Goal: Ask a question: Seek information or help from site administrators or community

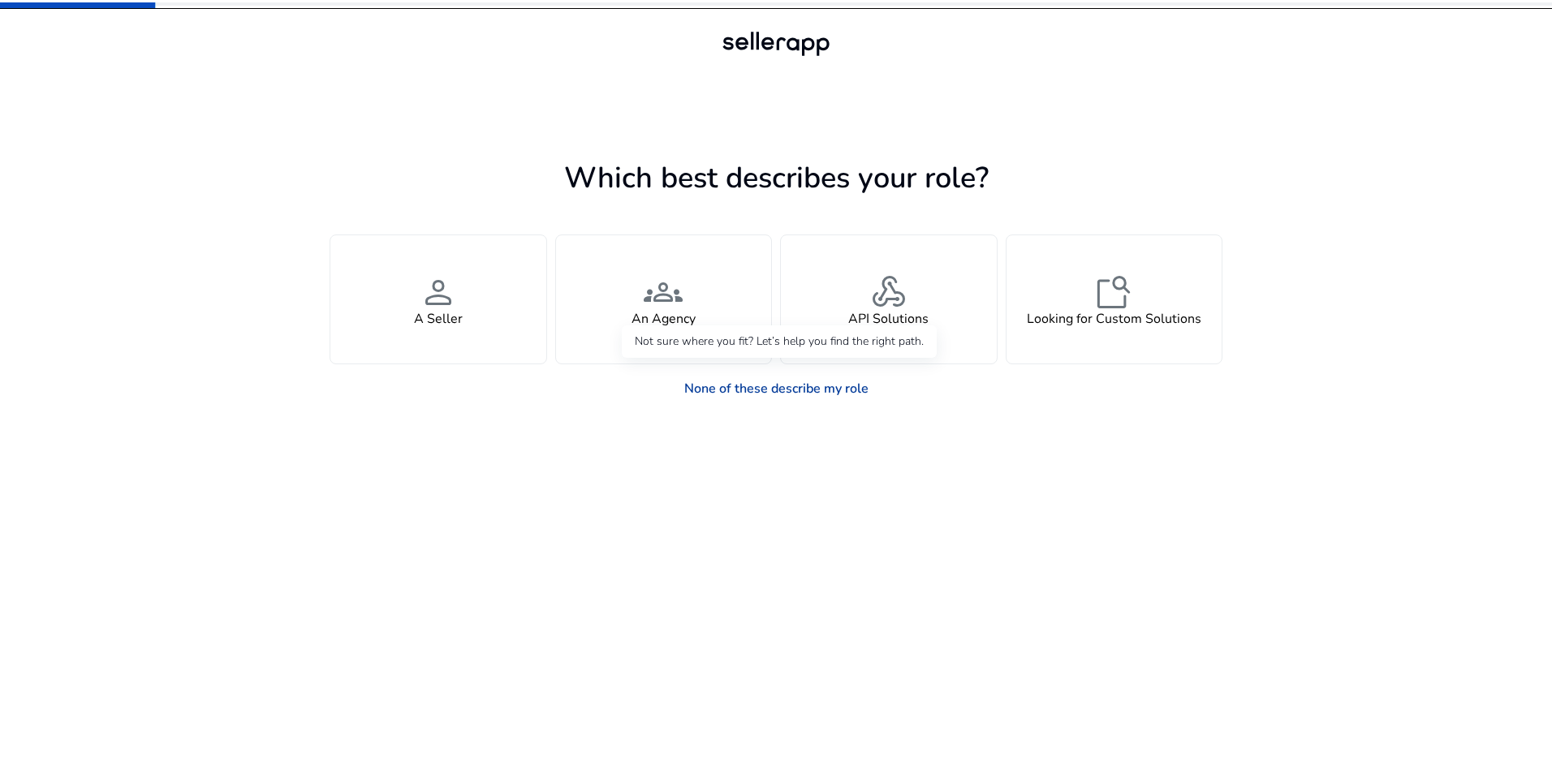
click at [766, 394] on link "None of these describe my role" at bounding box center [776, 389] width 210 height 32
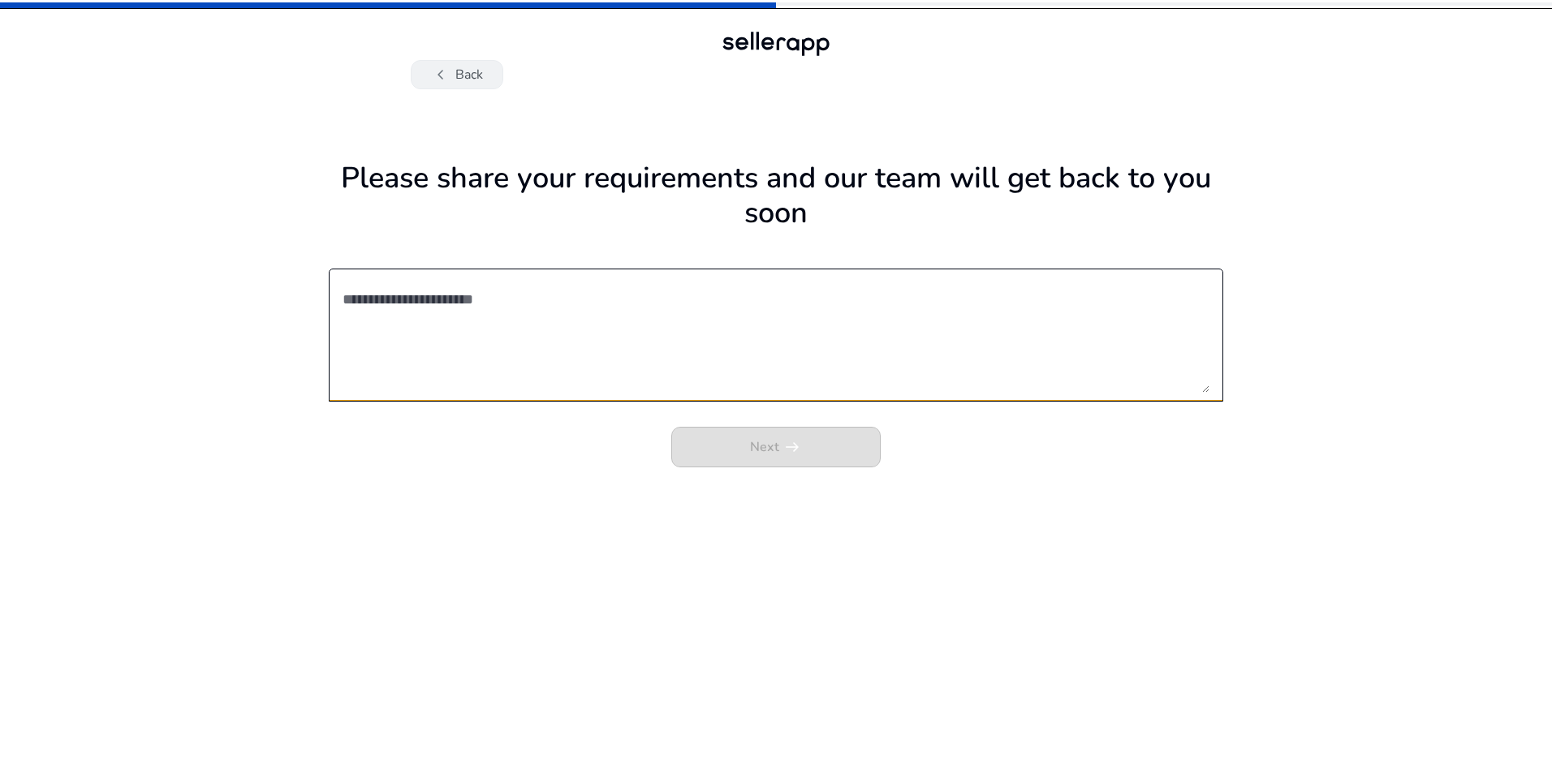
click at [455, 79] on button "chevron_left Back" at bounding box center [457, 74] width 93 height 29
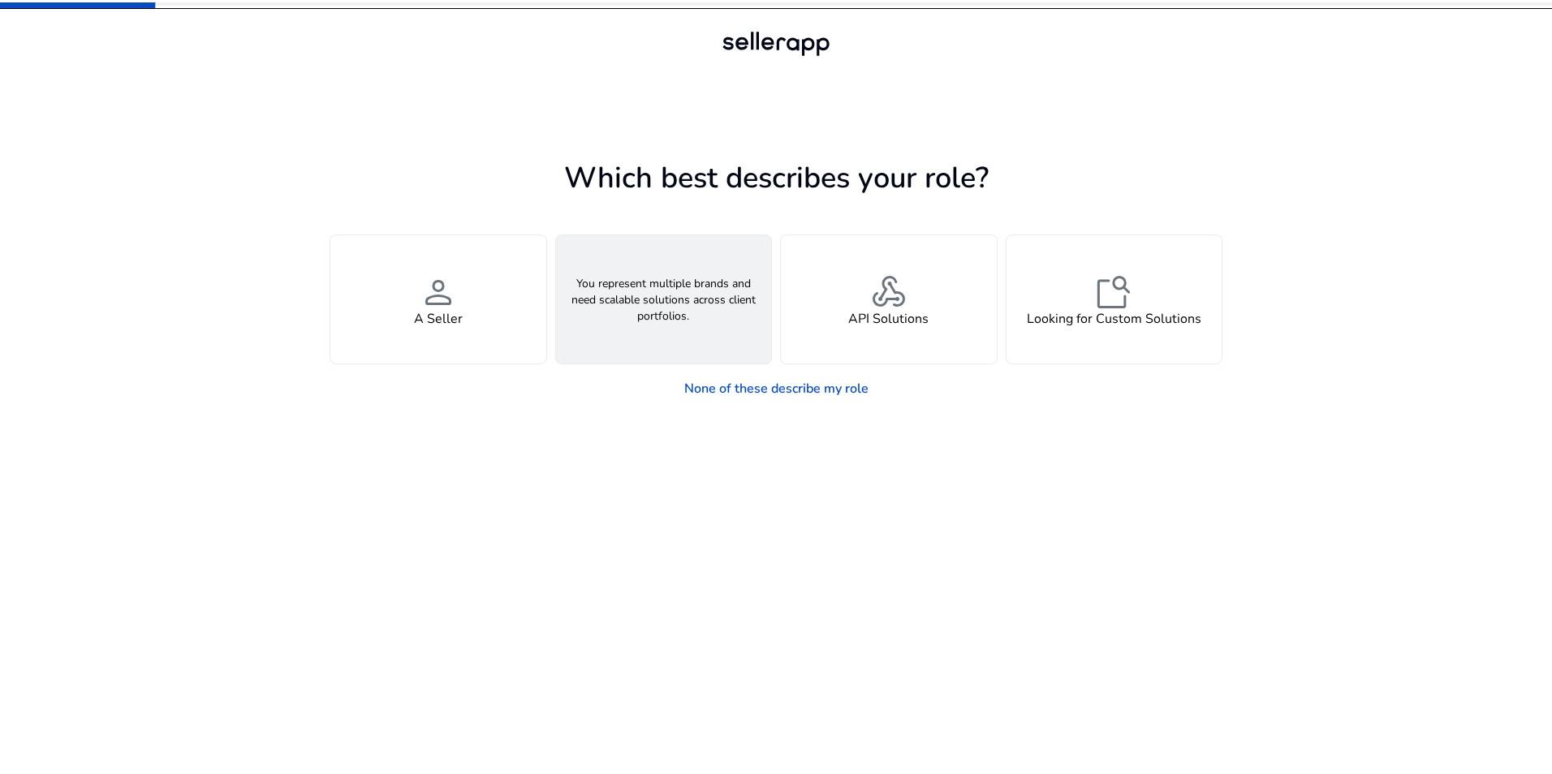
click at [665, 245] on div "groups An Agency" at bounding box center [664, 299] width 216 height 128
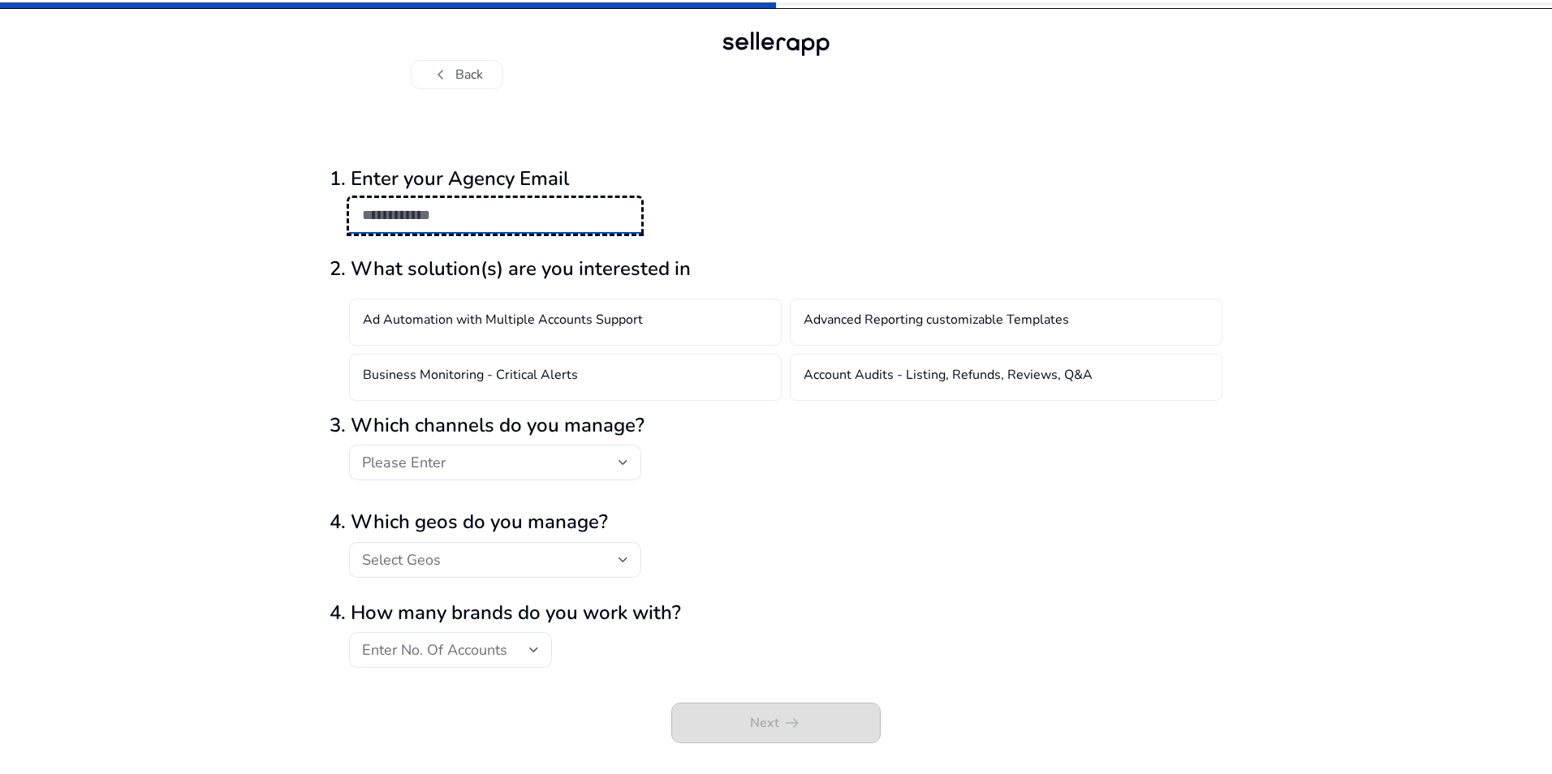
click at [416, 213] on input "email" at bounding box center [495, 215] width 266 height 18
type input "**********"
click at [919, 325] on h4 "Advanced Reporting customizable Templates" at bounding box center [936, 322] width 265 height 19
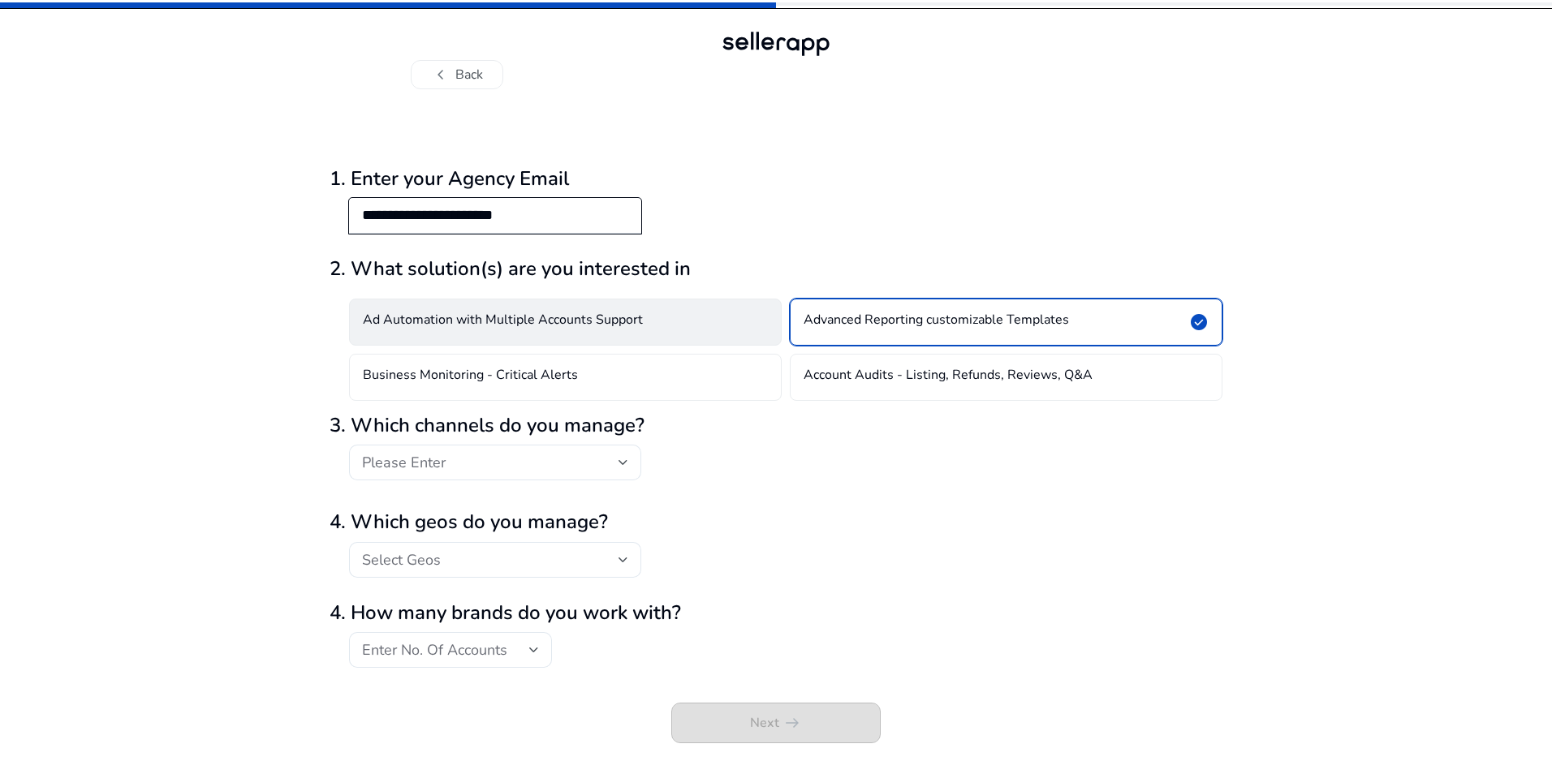
click at [560, 328] on h4 "Ad Automation with Multiple Accounts Support" at bounding box center [503, 322] width 280 height 19
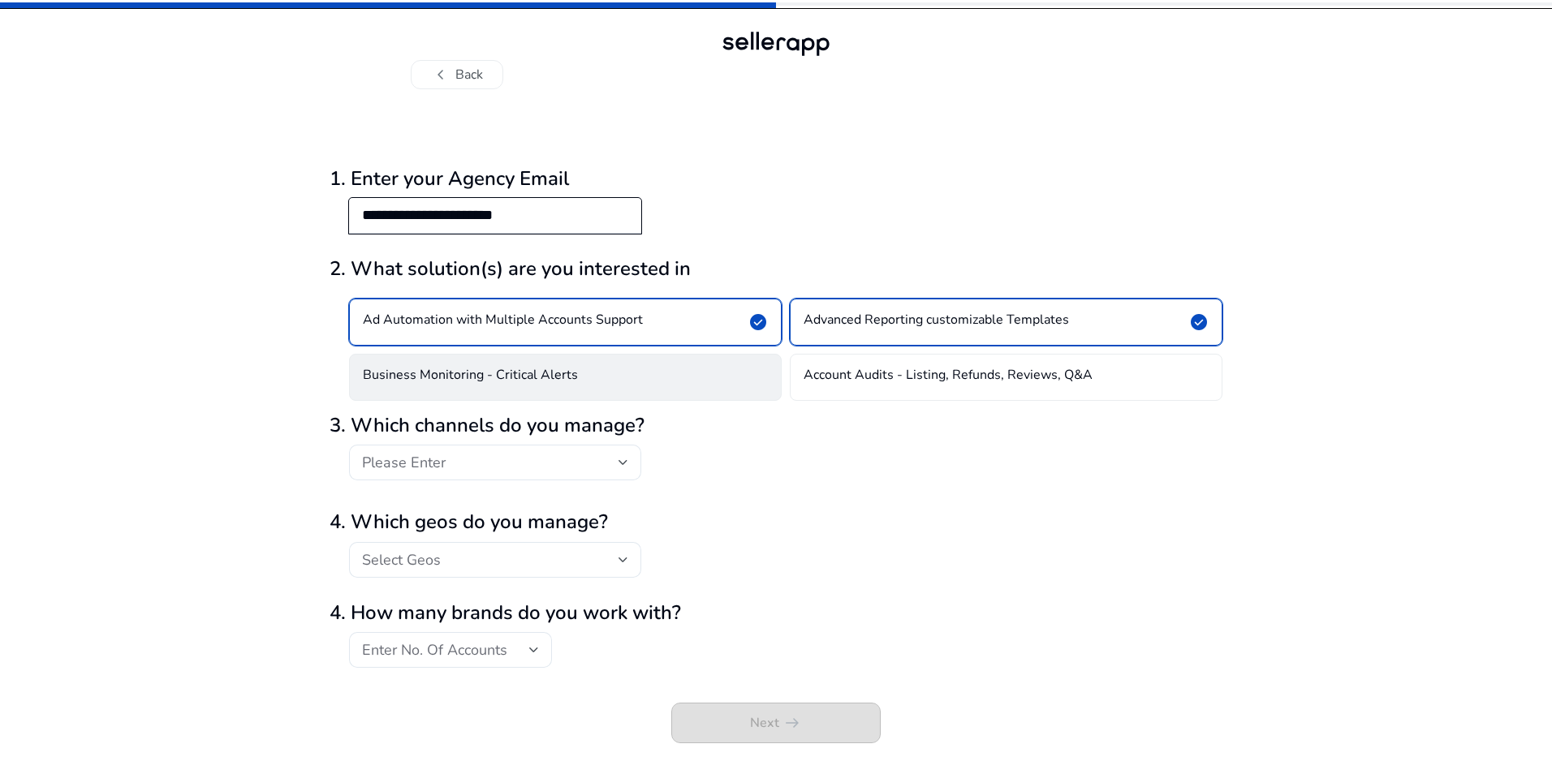
drag, startPoint x: 569, startPoint y: 375, endPoint x: 644, endPoint y: 391, distance: 76.4
click at [570, 375] on h4 "Business Monitoring - Critical Alerts" at bounding box center [470, 377] width 215 height 19
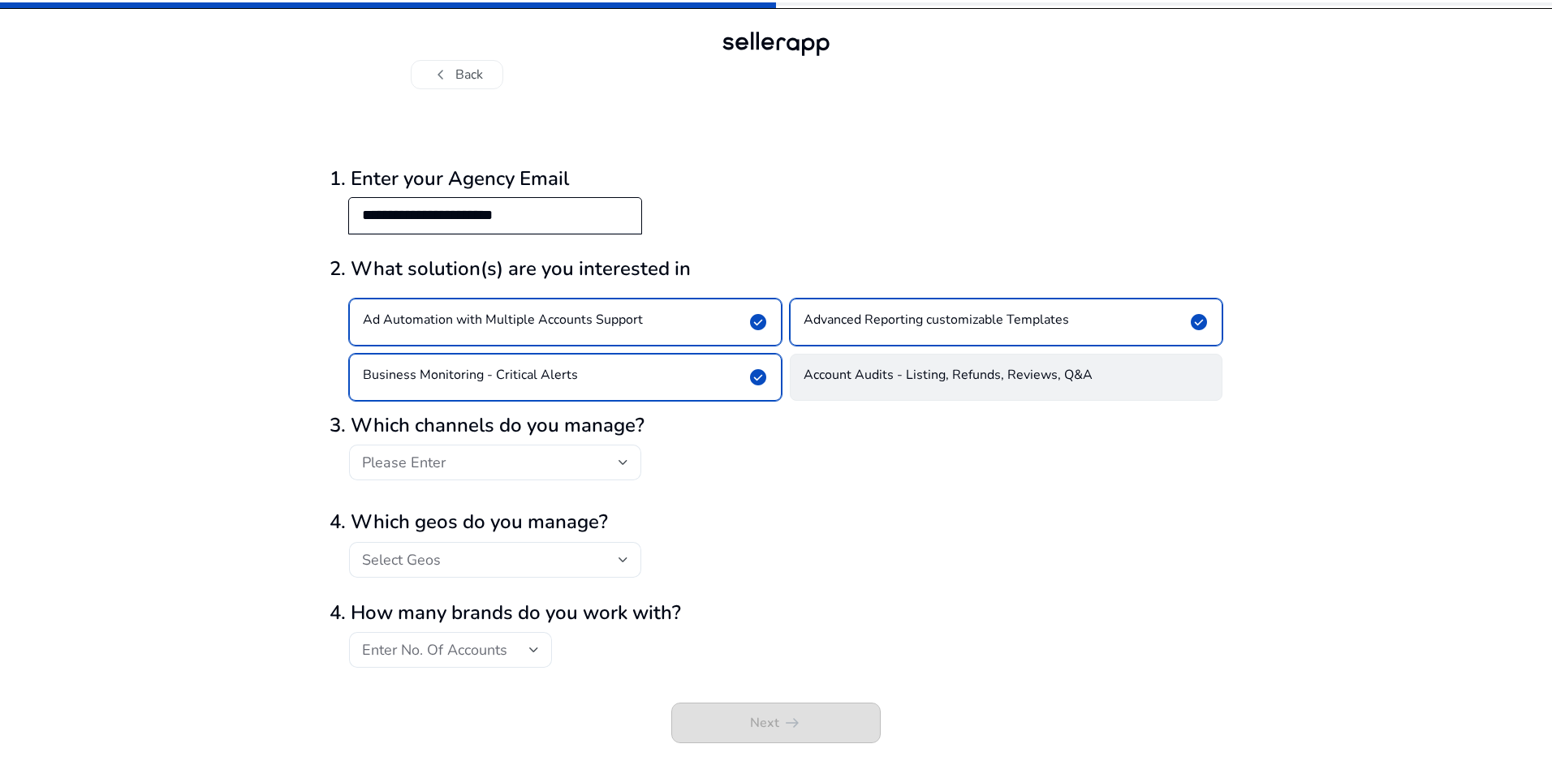
click at [971, 376] on h4 "Account Audits - Listing, Refunds, Reviews, Q&A" at bounding box center [948, 377] width 289 height 19
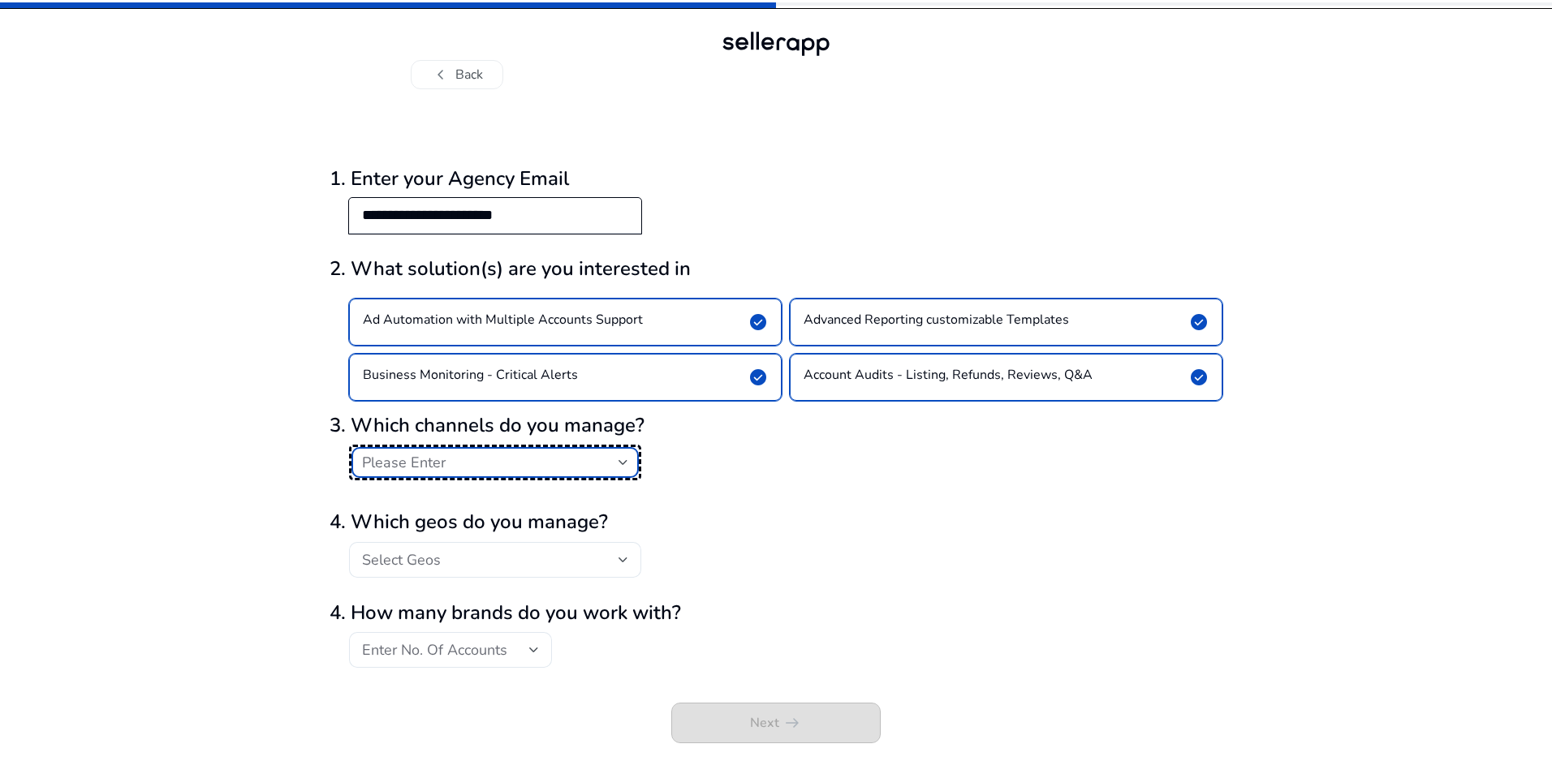
click at [627, 468] on div at bounding box center [624, 462] width 10 height 19
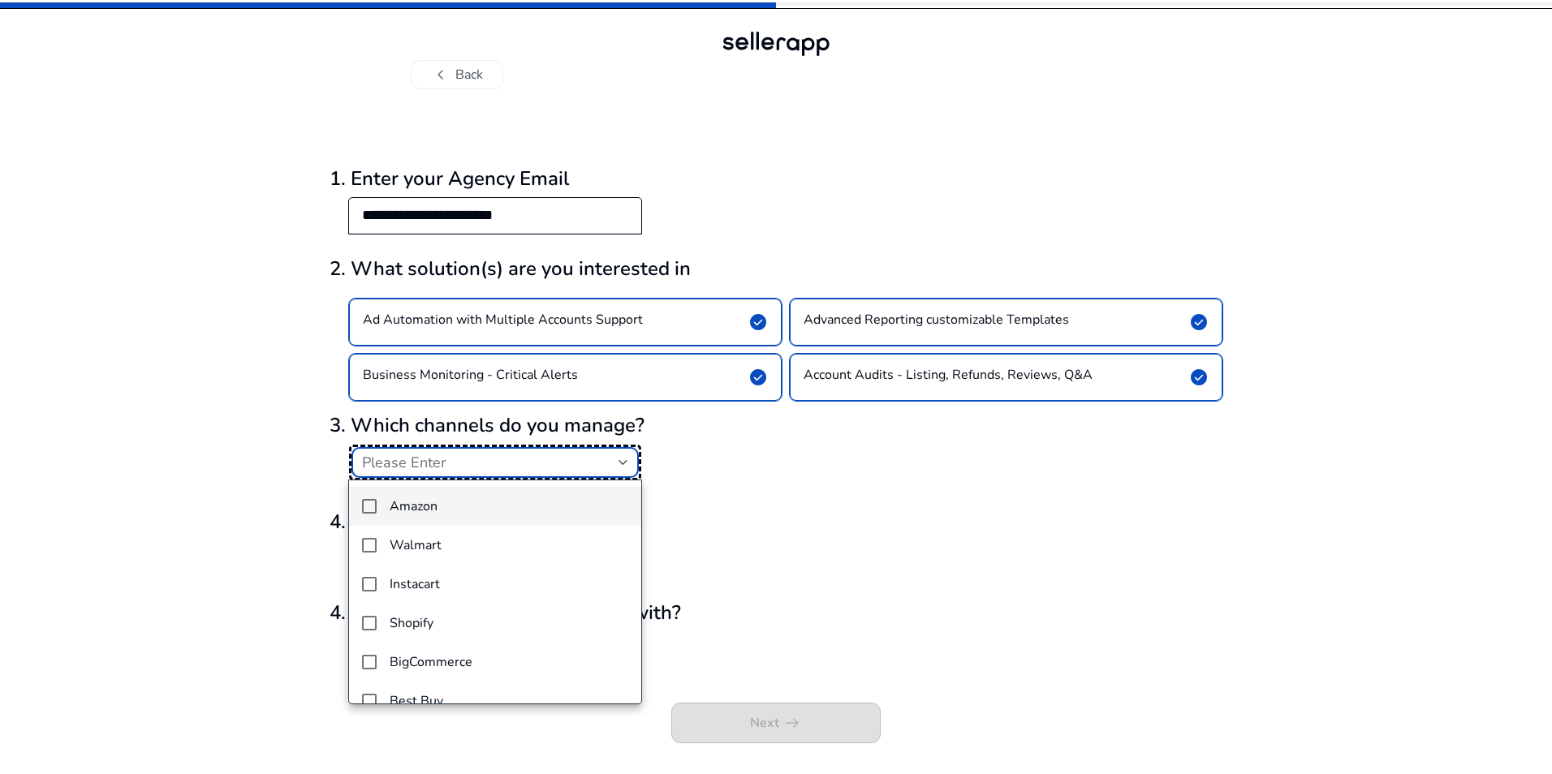
click at [368, 507] on mat-pseudo-checkbox at bounding box center [369, 506] width 15 height 15
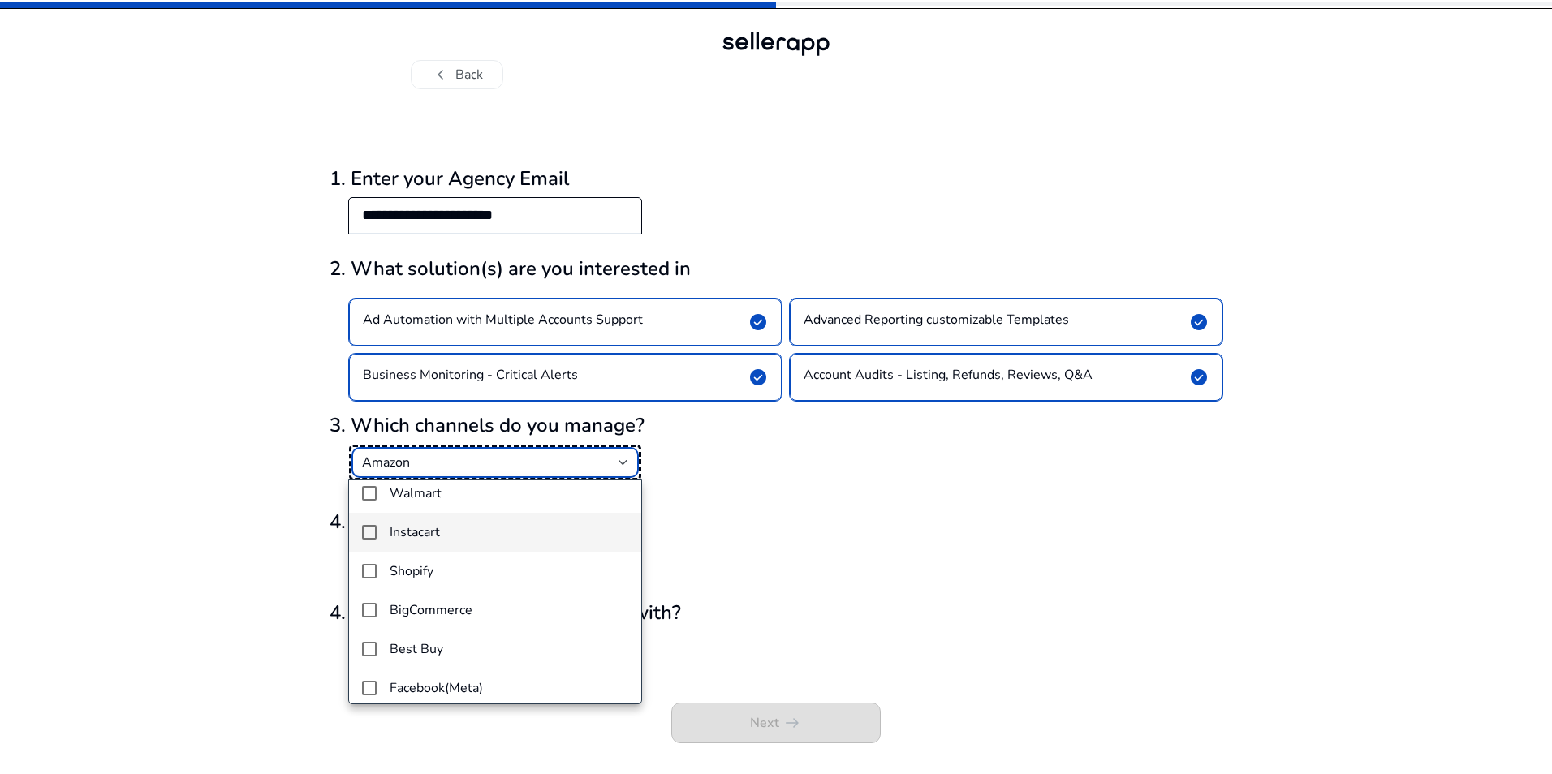
scroll to position [81, 0]
click at [364, 545] on mat-pseudo-checkbox at bounding box center [369, 542] width 15 height 15
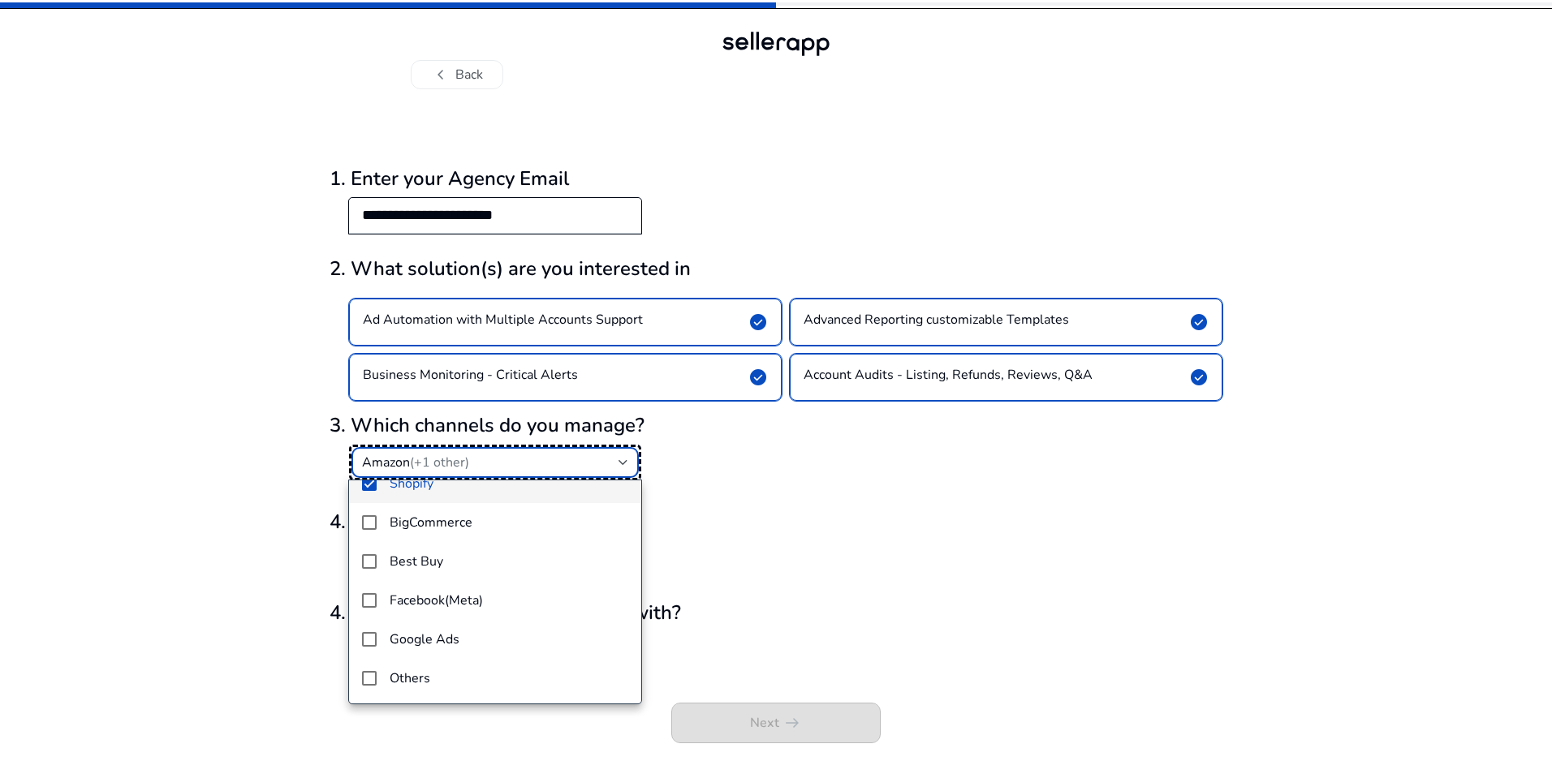
scroll to position [140, 0]
click at [370, 601] on mat-pseudo-checkbox at bounding box center [369, 600] width 15 height 15
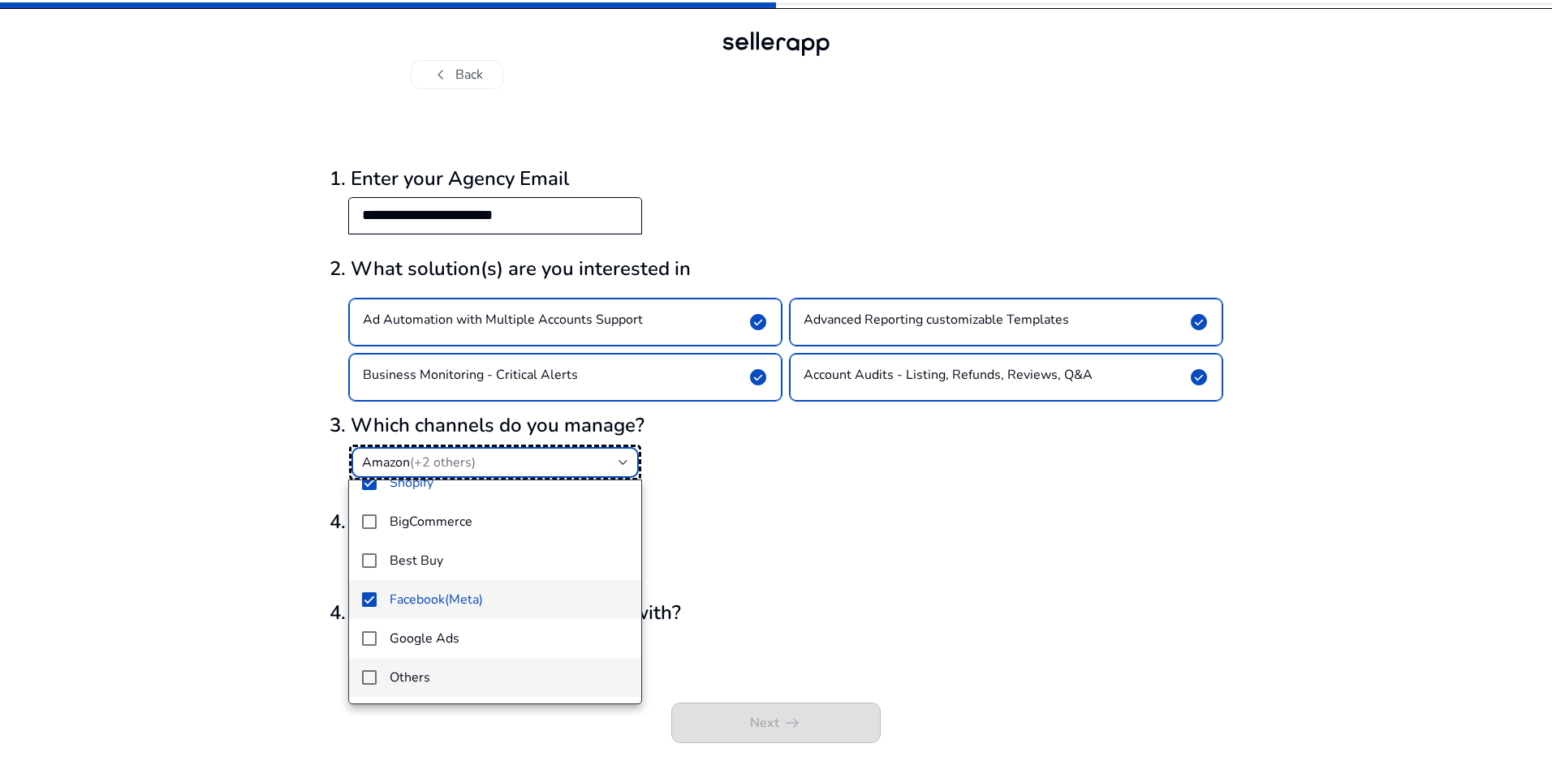
click at [369, 676] on mat-pseudo-checkbox at bounding box center [369, 677] width 15 height 15
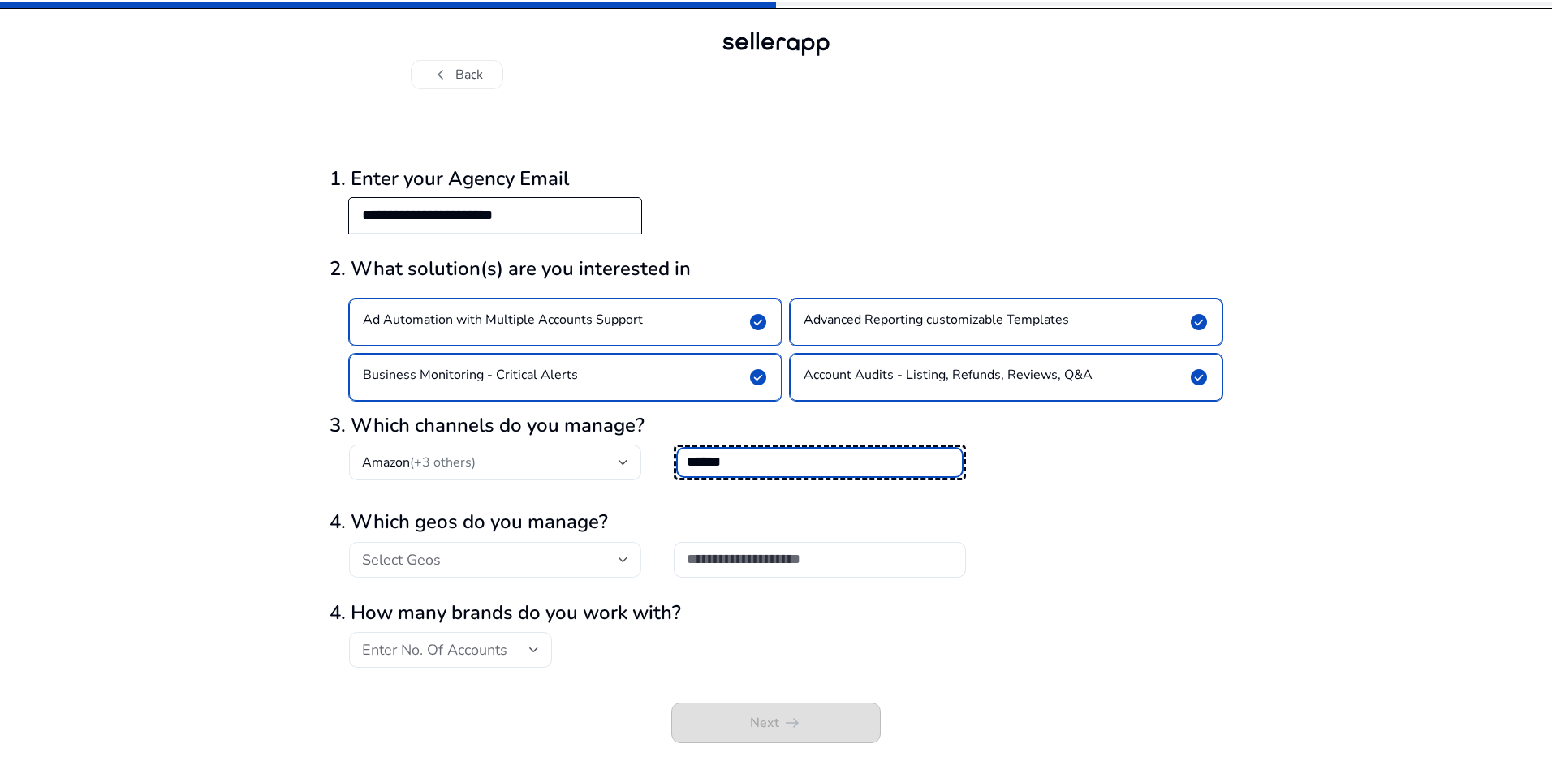
type input "******"
click at [623, 561] on div at bounding box center [624, 560] width 10 height 6
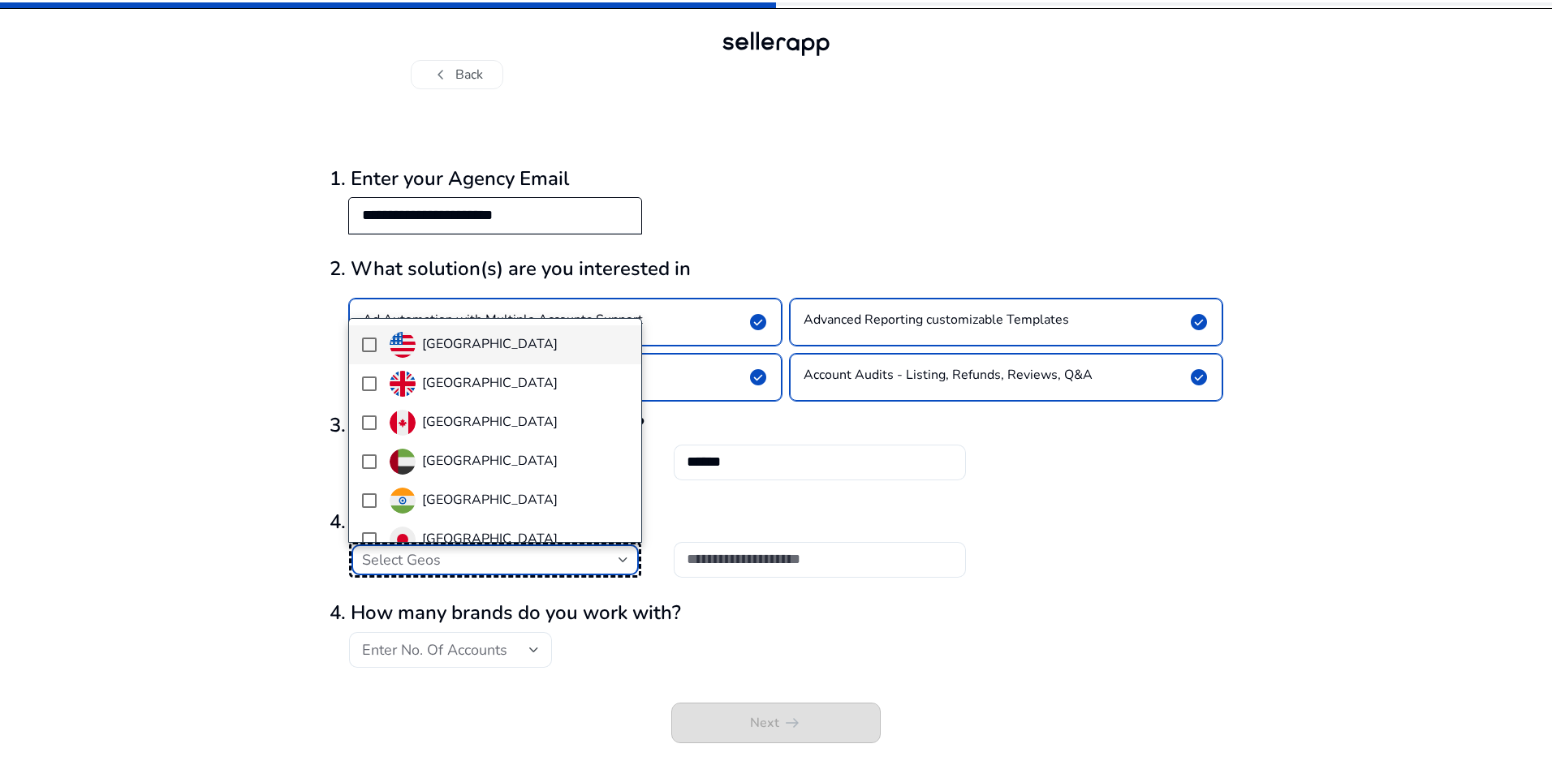
click at [481, 338] on h4 "United States" at bounding box center [490, 344] width 136 height 15
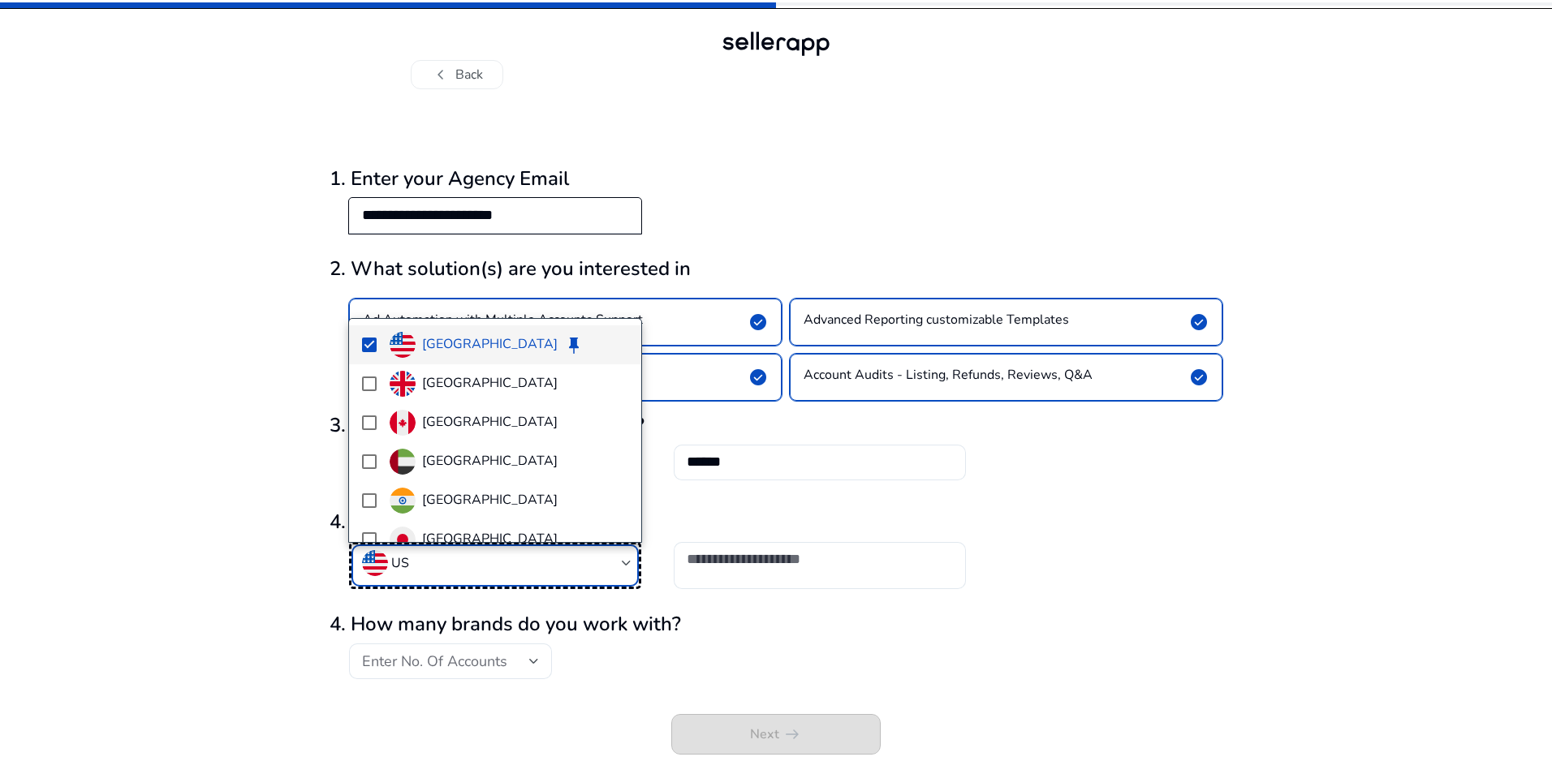
click at [744, 571] on div at bounding box center [776, 387] width 1552 height 774
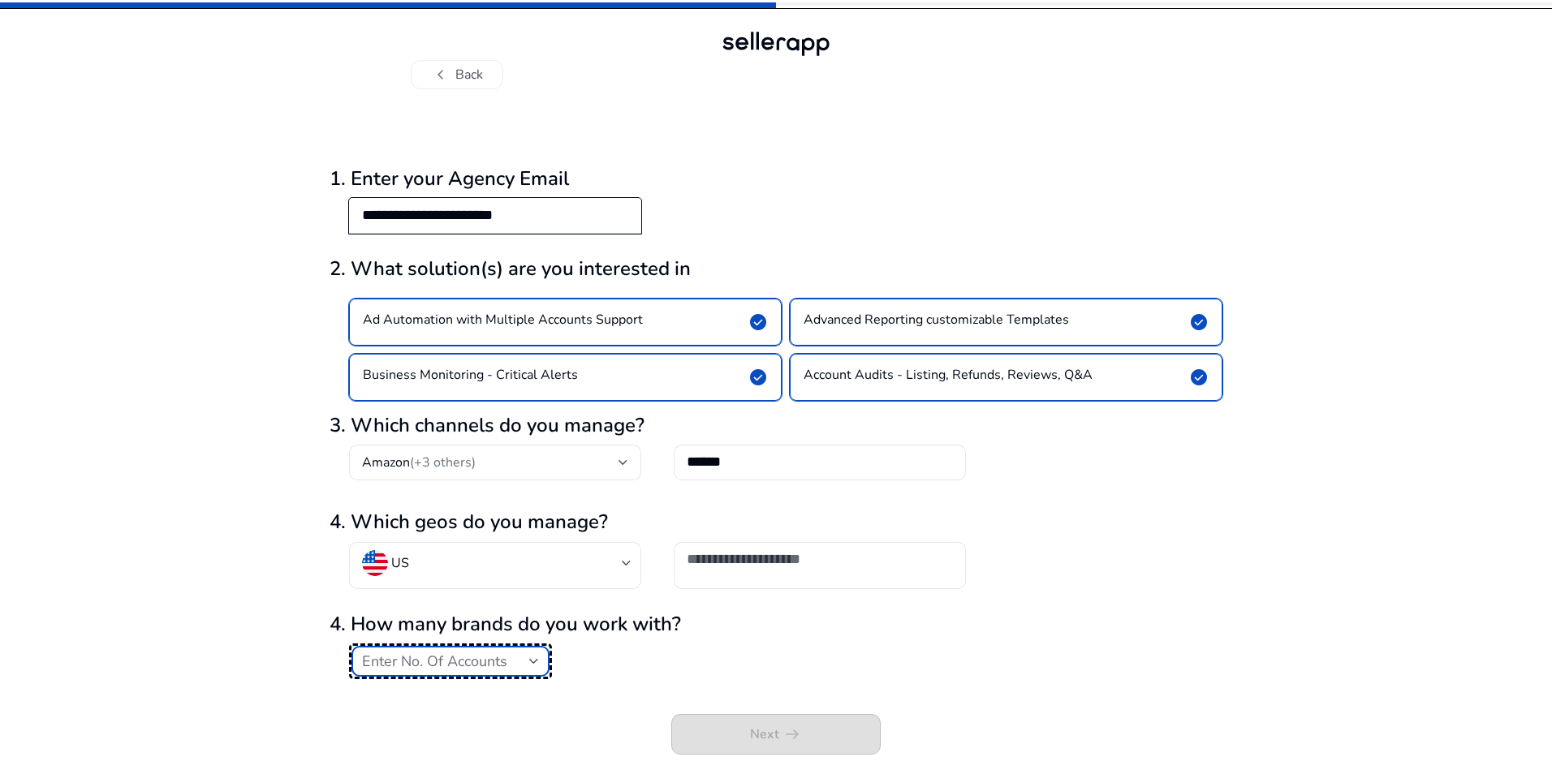
click at [530, 662] on div at bounding box center [534, 661] width 10 height 6
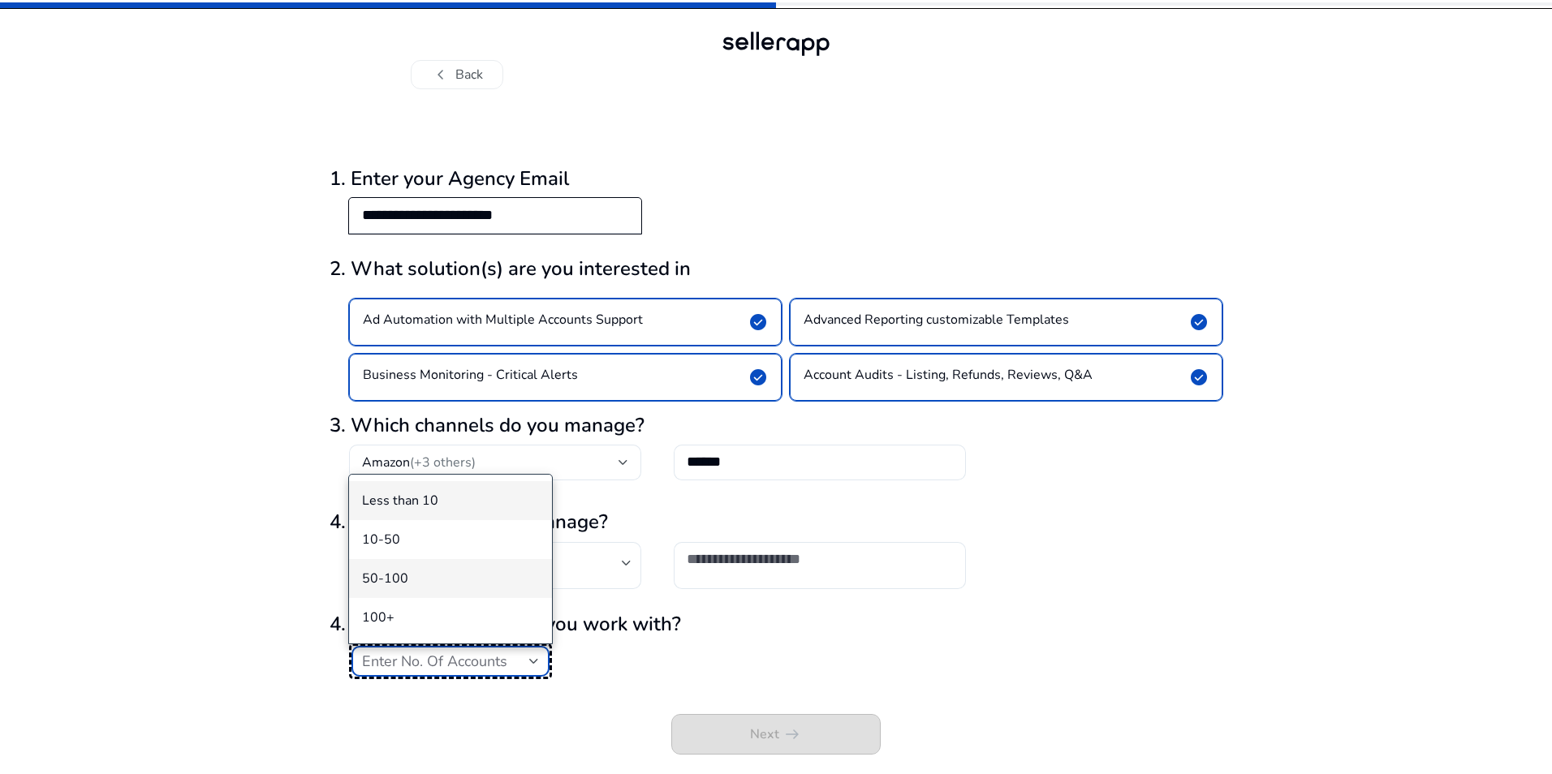
click at [391, 581] on span "50-100" at bounding box center [450, 579] width 177 height 18
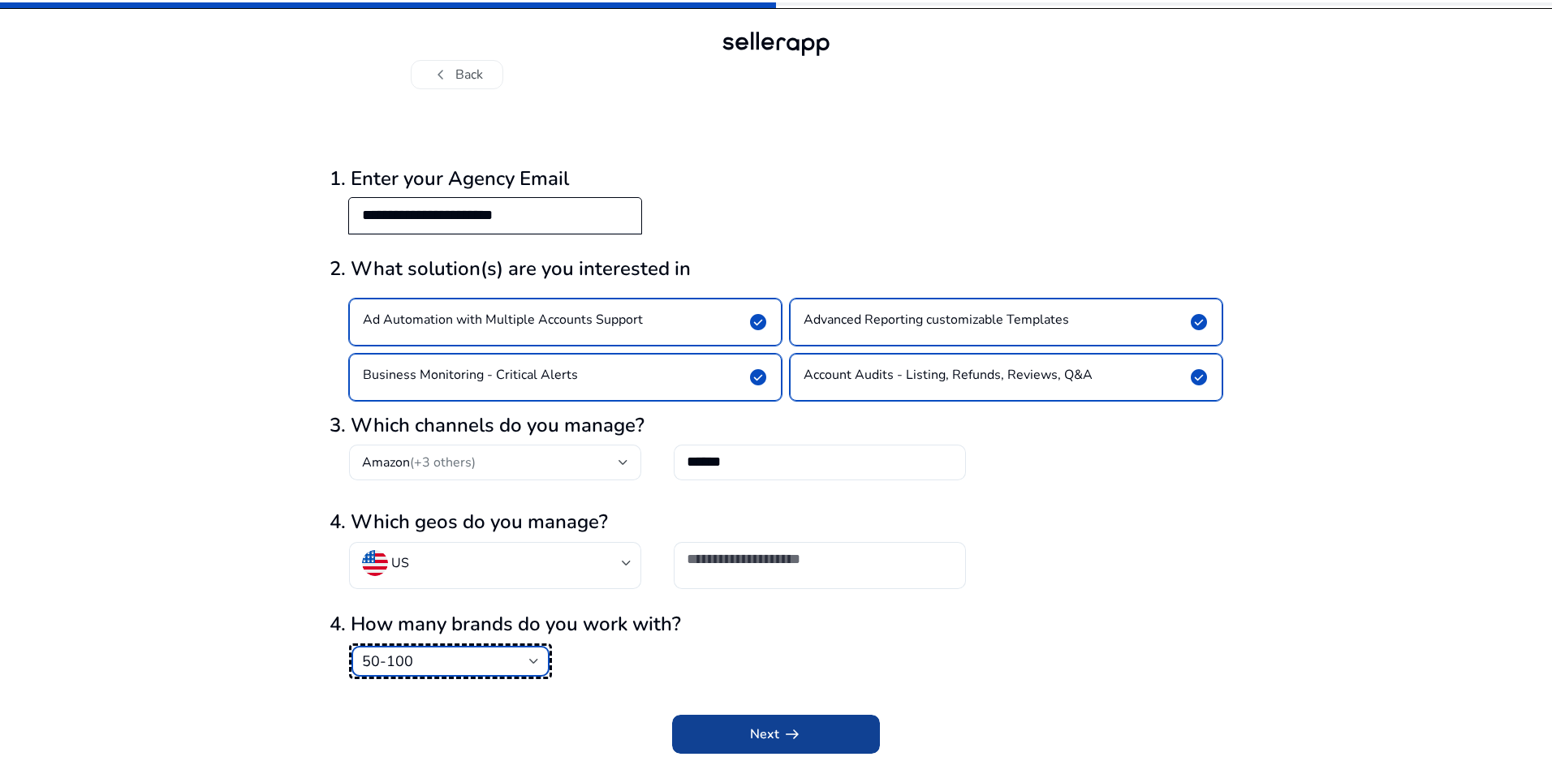
click at [787, 735] on span "arrow_right_alt" at bounding box center [791, 734] width 19 height 19
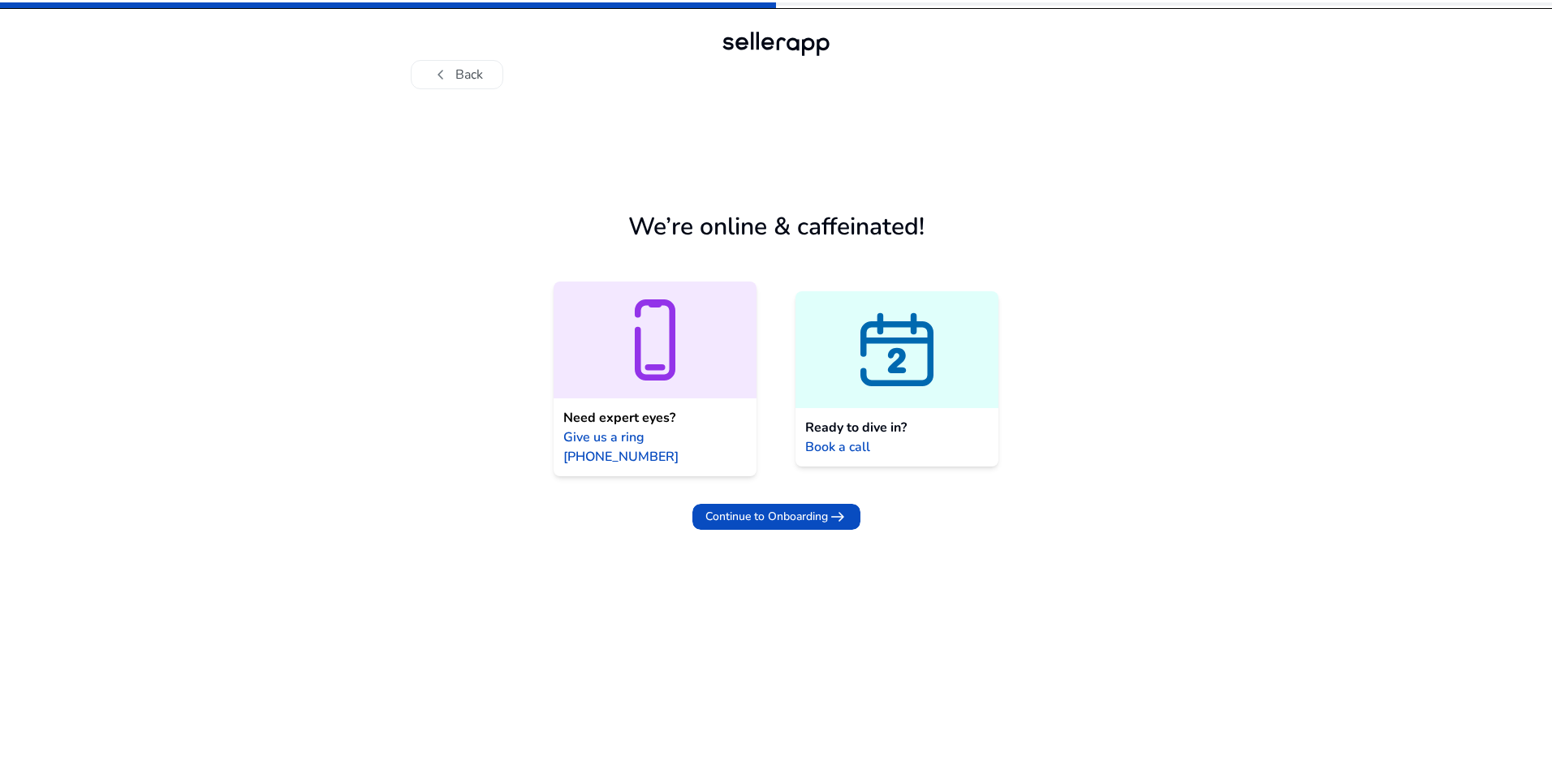
click at [851, 418] on span "Ready to dive in?" at bounding box center [855, 427] width 101 height 19
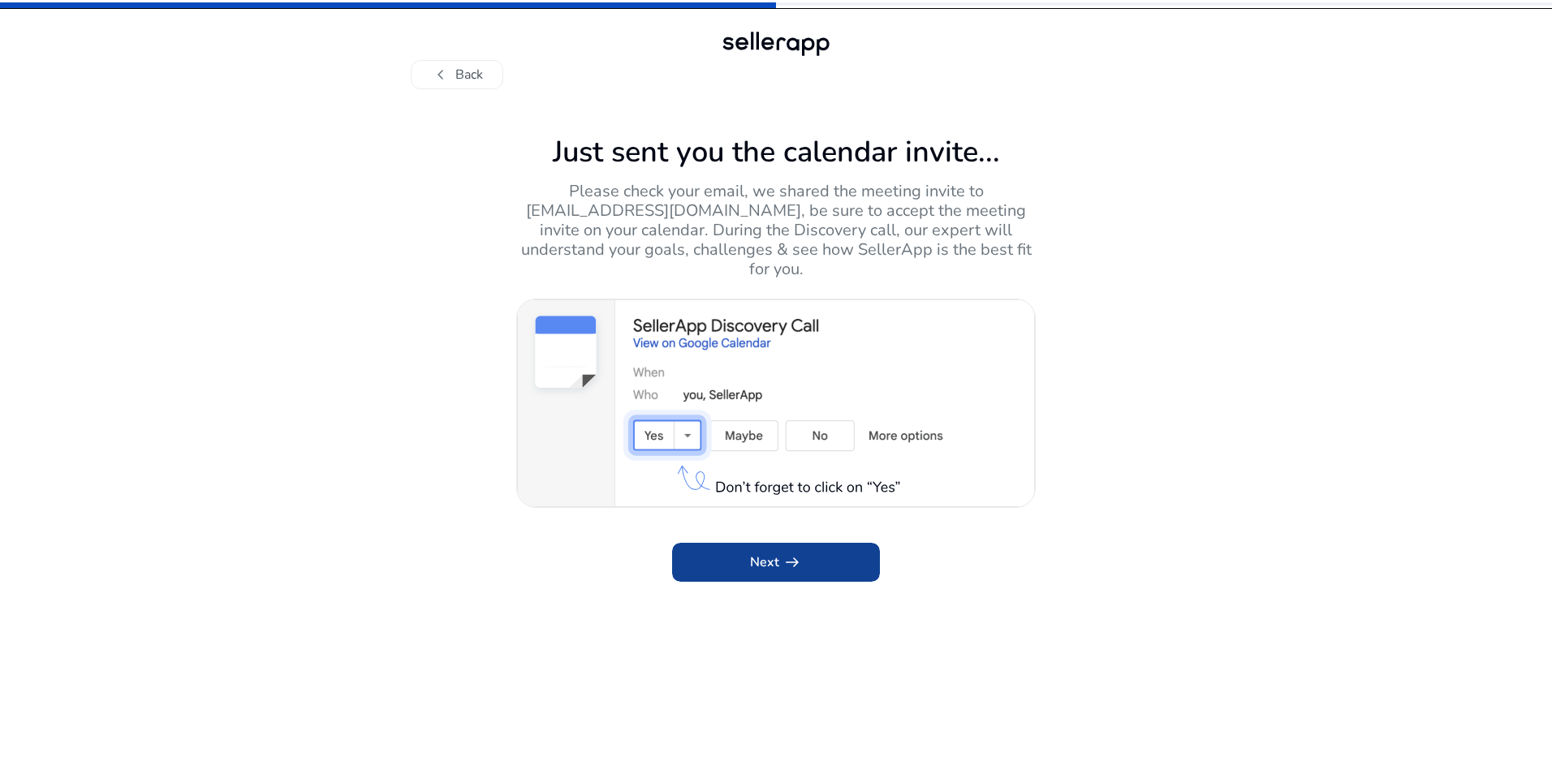
click at [787, 553] on span "arrow_right_alt" at bounding box center [791, 562] width 19 height 19
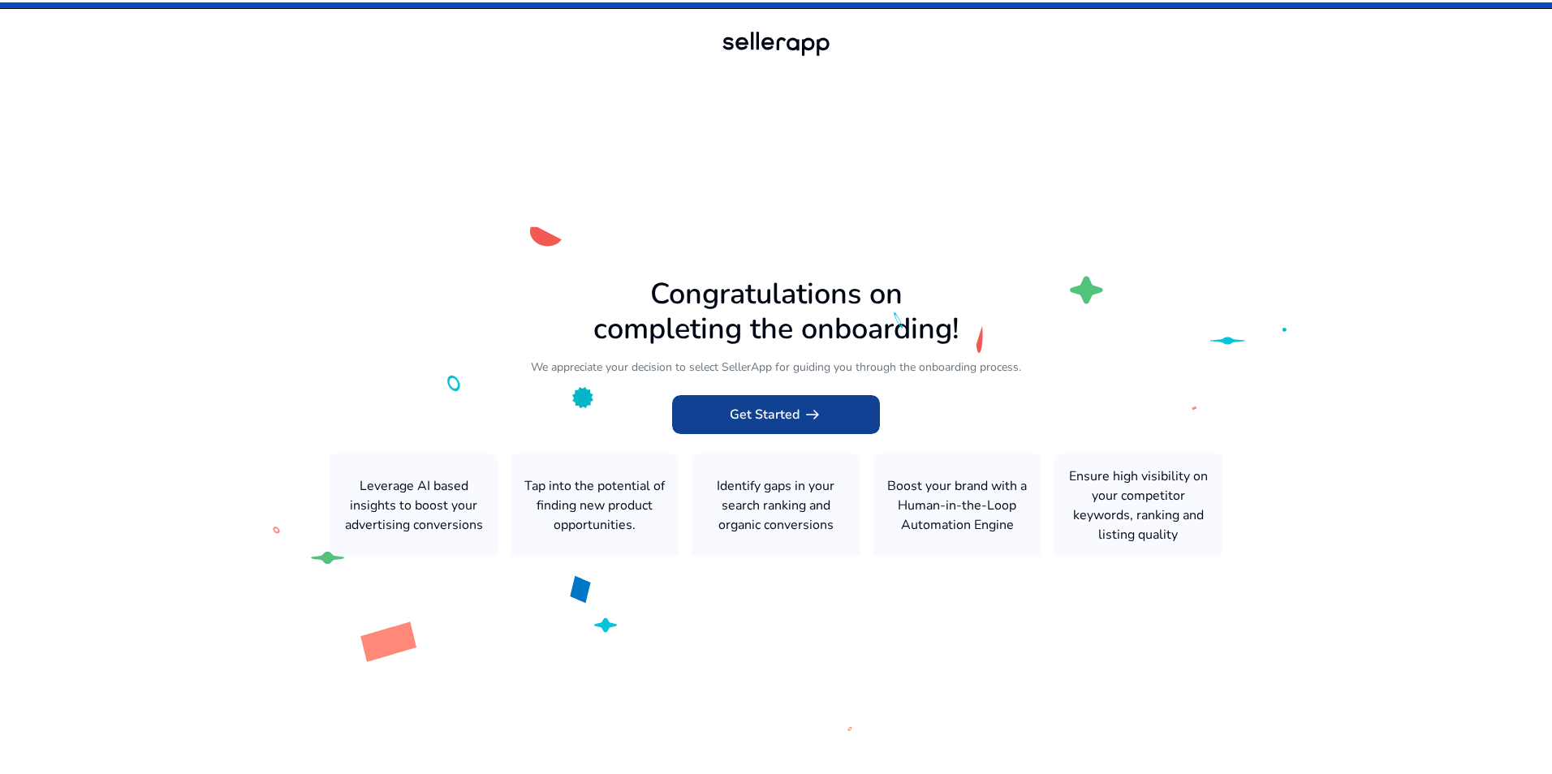
click at [755, 425] on span at bounding box center [776, 414] width 208 height 39
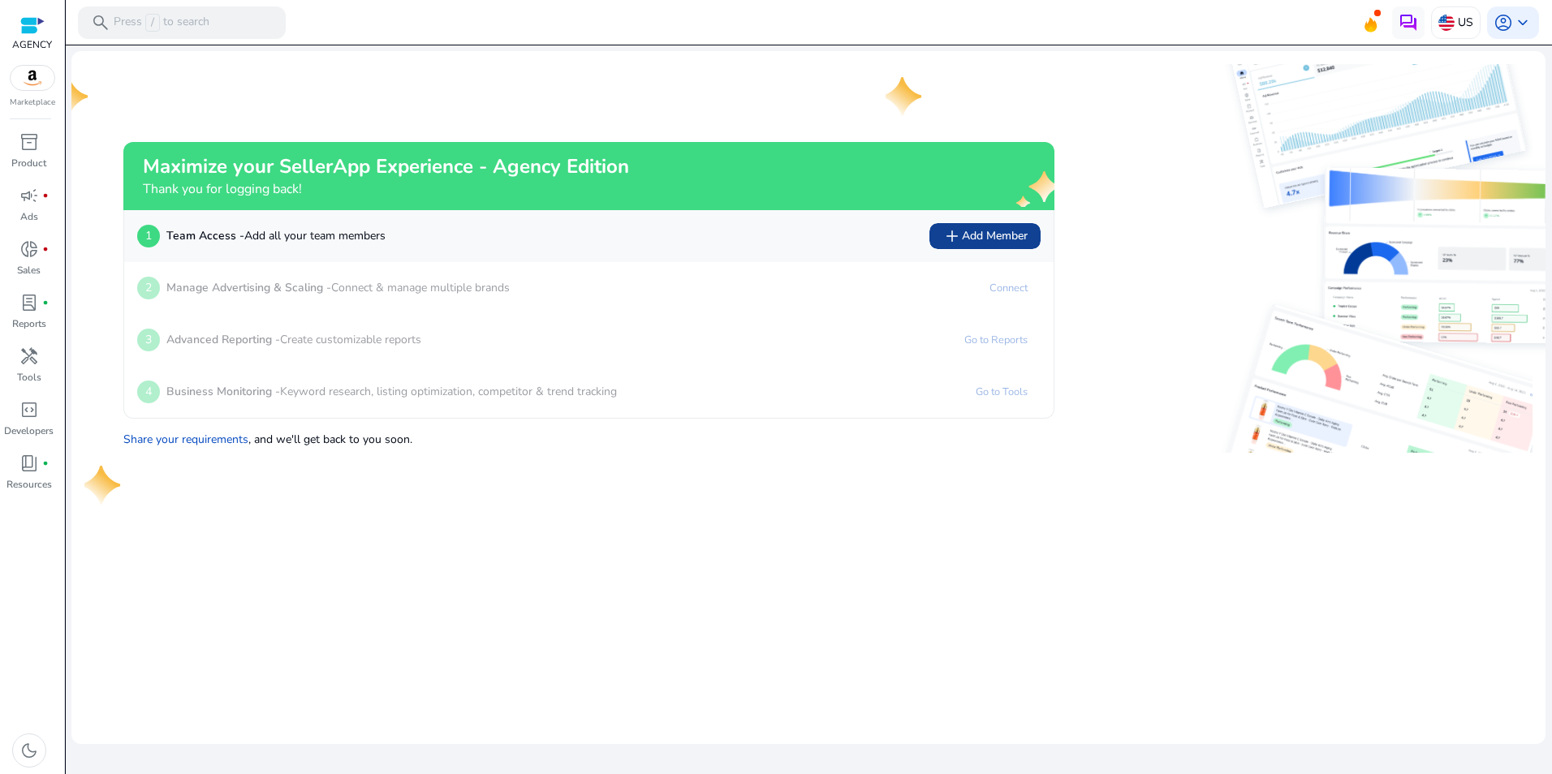
click at [998, 239] on span "add Add Member" at bounding box center [984, 235] width 85 height 19
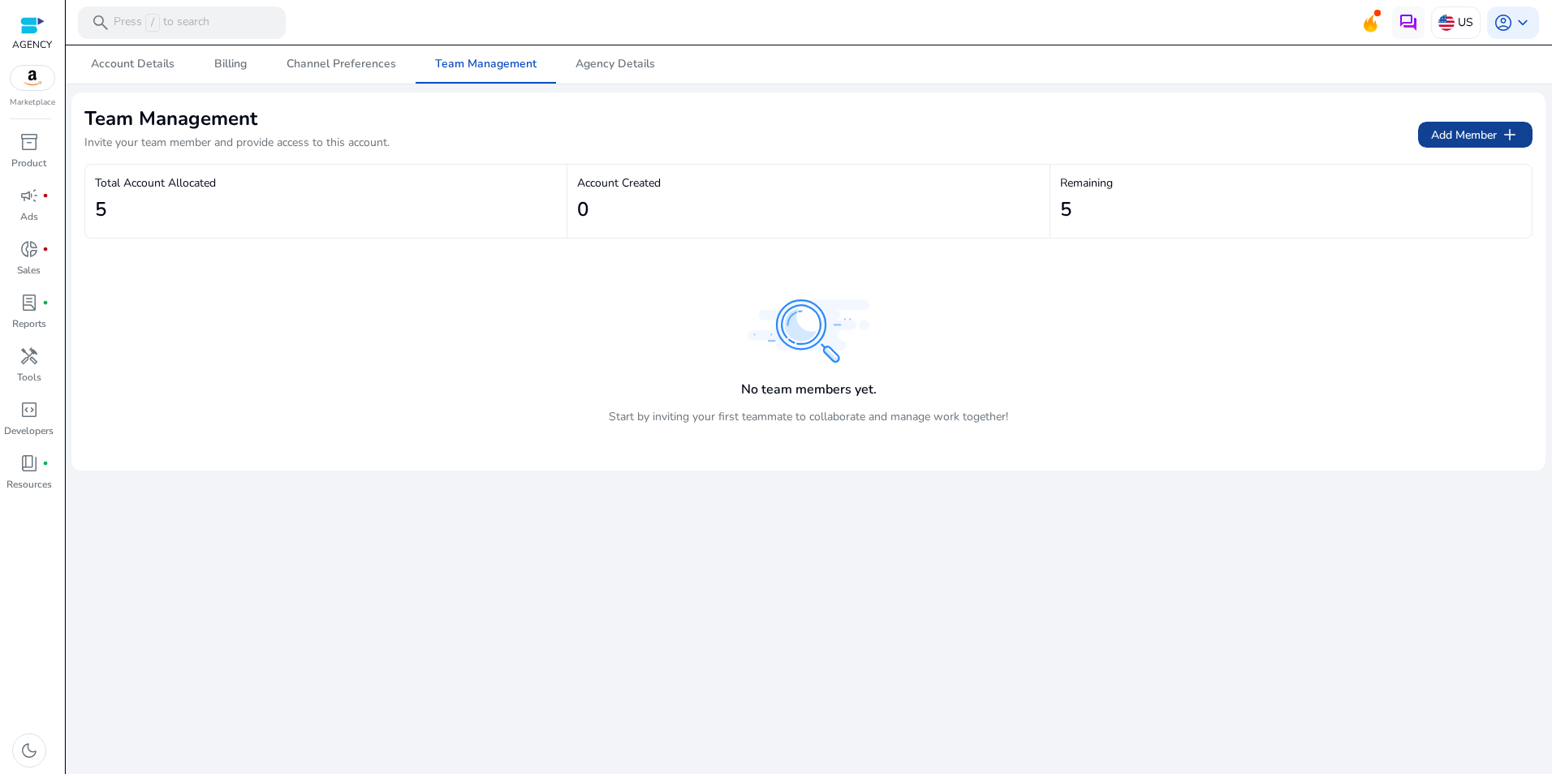
click at [1486, 134] on span "Add Member add" at bounding box center [1475, 134] width 88 height 19
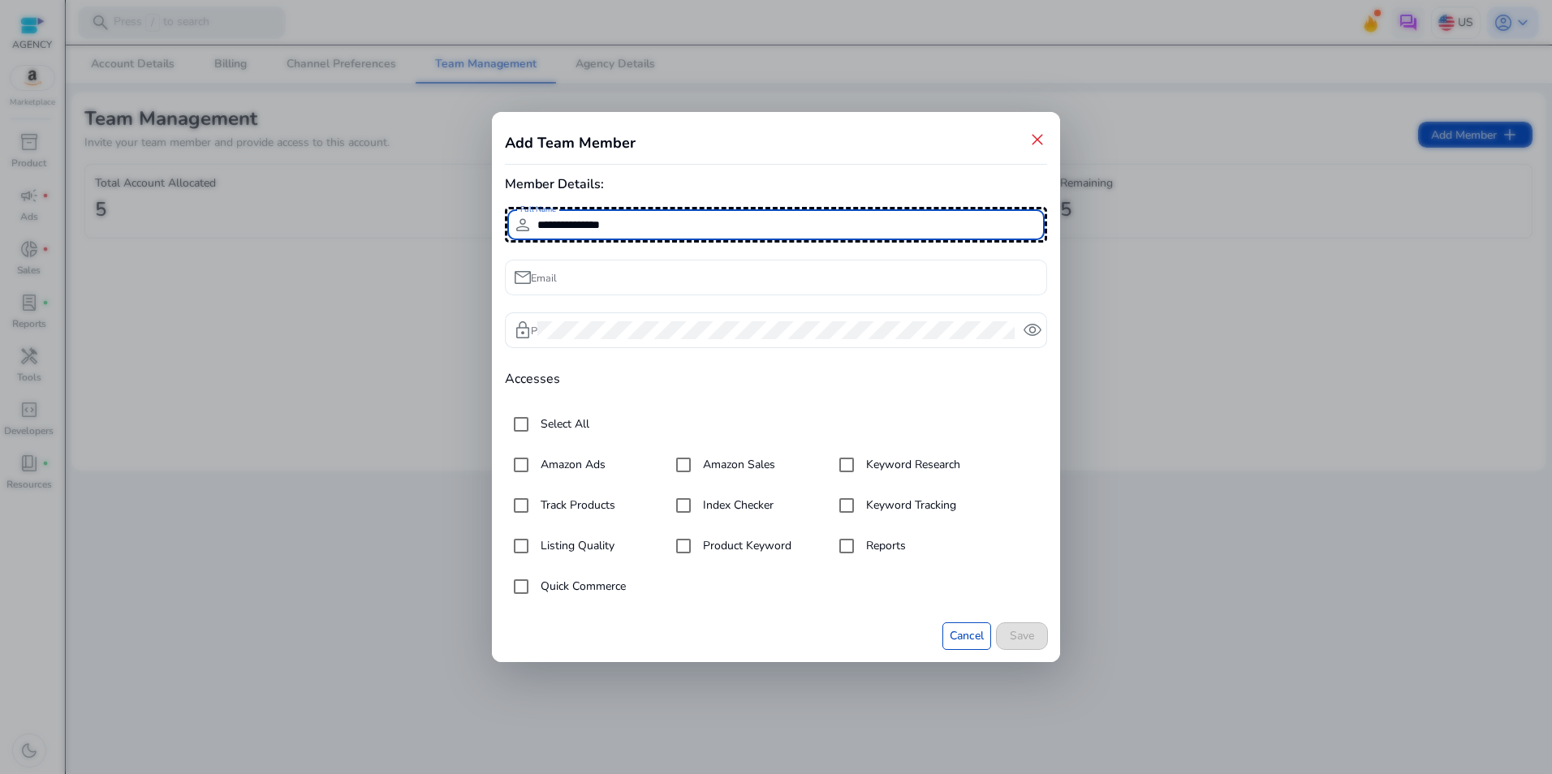
type input "**********"
click at [608, 265] on div at bounding box center [785, 278] width 497 height 36
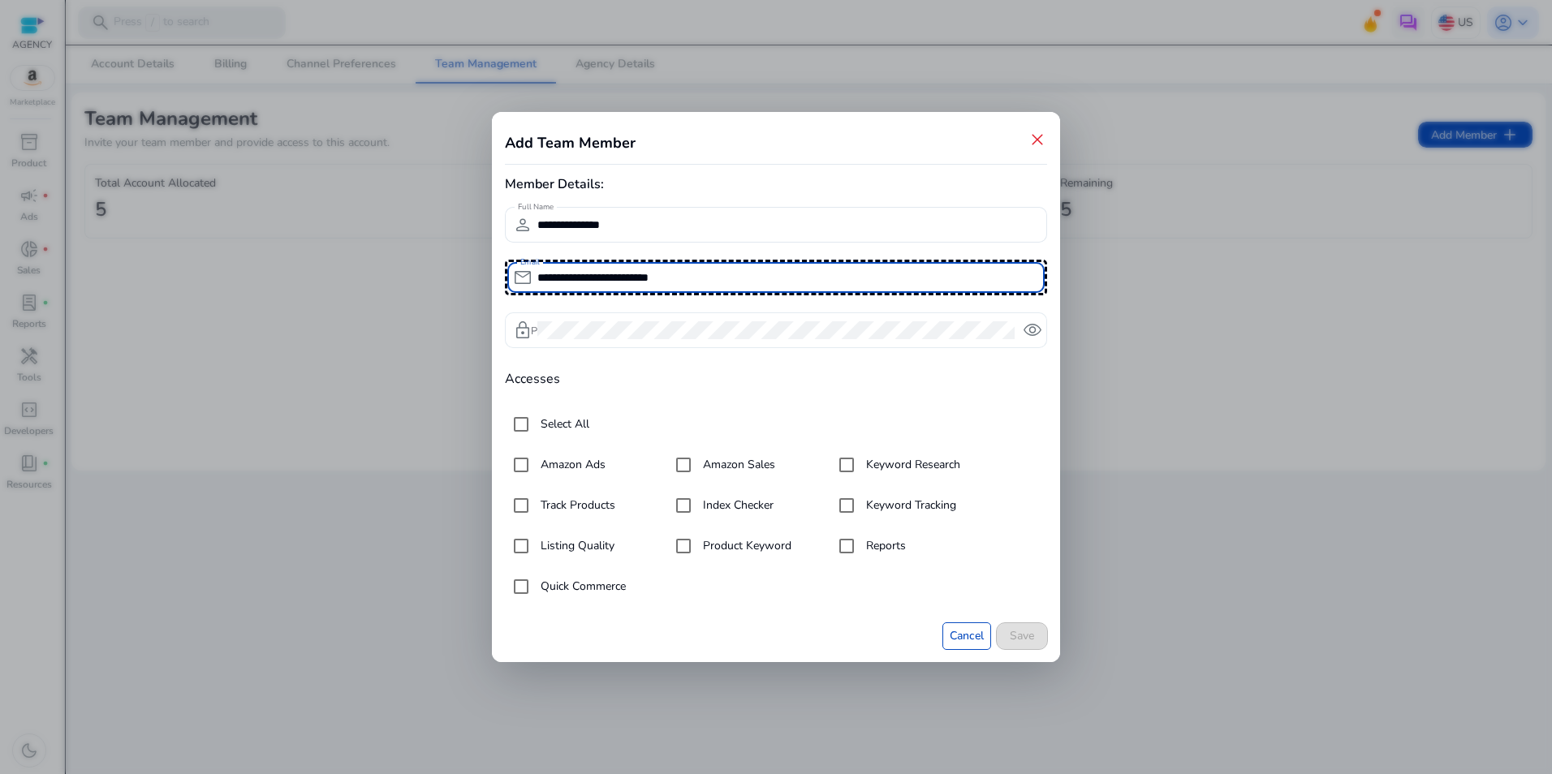
type input "**********"
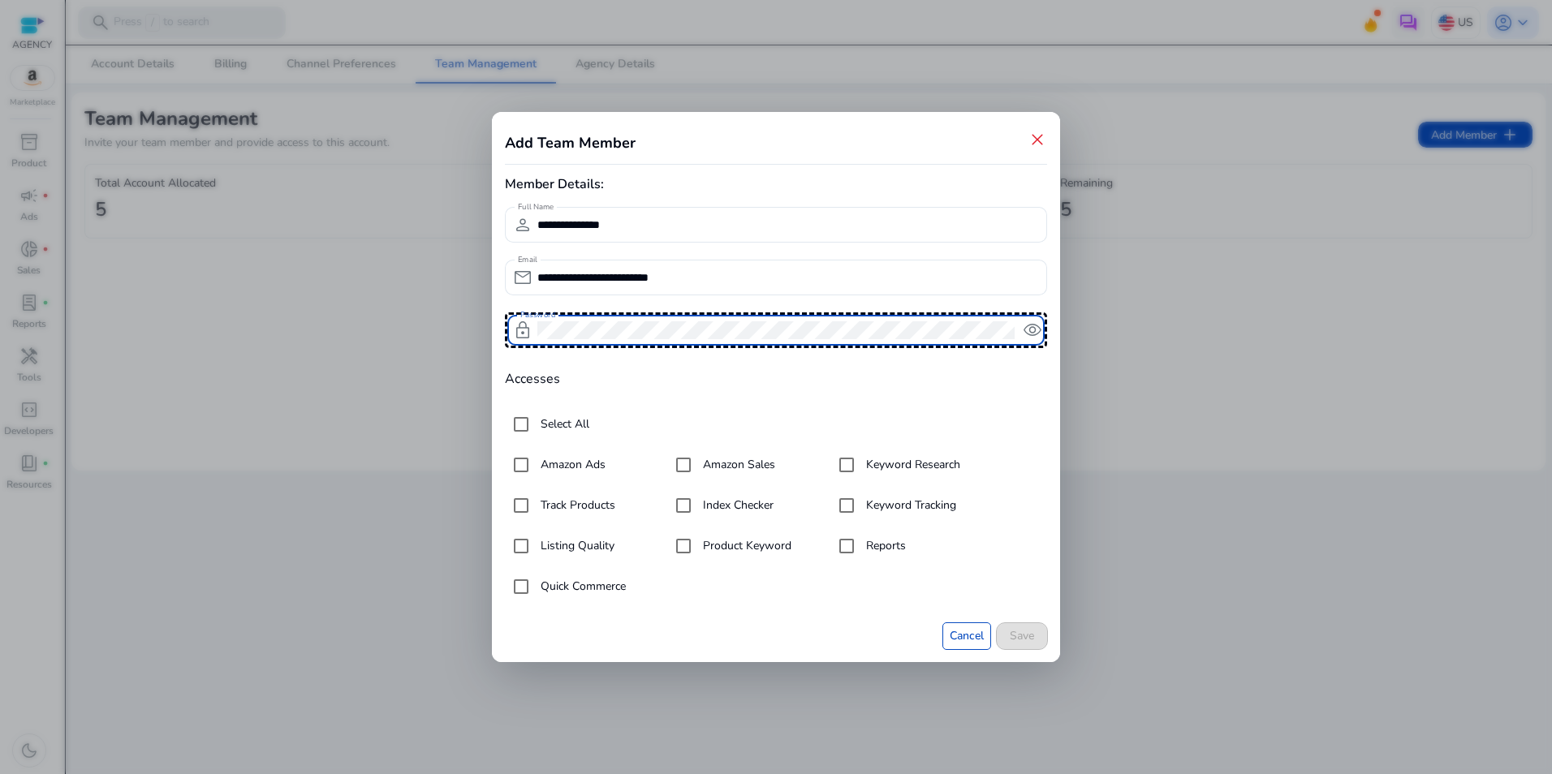
click at [1022, 382] on h4 "Accesses" at bounding box center [776, 379] width 542 height 15
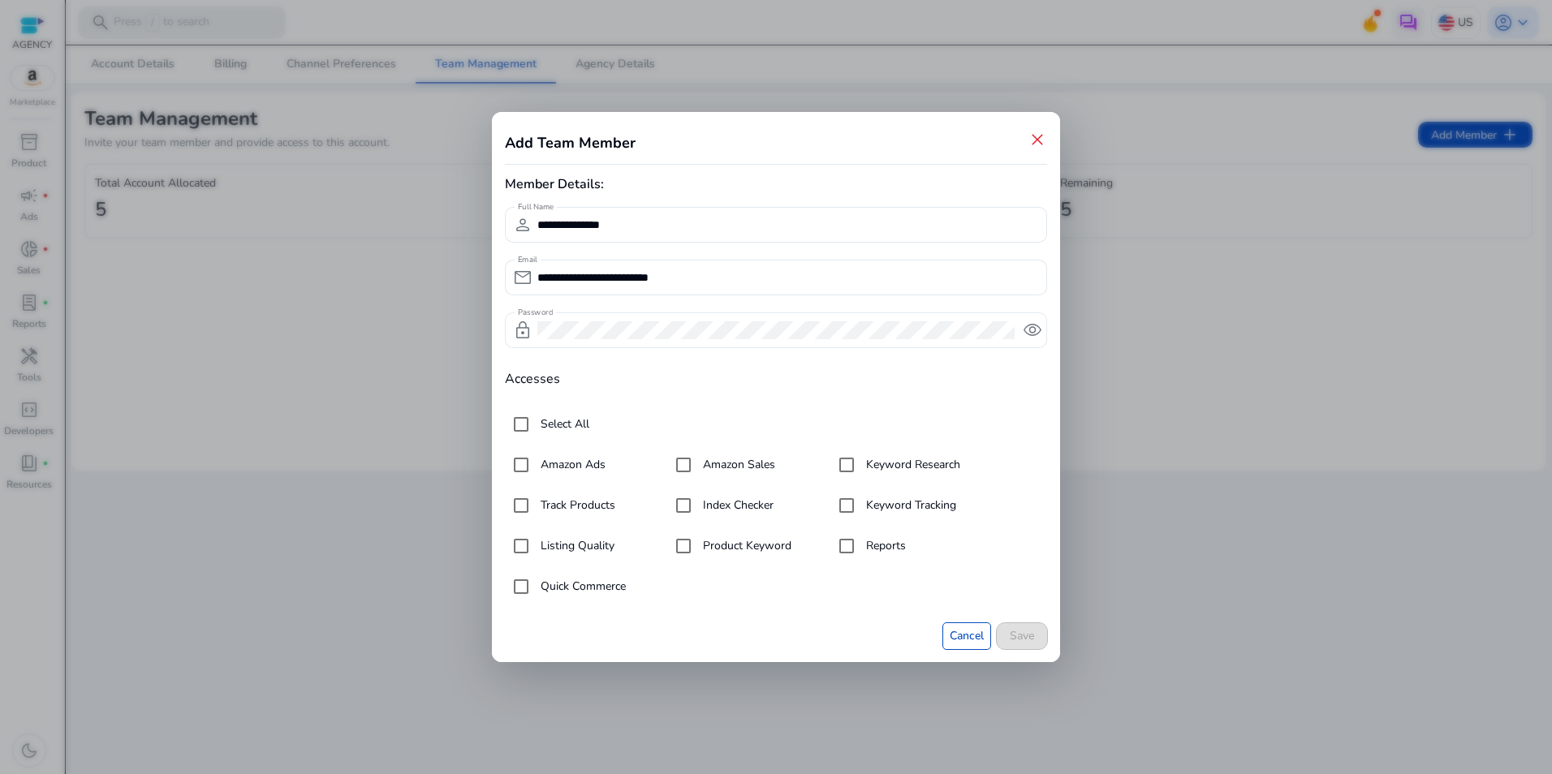
click at [1031, 333] on span "remove_red_eye" at bounding box center [1032, 330] width 19 height 19
click at [1020, 636] on span "Save" at bounding box center [1022, 635] width 24 height 17
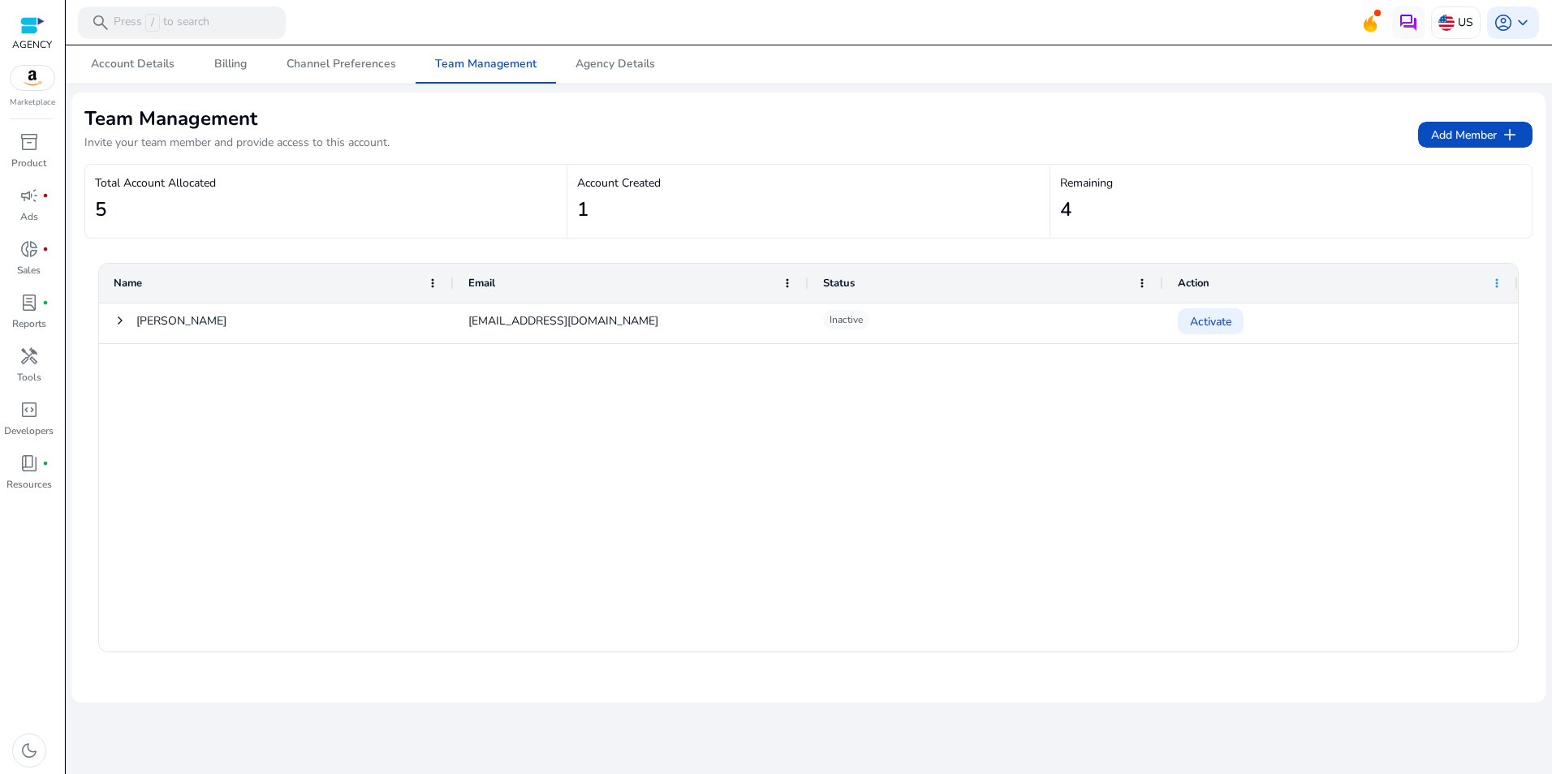
click at [1498, 287] on span at bounding box center [1496, 283] width 13 height 13
click at [972, 460] on div "GARLAND SELLERS garrlandsellers53@gmail.com Inactive Activate" at bounding box center [808, 478] width 1419 height 348
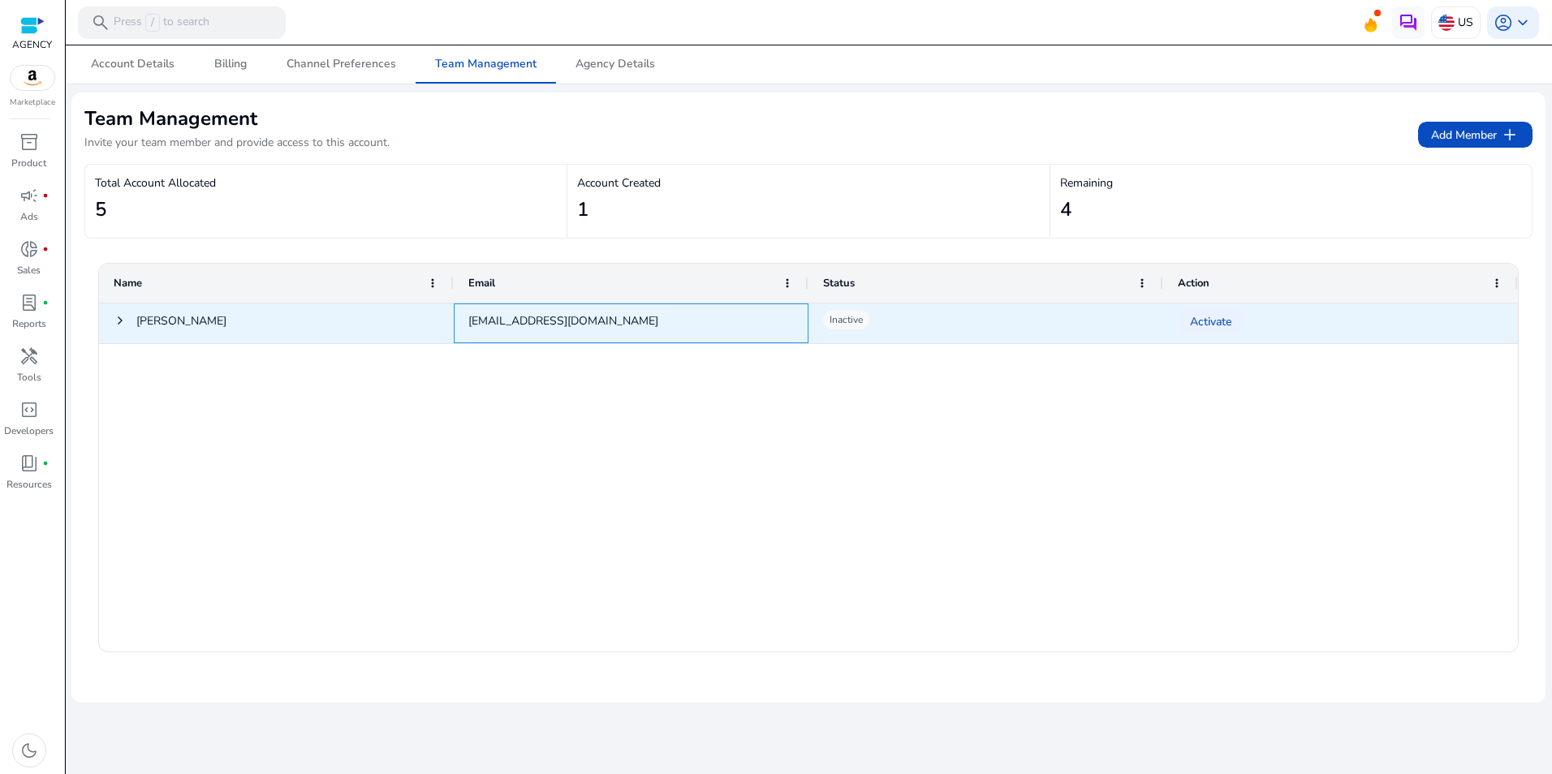
click at [579, 318] on div "garrlandsellers53@gmail.com" at bounding box center [631, 324] width 355 height 40
click at [492, 325] on div "garrlandsellers53@gmail.com" at bounding box center [631, 324] width 355 height 40
click at [490, 325] on div "garrlandsellers53@gmail.com" at bounding box center [631, 324] width 355 height 40
click at [493, 325] on div "garrlandsellers53@gmail.com" at bounding box center [631, 324] width 355 height 40
click at [494, 325] on div "garrlandsellers53@gmail.com" at bounding box center [631, 324] width 355 height 40
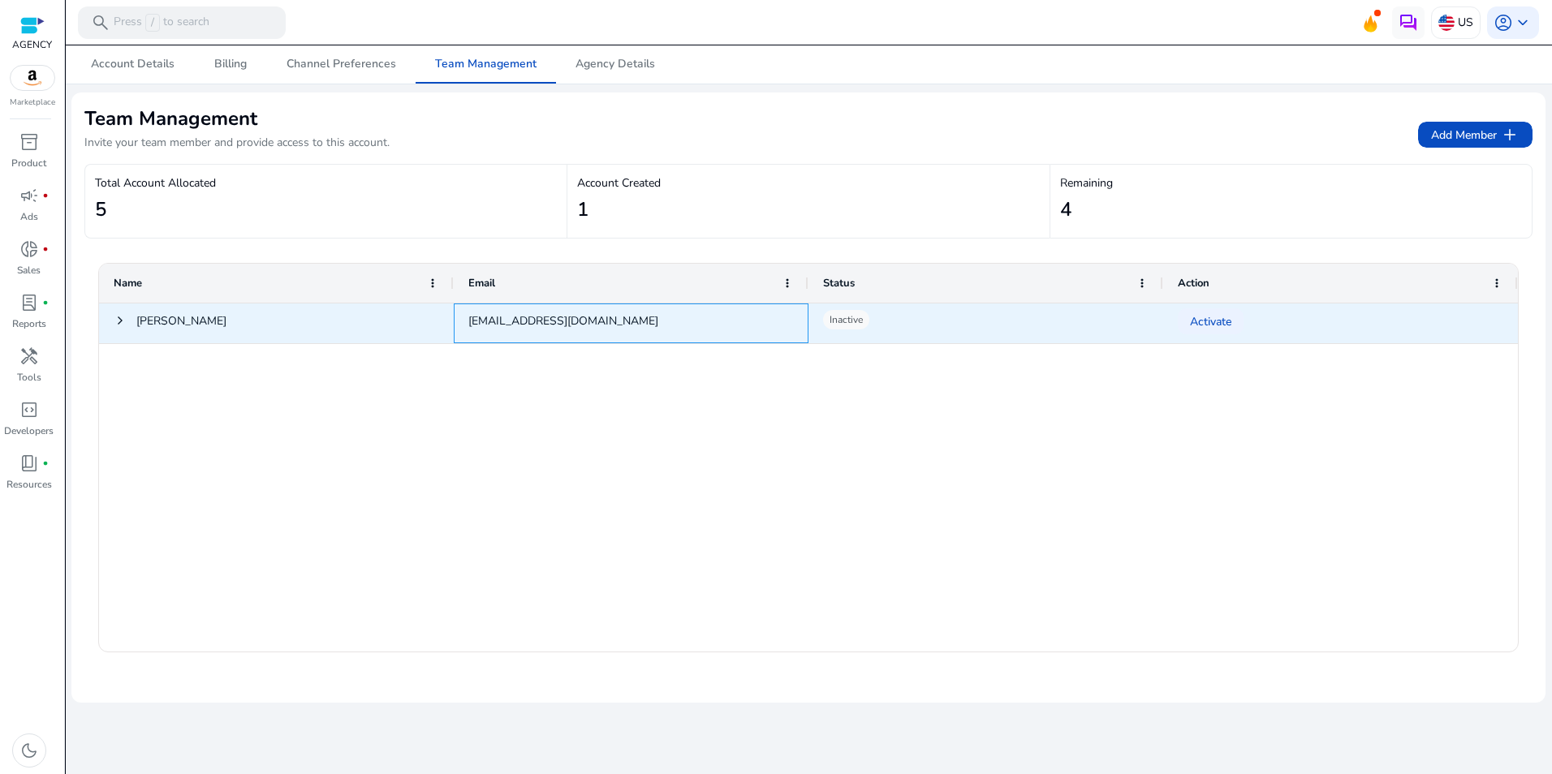
click at [494, 325] on div "garrlandsellers53@gmail.com" at bounding box center [631, 324] width 355 height 40
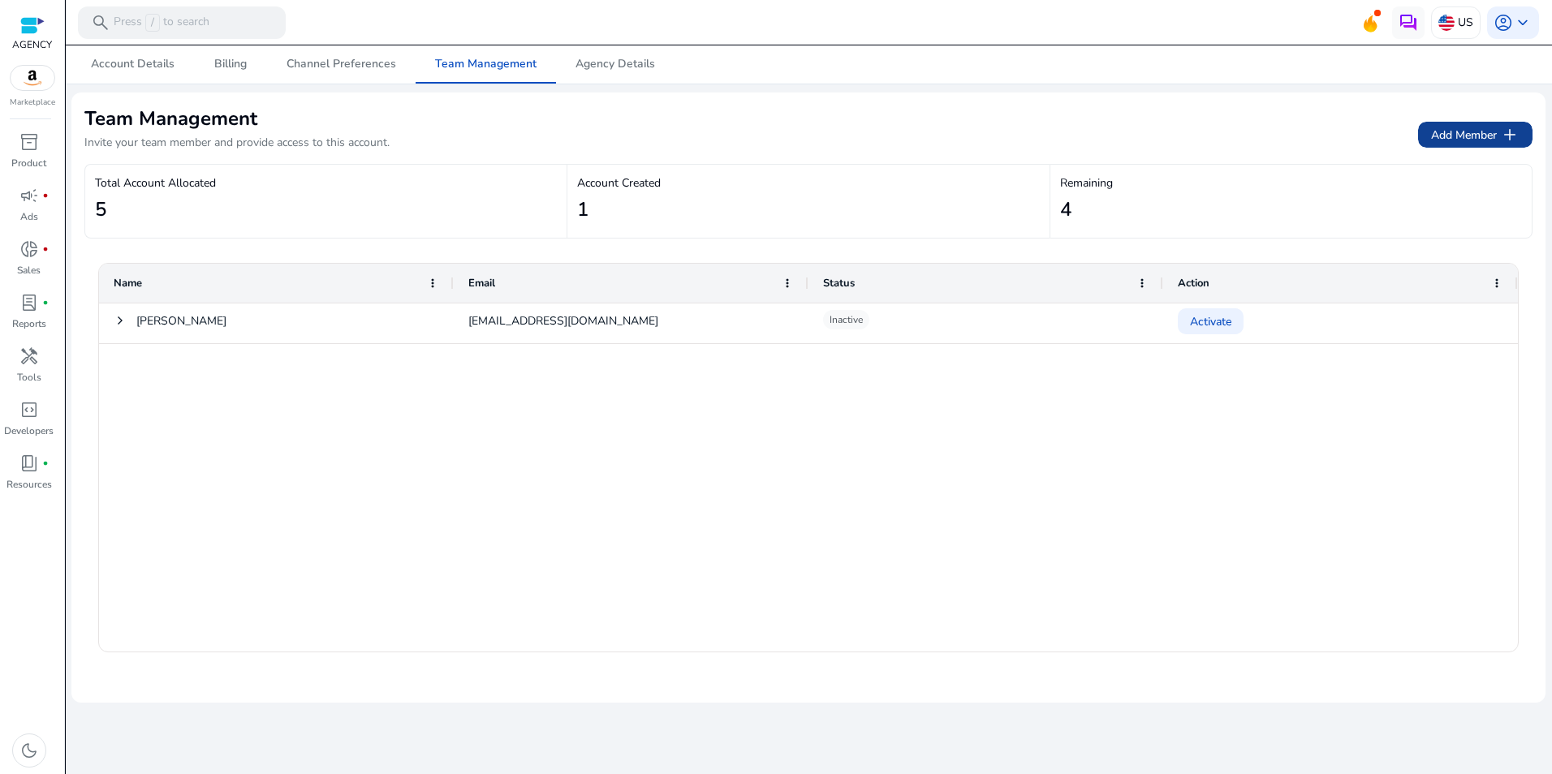
click at [1455, 132] on span "Add Member add" at bounding box center [1475, 134] width 88 height 19
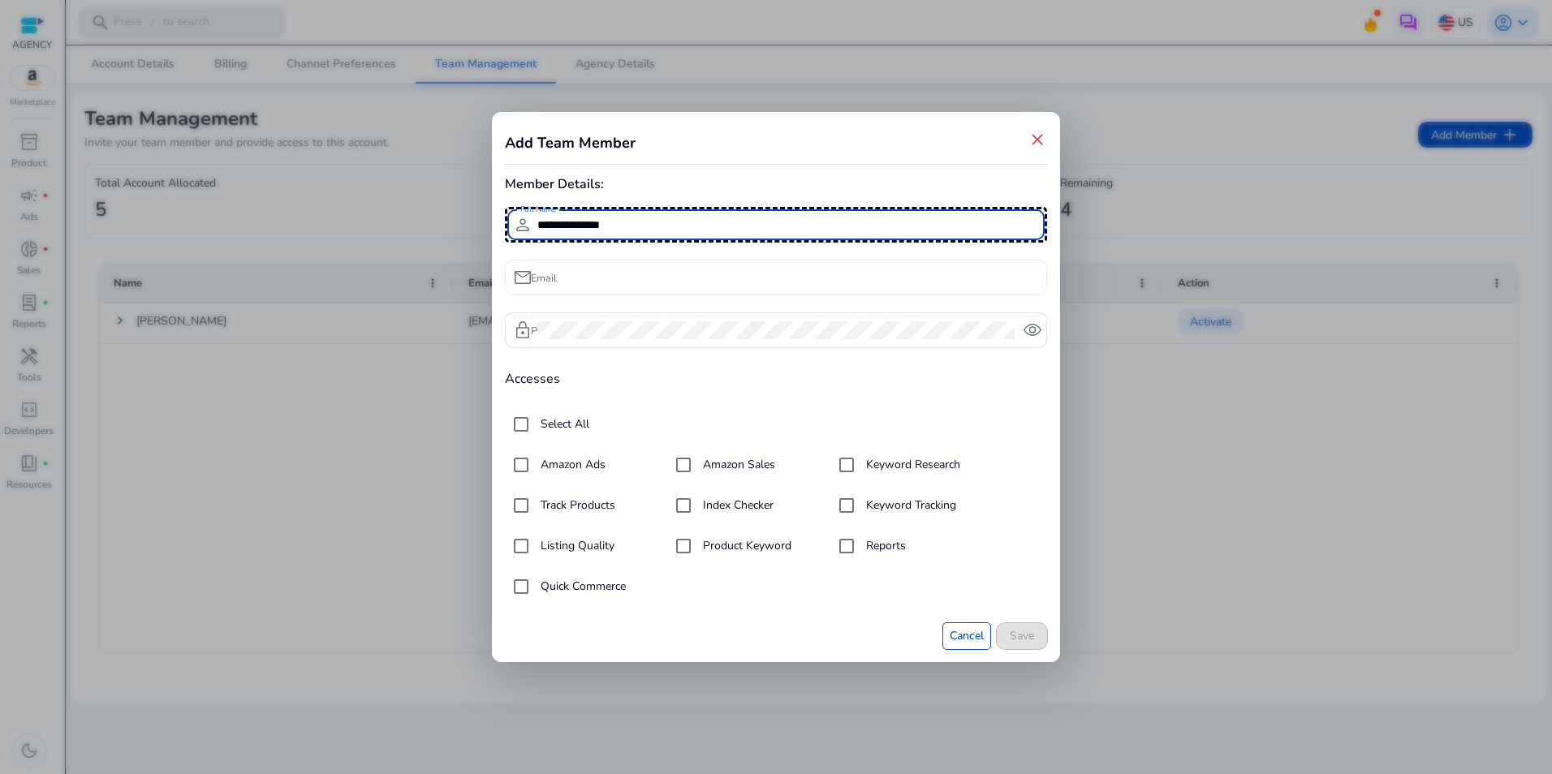
type input "**********"
click at [591, 270] on input "Email" at bounding box center [785, 278] width 497 height 18
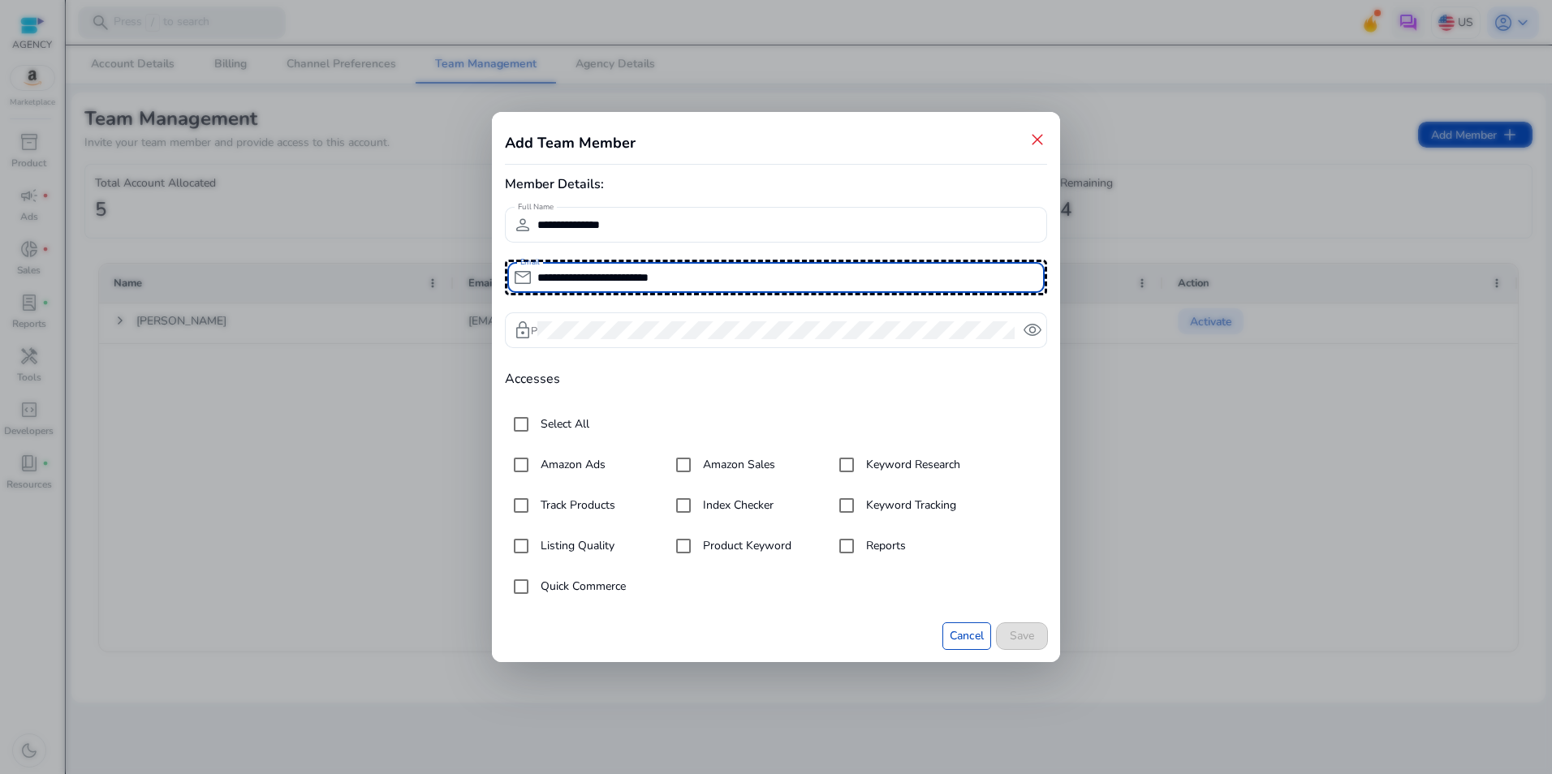
click at [561, 274] on input "**********" at bounding box center [785, 278] width 497 height 18
type input "**********"
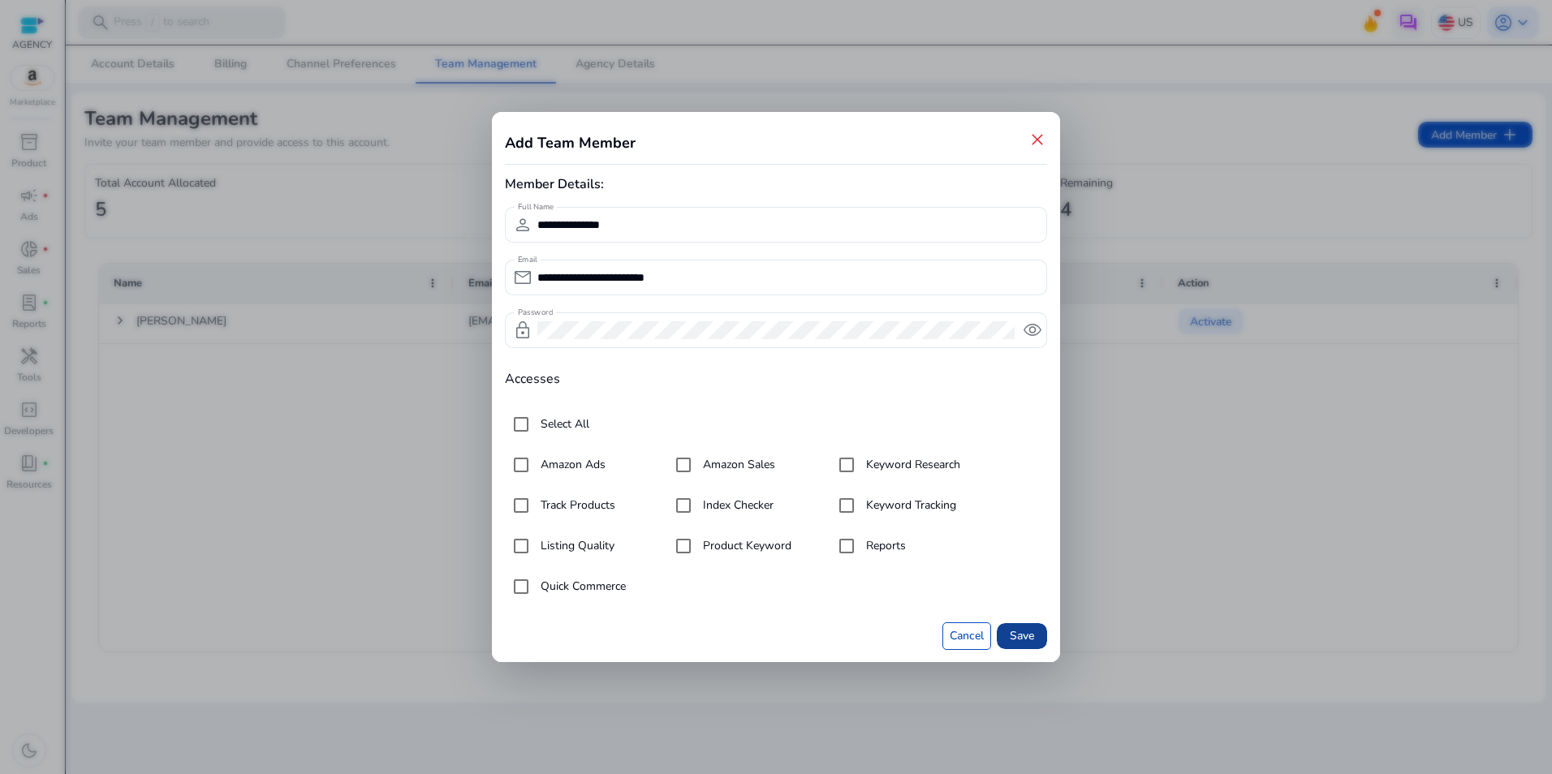
click at [1024, 632] on span "Save" at bounding box center [1022, 635] width 24 height 17
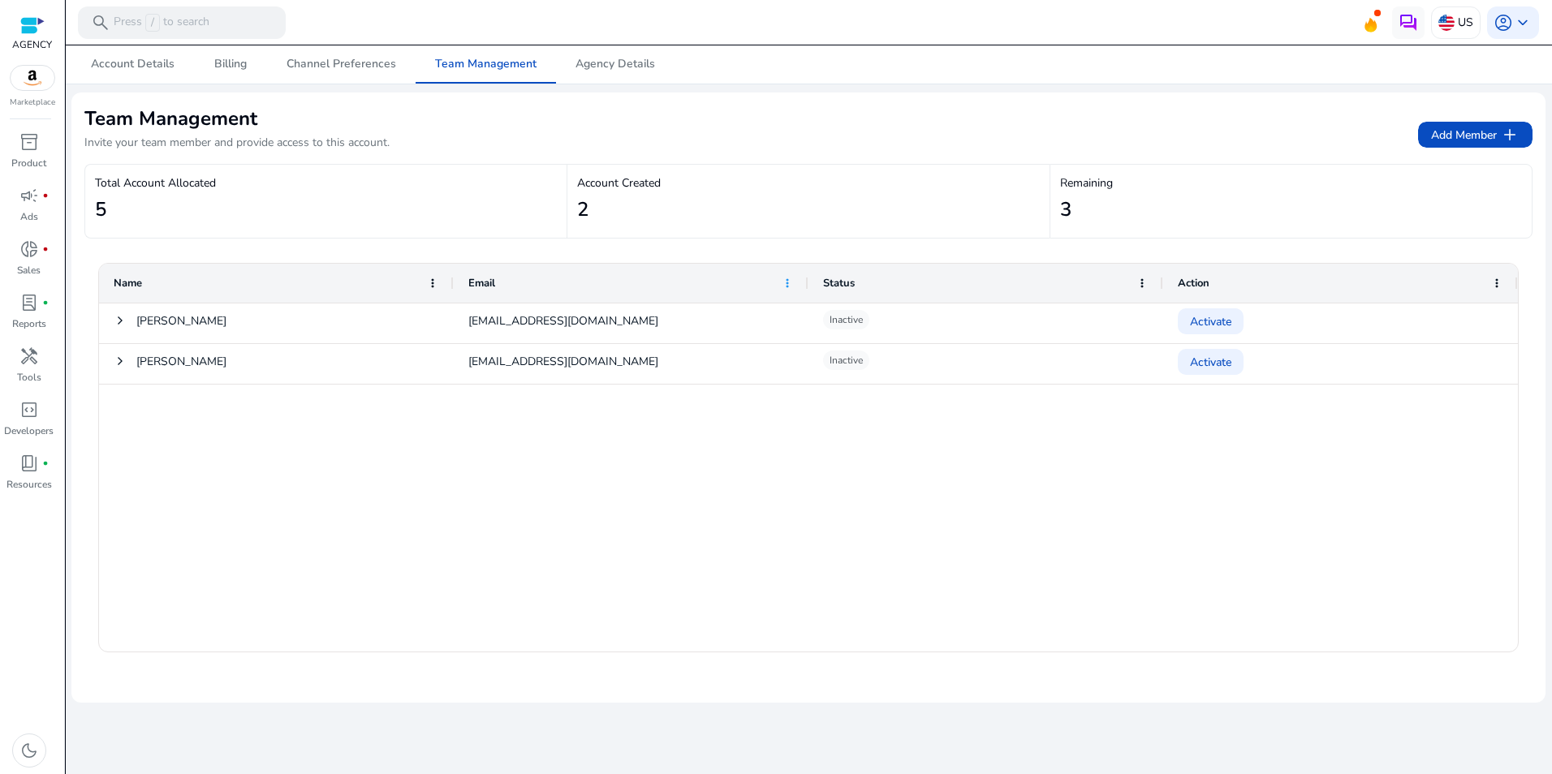
click at [784, 288] on span at bounding box center [787, 283] width 13 height 13
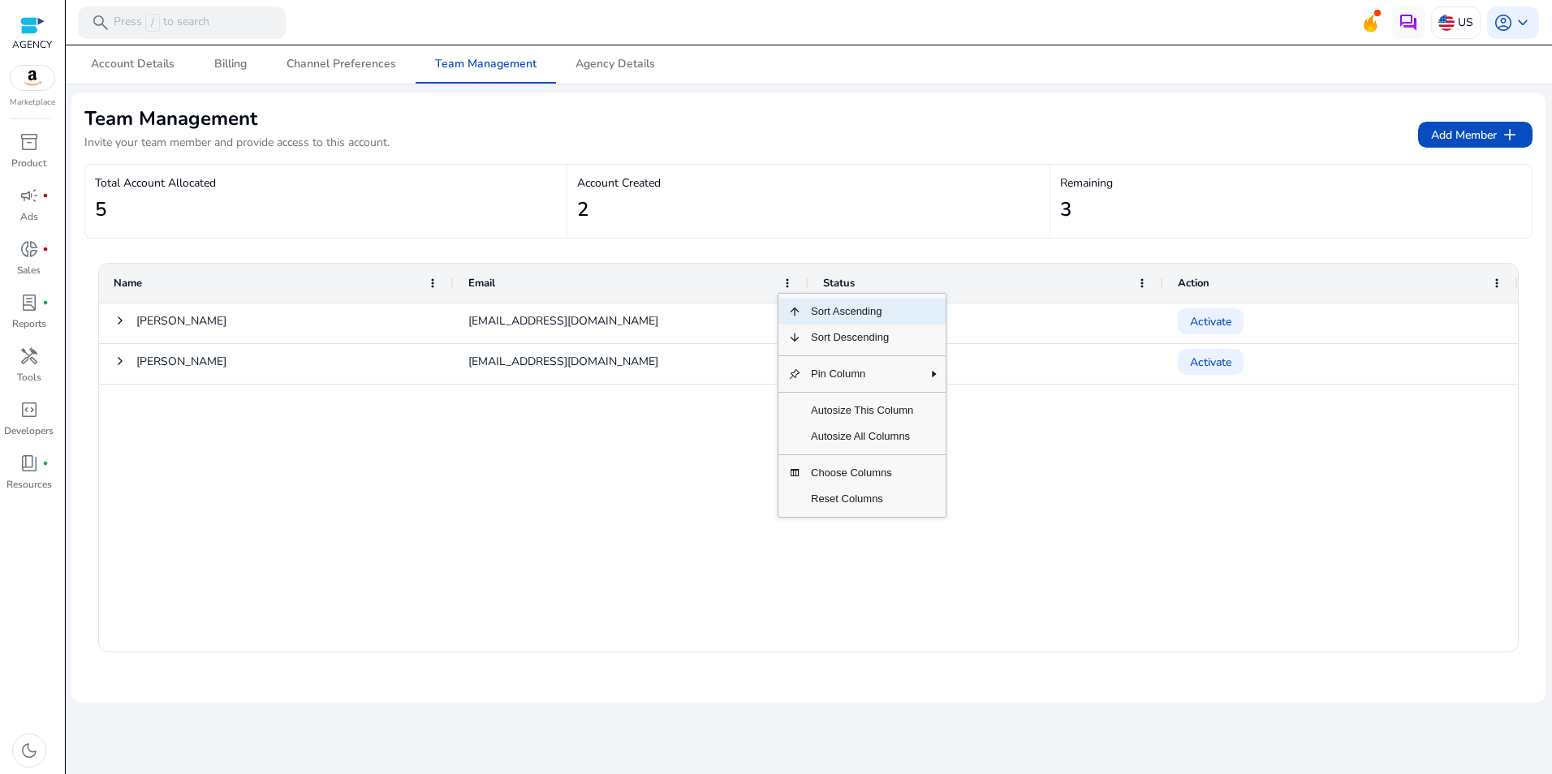
click at [153, 284] on div "Name" at bounding box center [268, 283] width 308 height 31
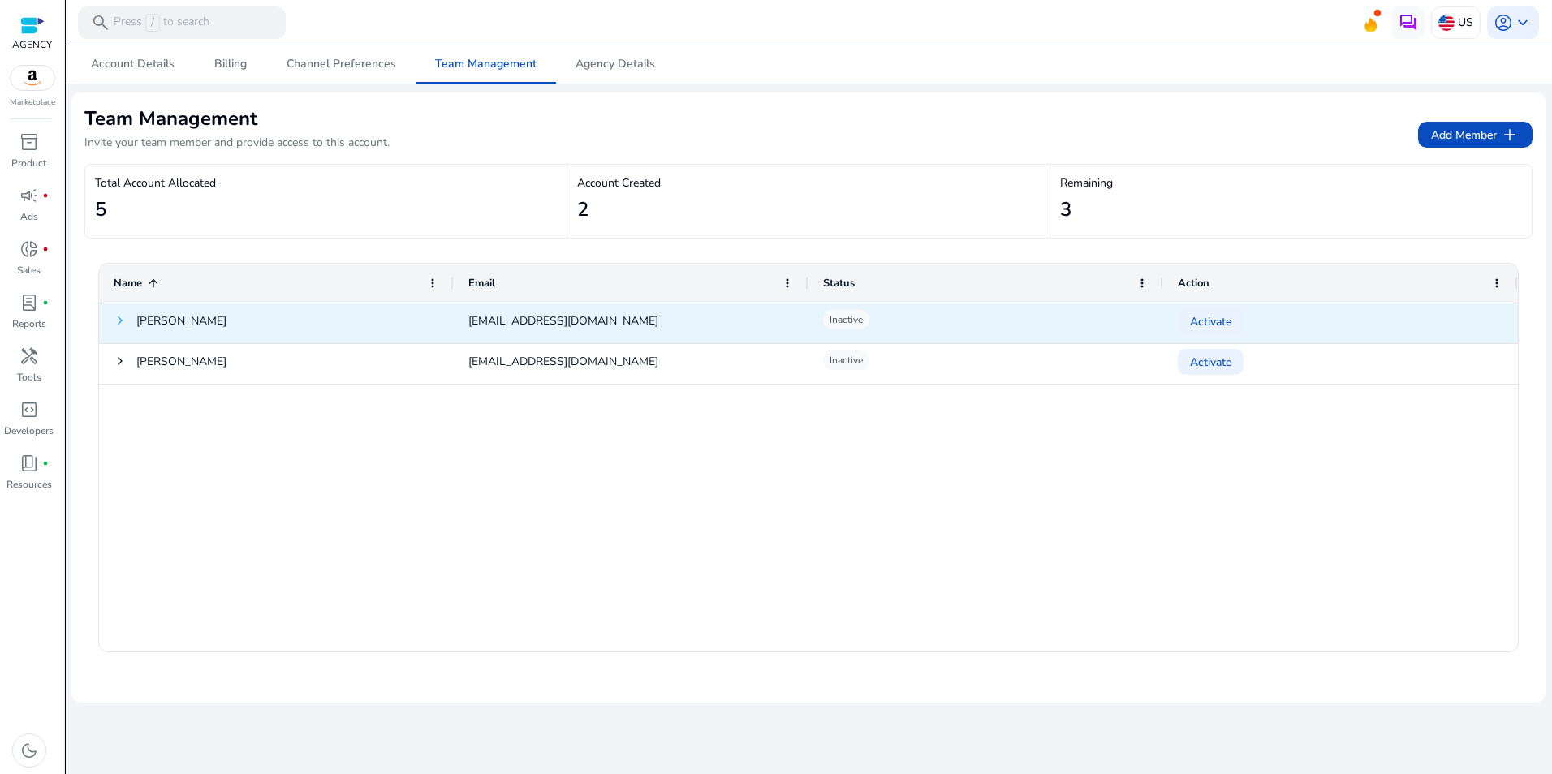
click at [122, 320] on span at bounding box center [120, 320] width 13 height 13
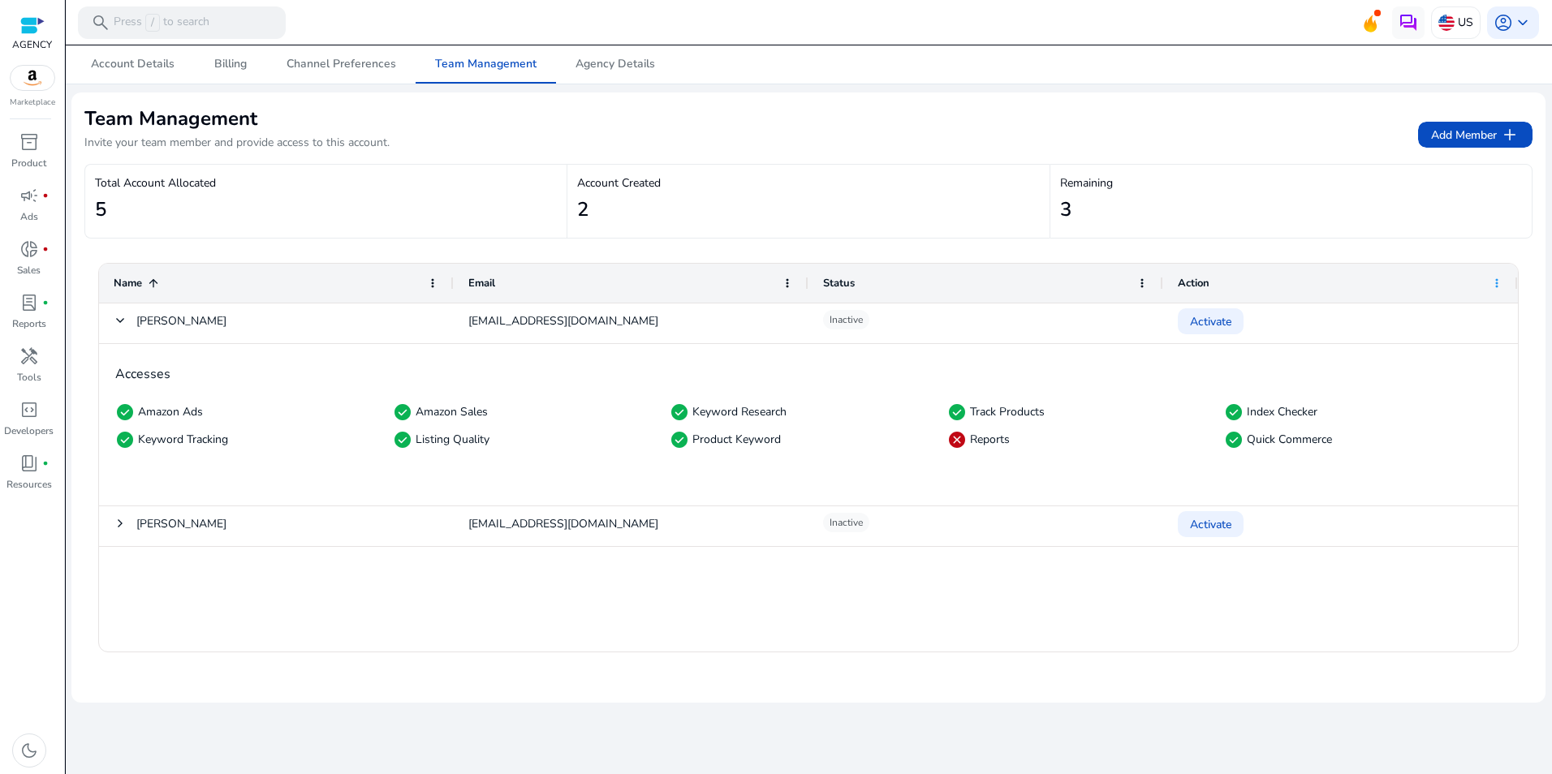
click at [1498, 287] on span at bounding box center [1496, 283] width 13 height 13
click at [1134, 463] on div "Accesses check_circle Amazon Ads check_circle Amazon Sales check_circle Keyword…" at bounding box center [808, 425] width 1419 height 162
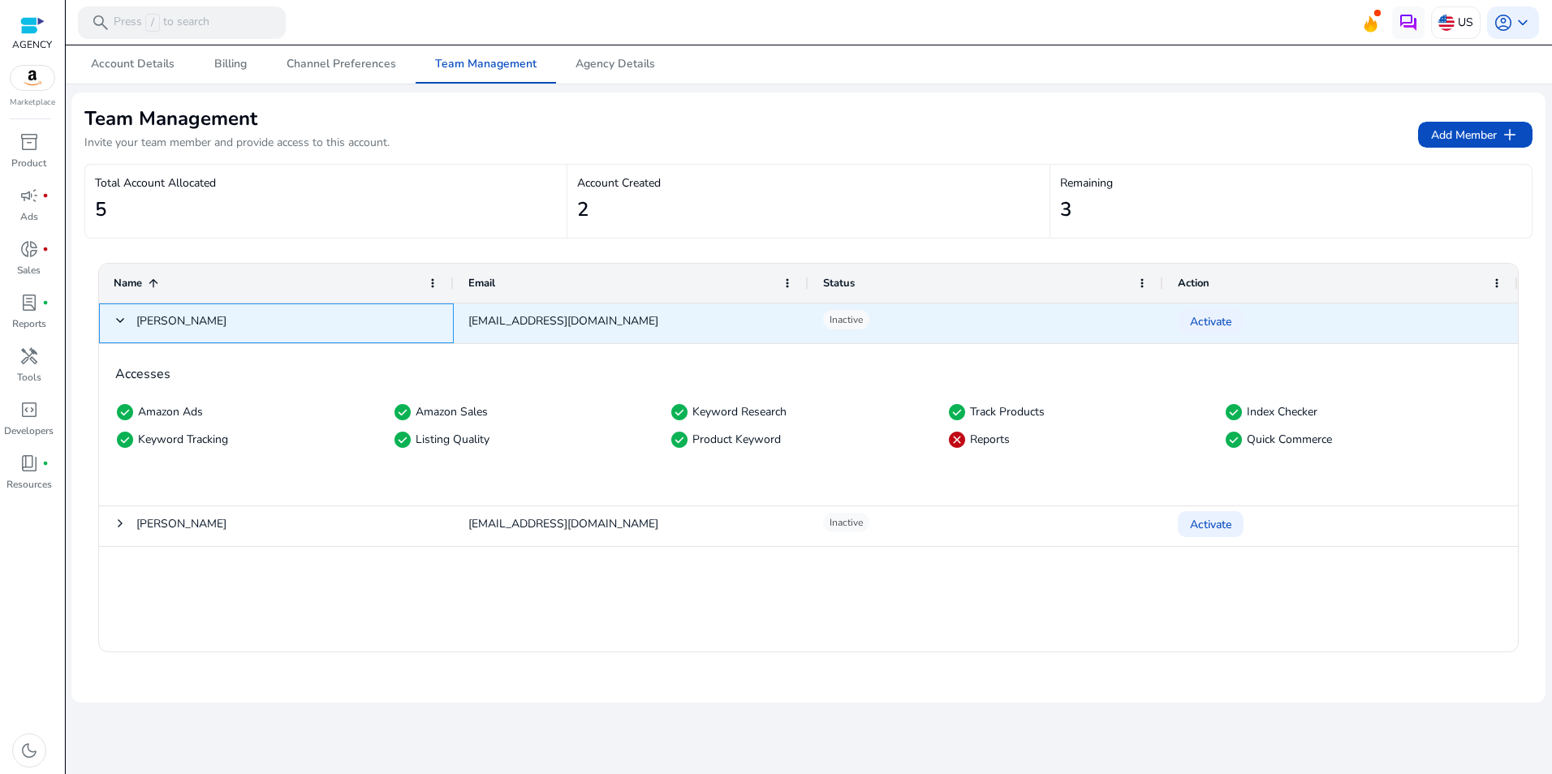
drag, startPoint x: 120, startPoint y: 322, endPoint x: 1006, endPoint y: 321, distance: 885.6
click at [1003, 321] on div "GARLAND SELLERS garrlandsellers53@gmail.com Inactive Activate" at bounding box center [808, 324] width 1419 height 41
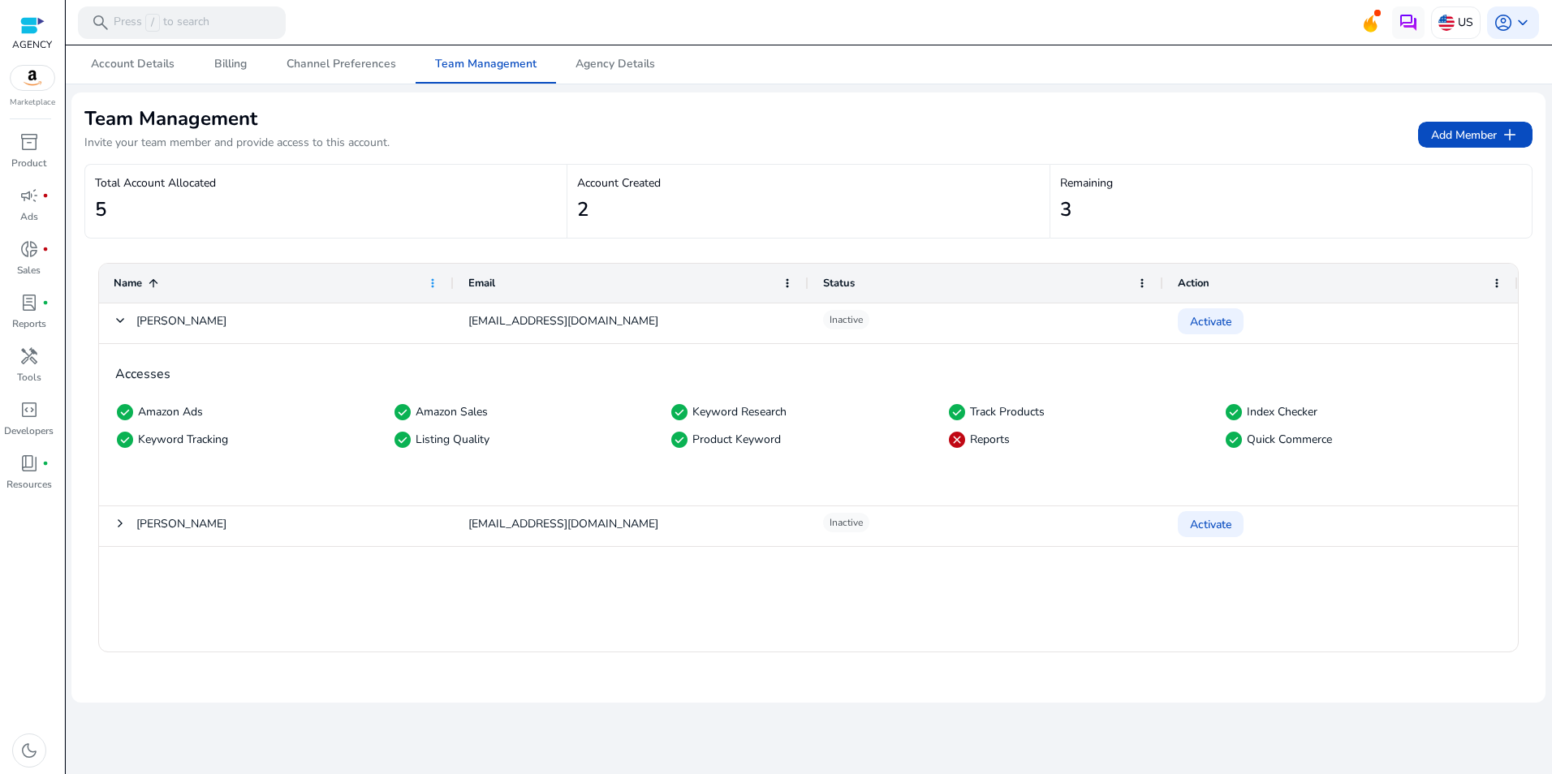
click at [434, 284] on span at bounding box center [432, 283] width 13 height 13
click at [325, 382] on div "Accesses check_circle Amazon Ads check_circle Amazon Sales check_circle Keyword…" at bounding box center [808, 399] width 1419 height 110
click at [287, 439] on div "check_circle Keyword Tracking" at bounding box center [254, 439] width 278 height 19
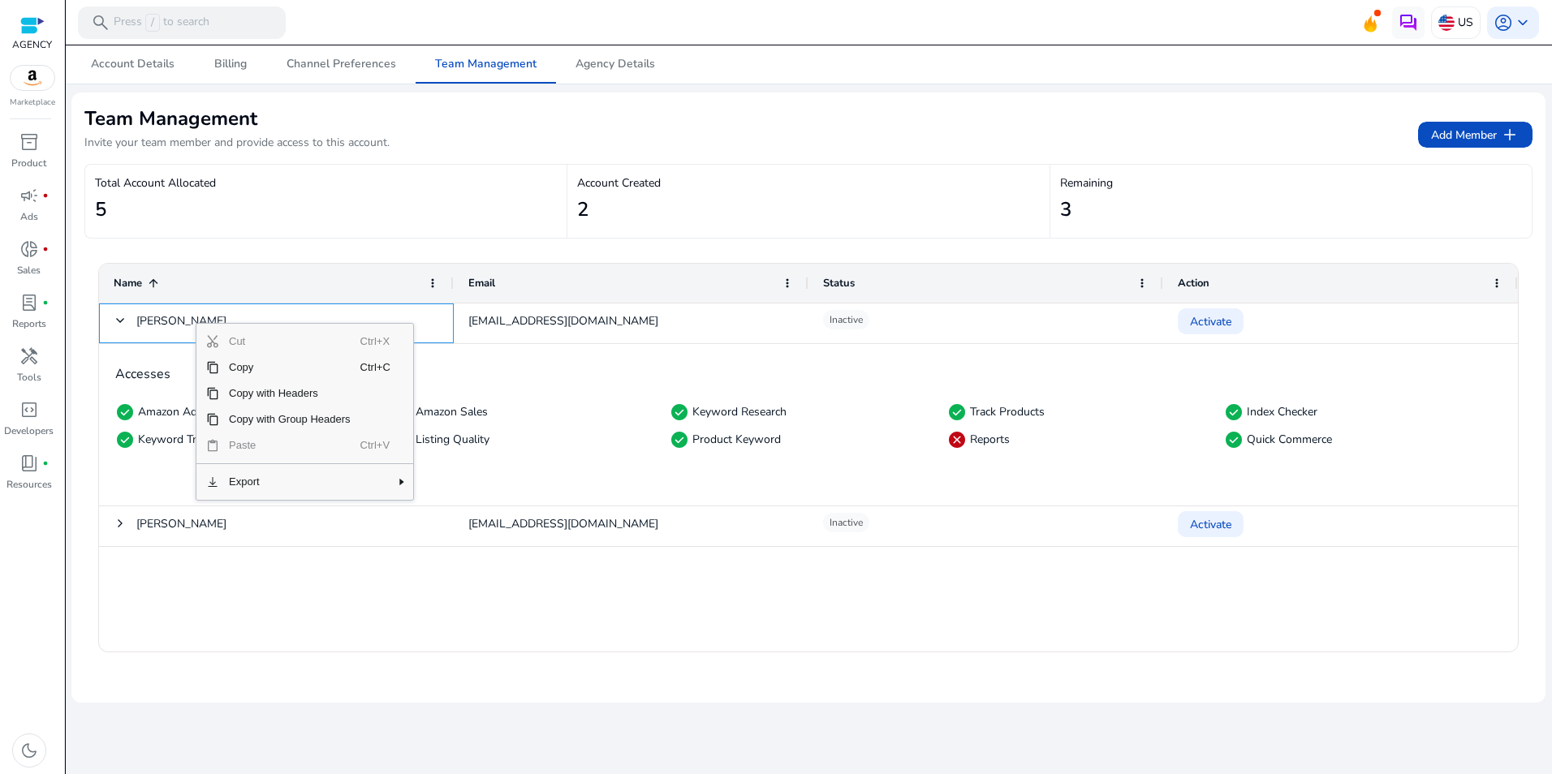
drag, startPoint x: 510, startPoint y: 403, endPoint x: 569, endPoint y: 463, distance: 85.0
click at [511, 409] on div "check_circle Amazon Sales" at bounding box center [532, 412] width 278 height 19
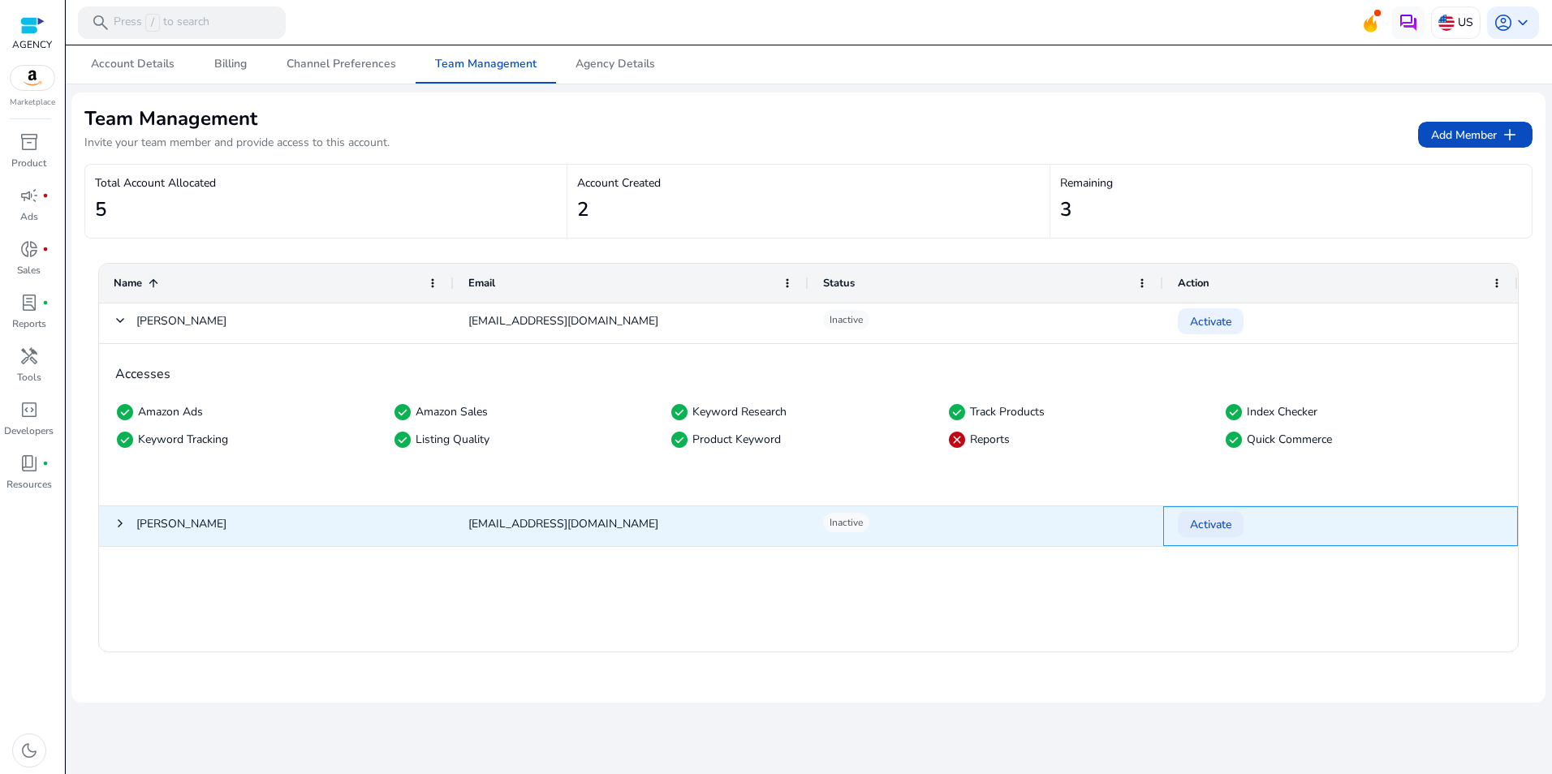
drag, startPoint x: 1200, startPoint y: 526, endPoint x: 1198, endPoint y: 536, distance: 9.9
click at [1200, 528] on span "Activate" at bounding box center [1210, 524] width 41 height 33
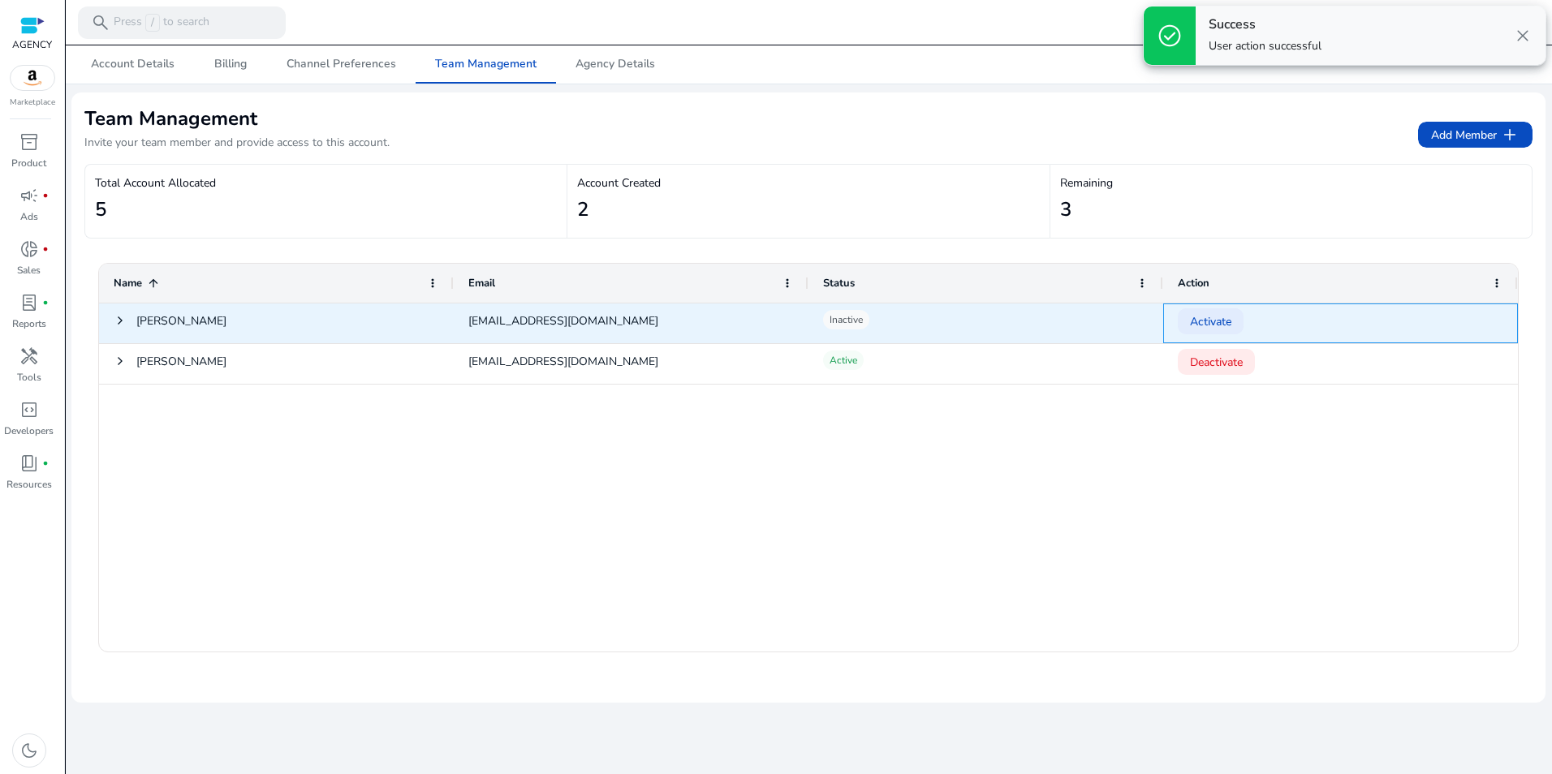
click at [1218, 326] on span "Activate" at bounding box center [1210, 321] width 41 height 33
click at [1218, 326] on span "Deactivate" at bounding box center [1216, 321] width 53 height 33
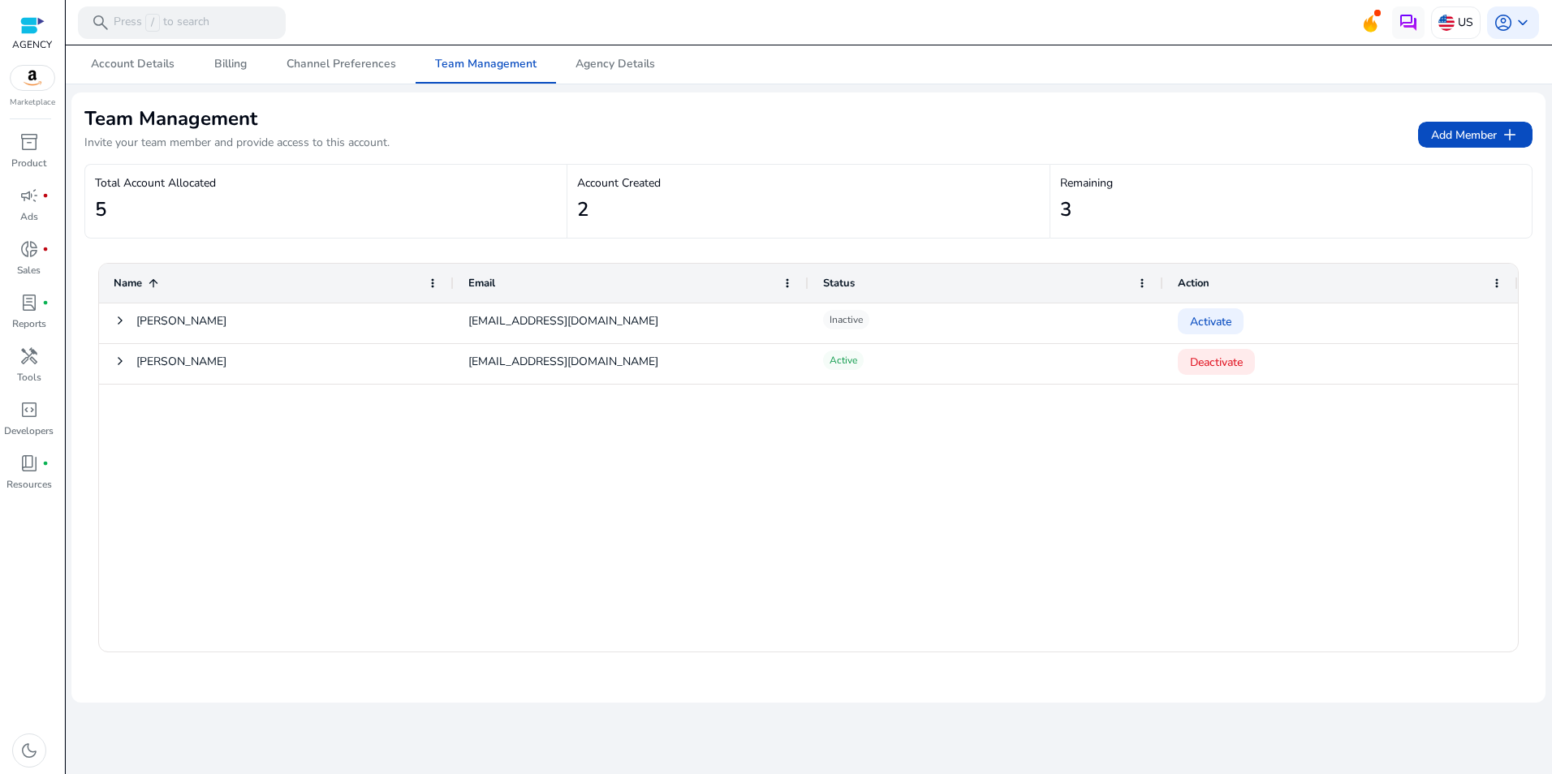
click at [99, 216] on h2 "5" at bounding box center [100, 210] width 11 height 24
click at [23, 144] on span "inventory_2" at bounding box center [28, 141] width 19 height 19
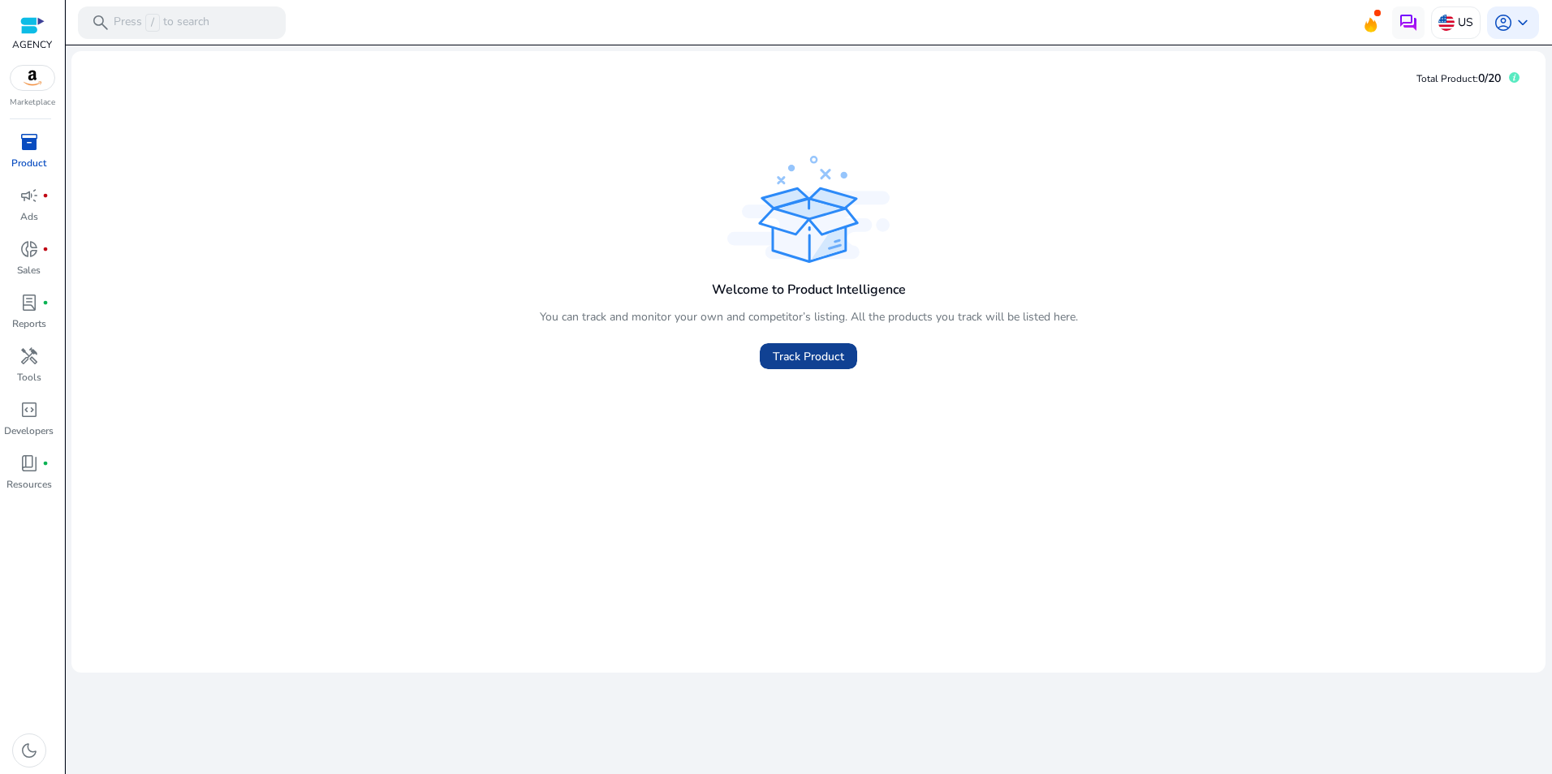
click at [804, 350] on span "Track Product" at bounding box center [808, 356] width 71 height 17
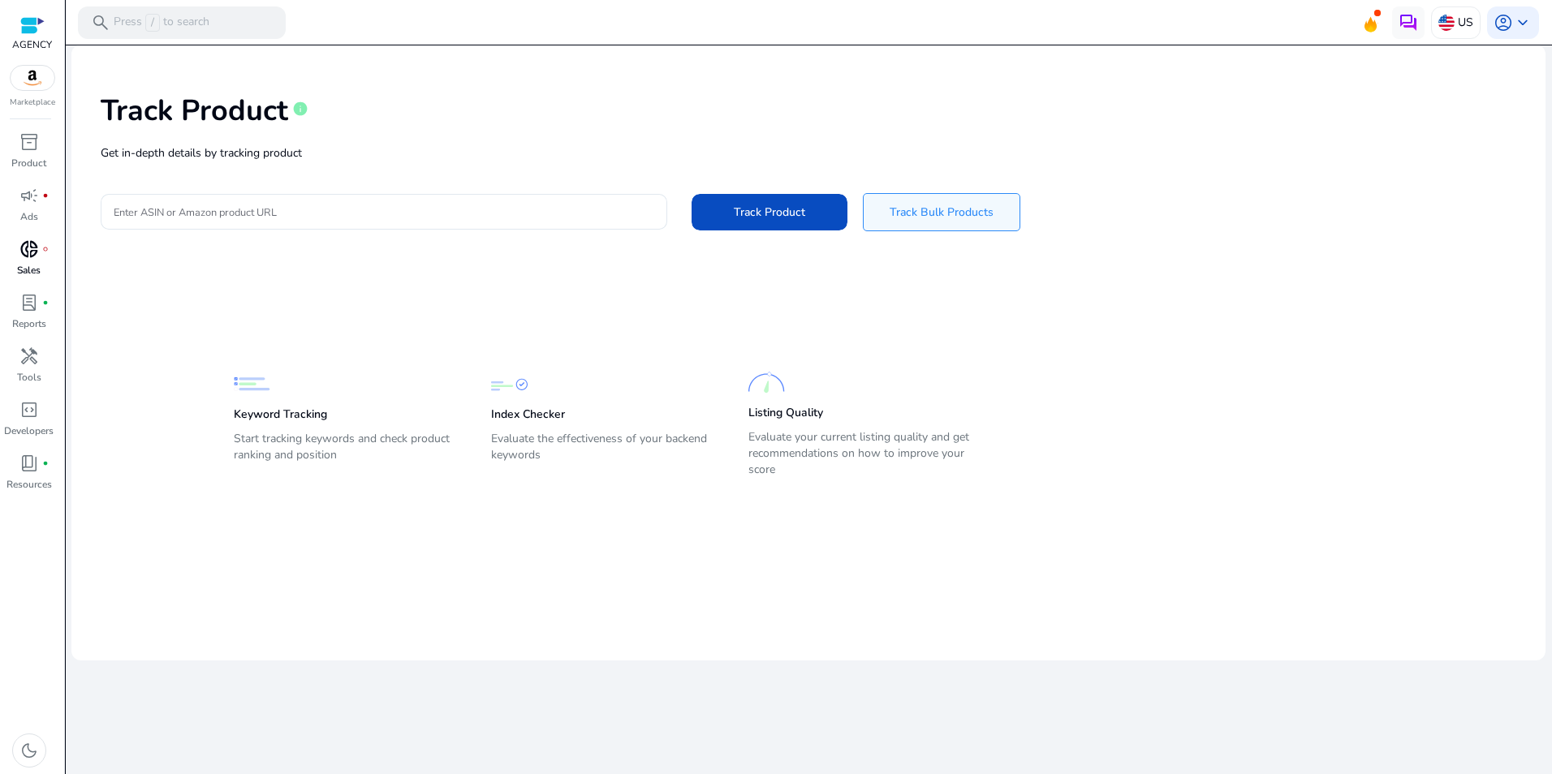
click at [28, 261] on div "donut_small fiber_manual_record" at bounding box center [28, 249] width 45 height 26
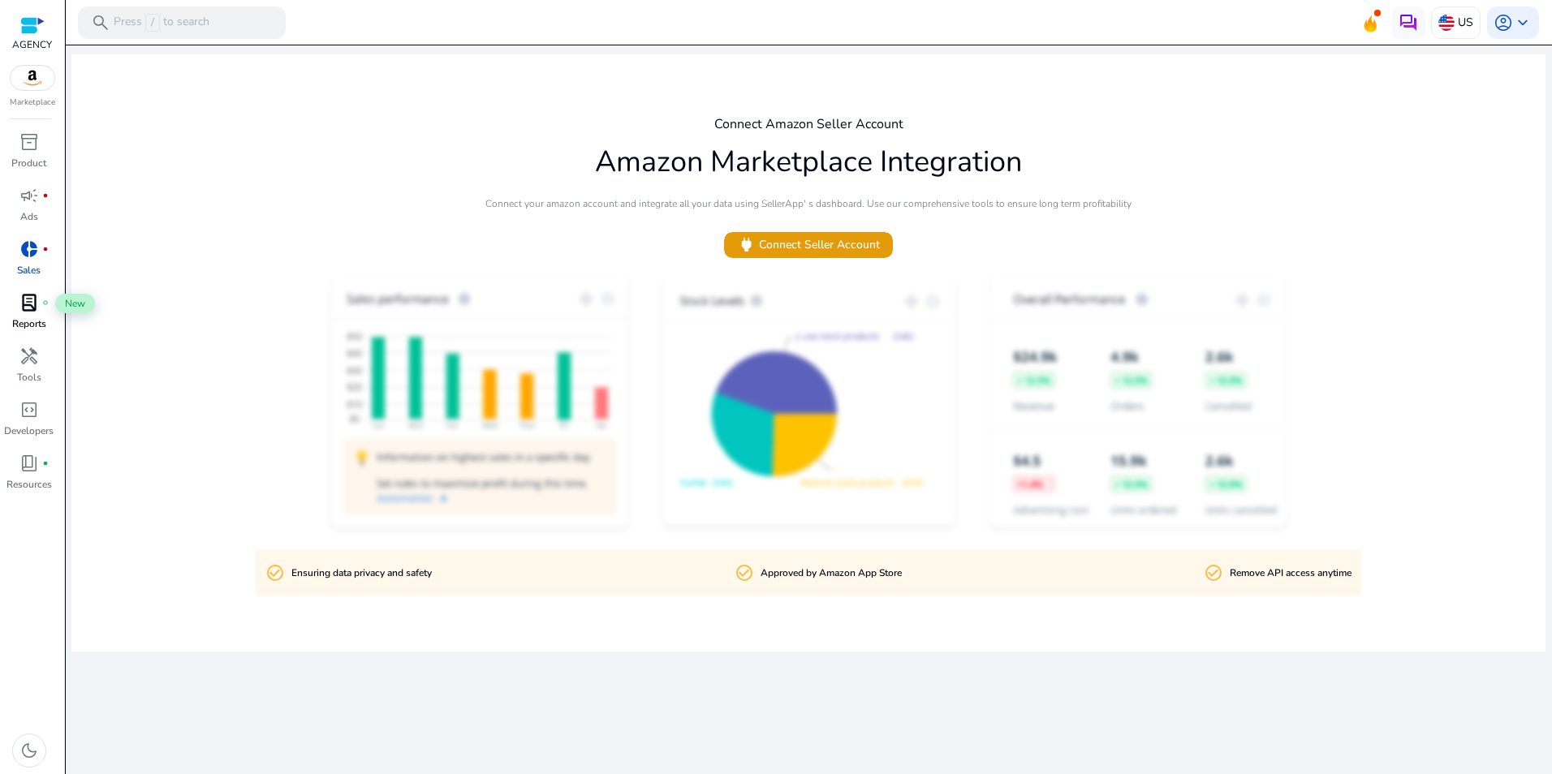
click at [33, 308] on span "lab_profile" at bounding box center [28, 302] width 19 height 19
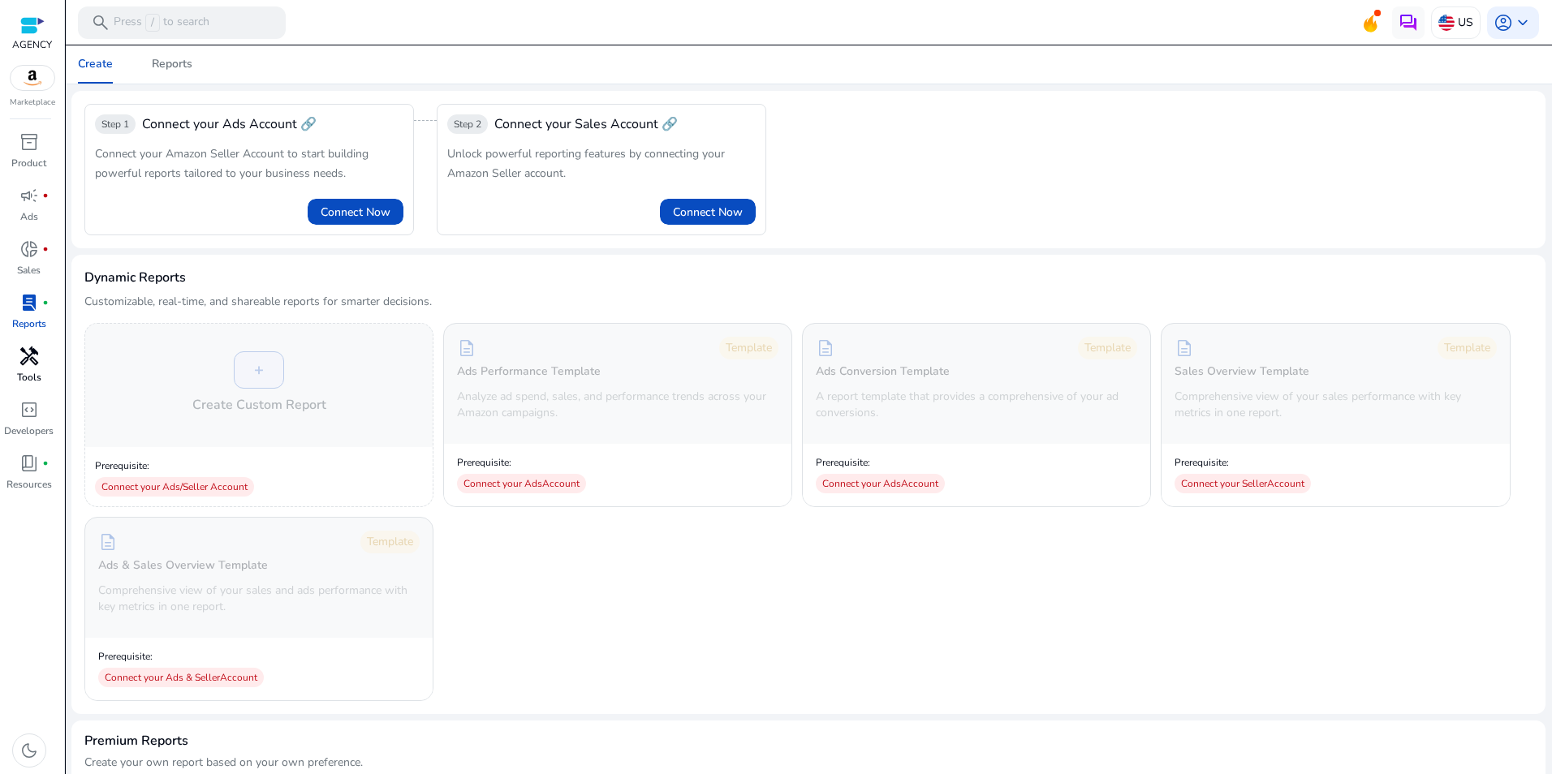
click at [25, 366] on span "handyman" at bounding box center [28, 356] width 19 height 19
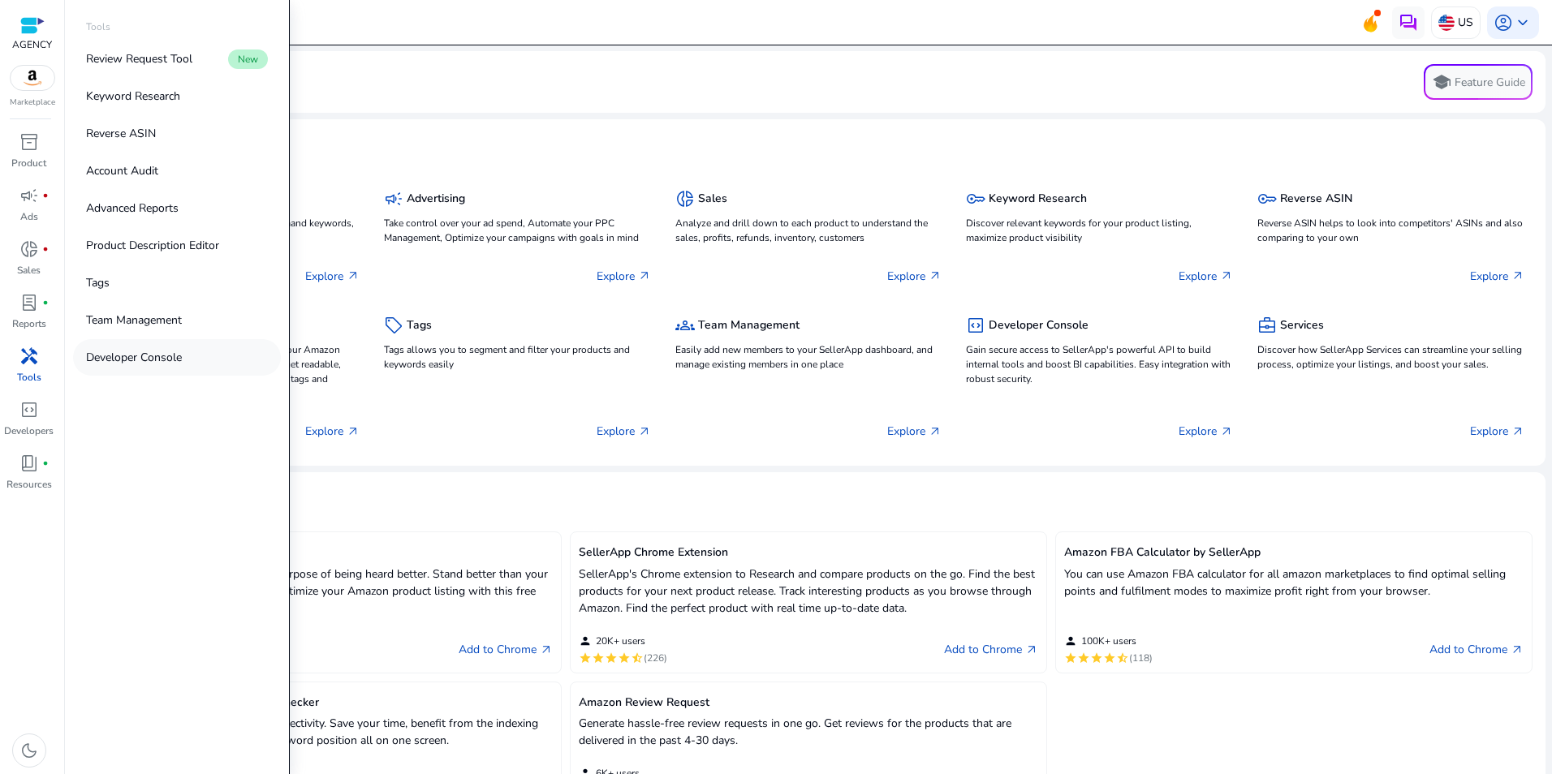
click at [136, 355] on p "Developer Console" at bounding box center [134, 357] width 96 height 17
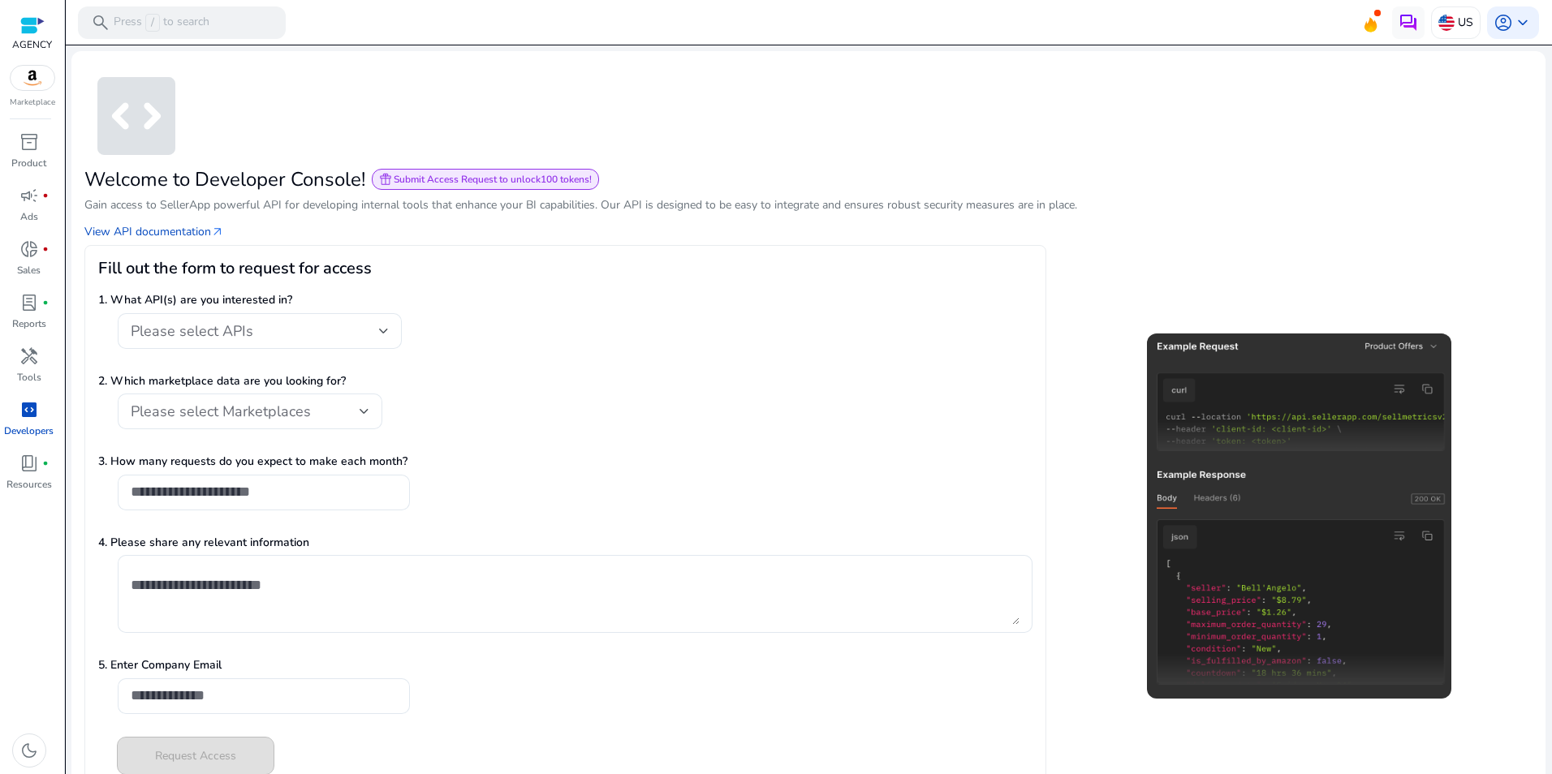
drag, startPoint x: 678, startPoint y: 211, endPoint x: 701, endPoint y: 210, distance: 22.7
drag, startPoint x: 701, startPoint y: 210, endPoint x: 757, endPoint y: 153, distance: 79.8
click at [756, 153] on app-icon "code_blocks" at bounding box center [808, 116] width 1448 height 104
click at [165, 231] on link "View API documentation arrow_outward" at bounding box center [154, 231] width 140 height 17
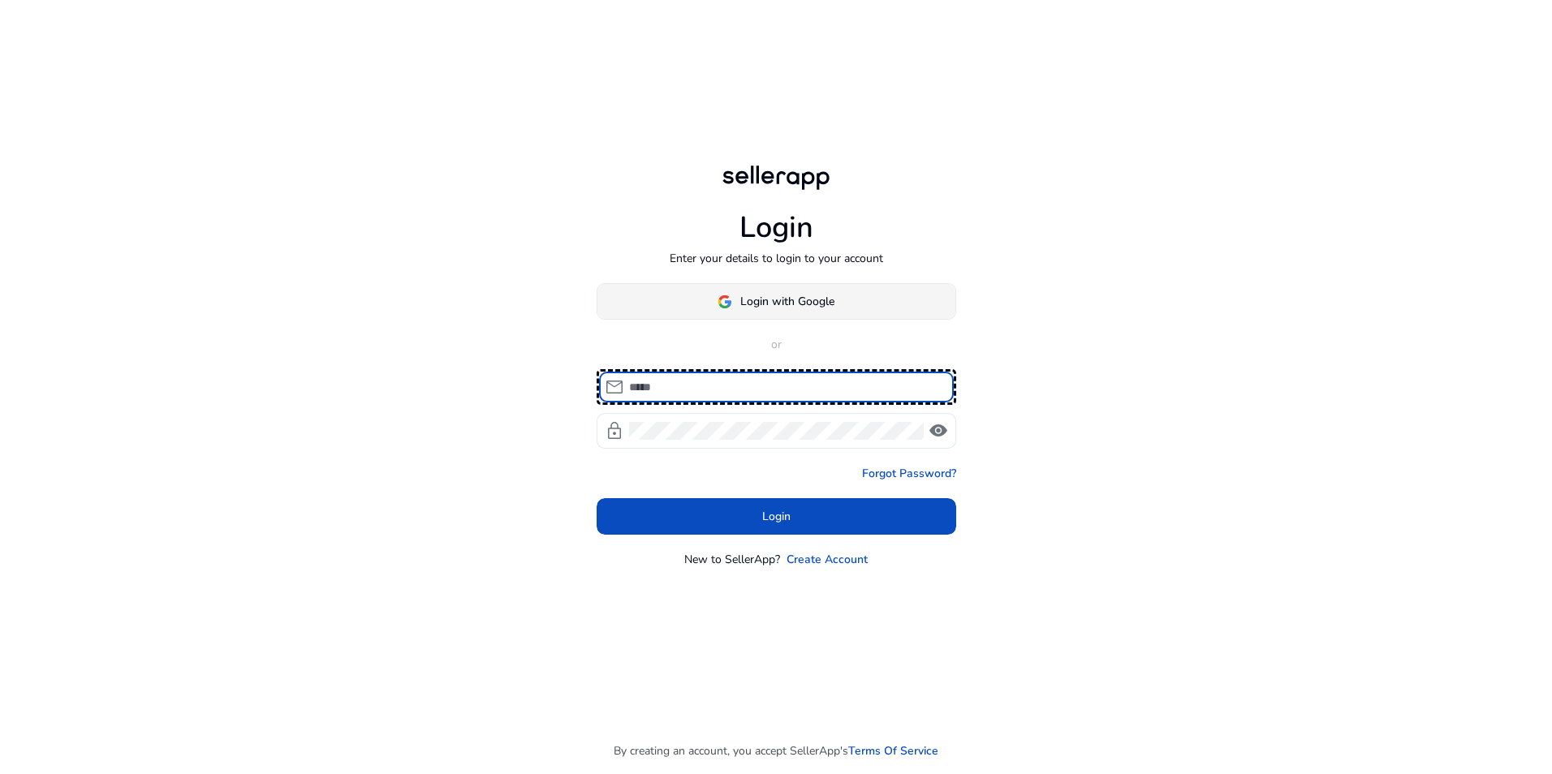
type input "**********"
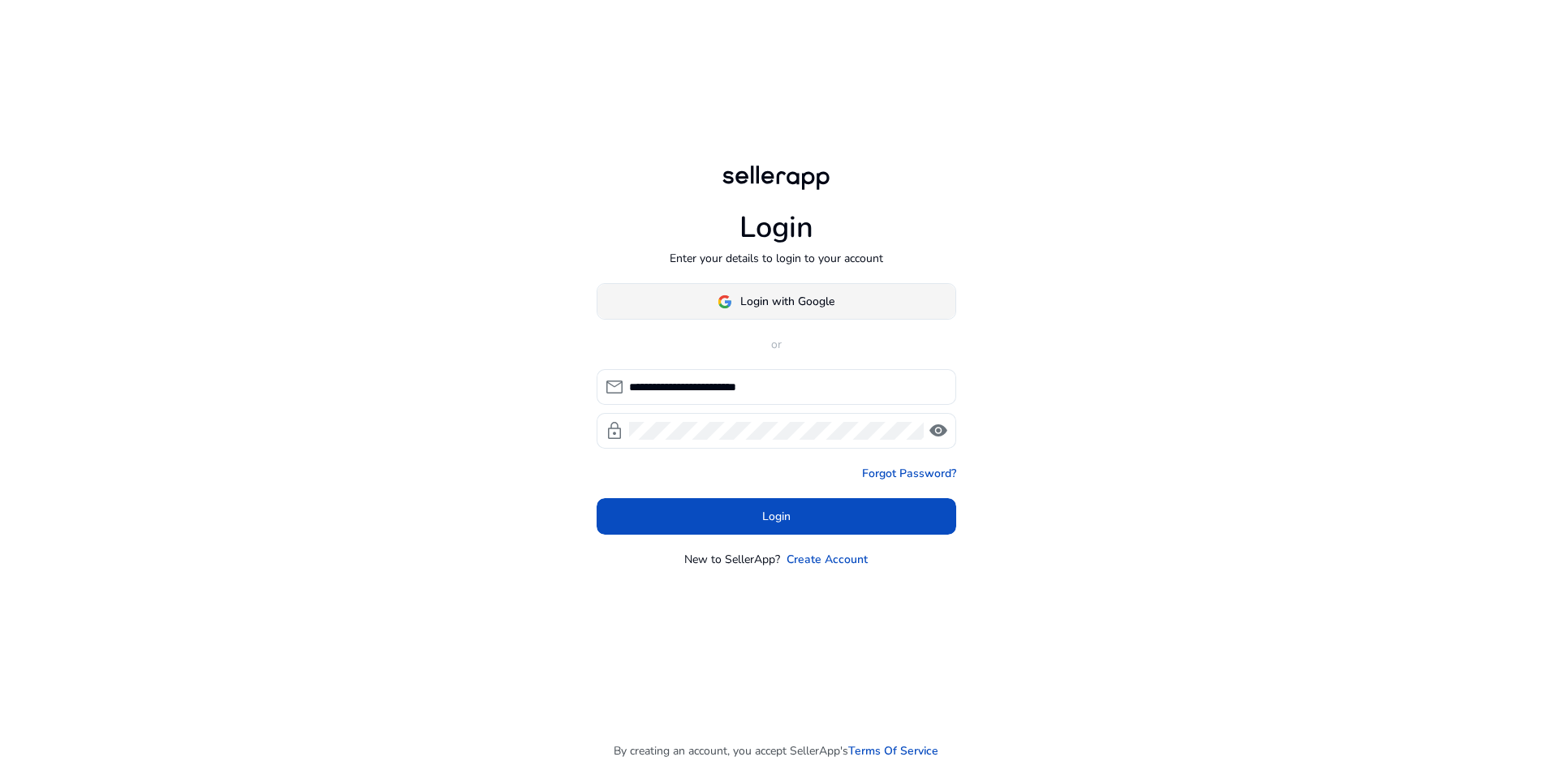
click at [834, 296] on span "Login with Google" at bounding box center [787, 301] width 94 height 17
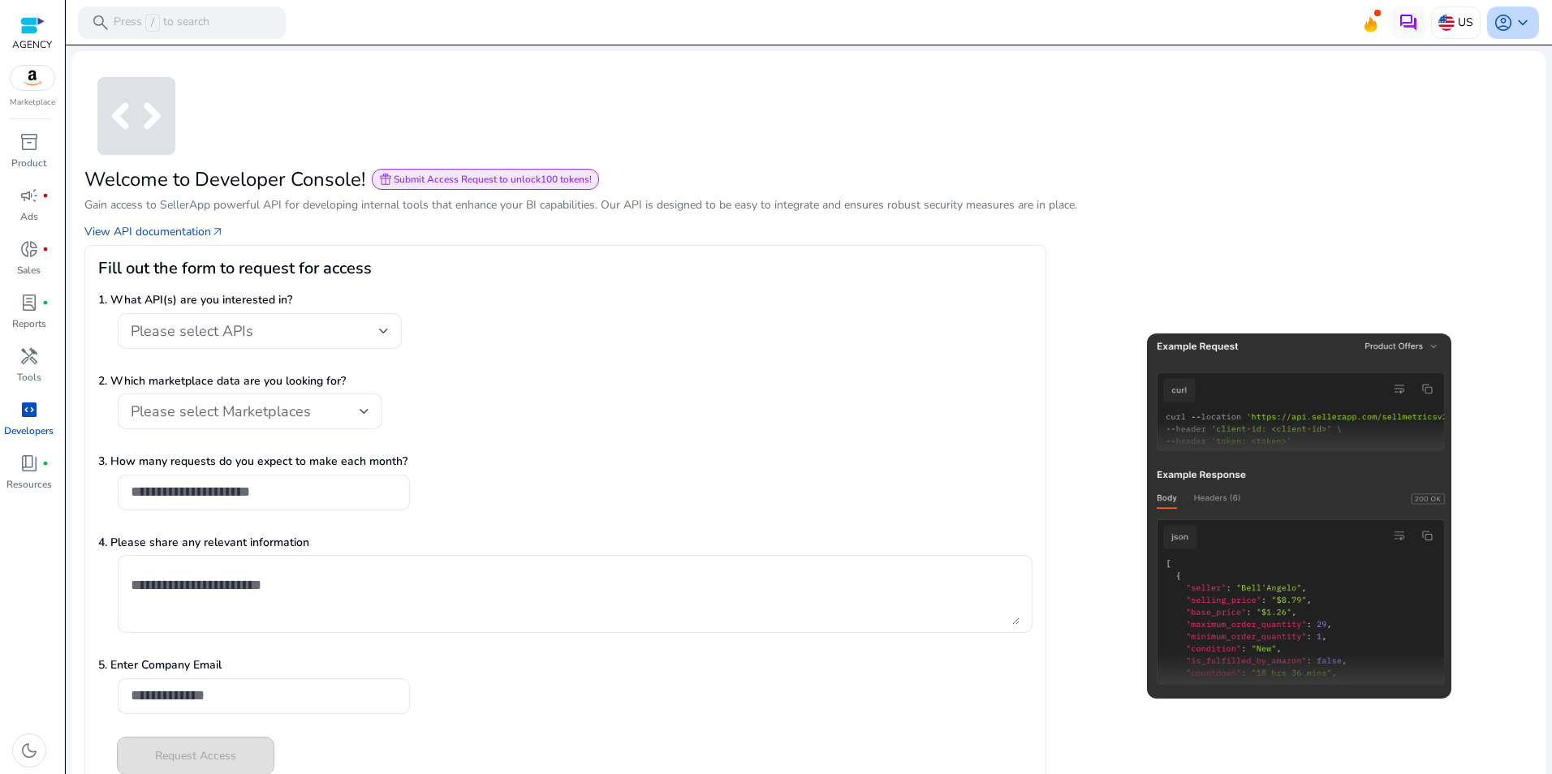
click at [1515, 24] on span "keyboard_arrow_down" at bounding box center [1522, 22] width 19 height 19
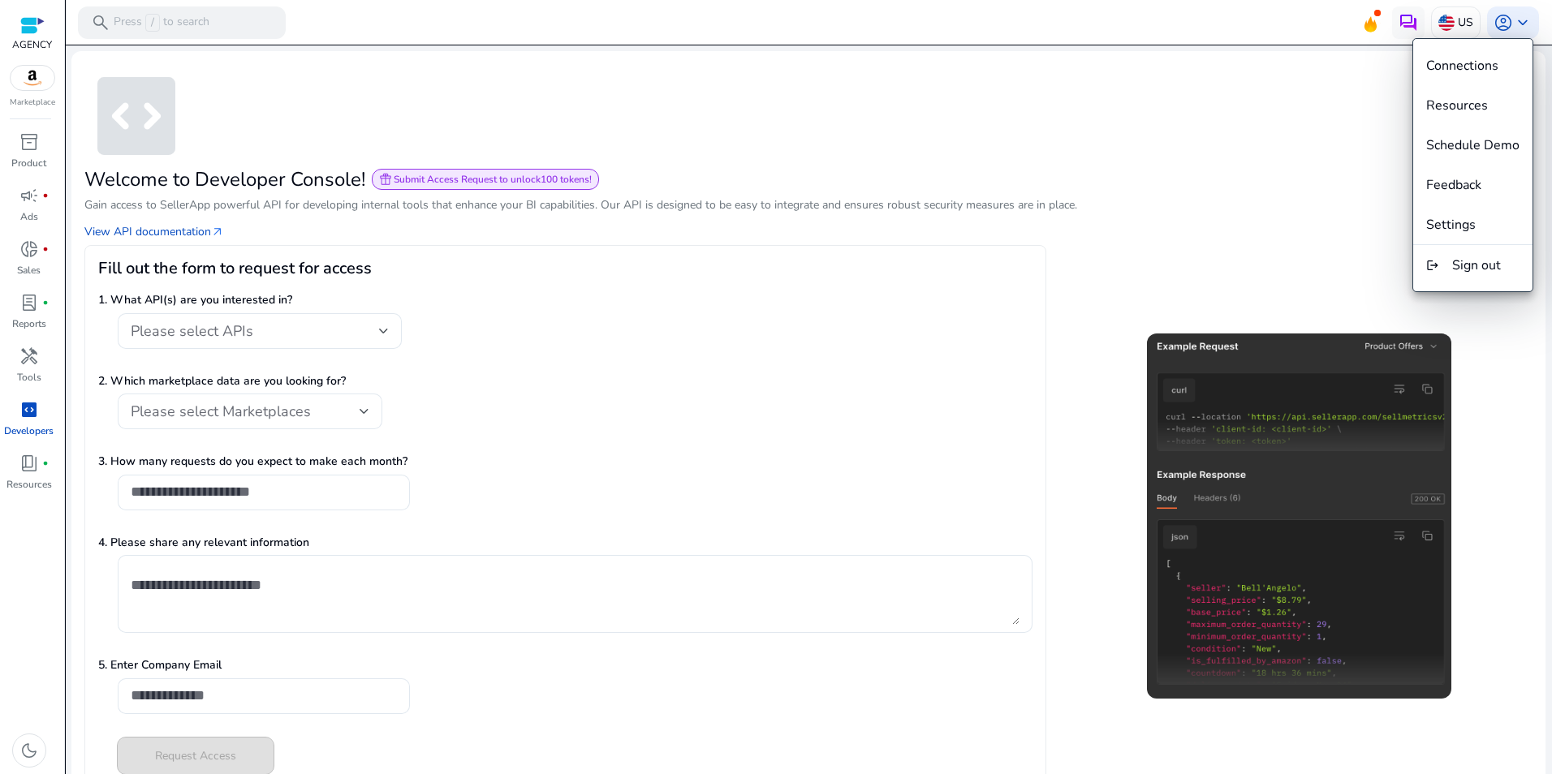
click at [1464, 215] on button "Settings" at bounding box center [1472, 224] width 119 height 39
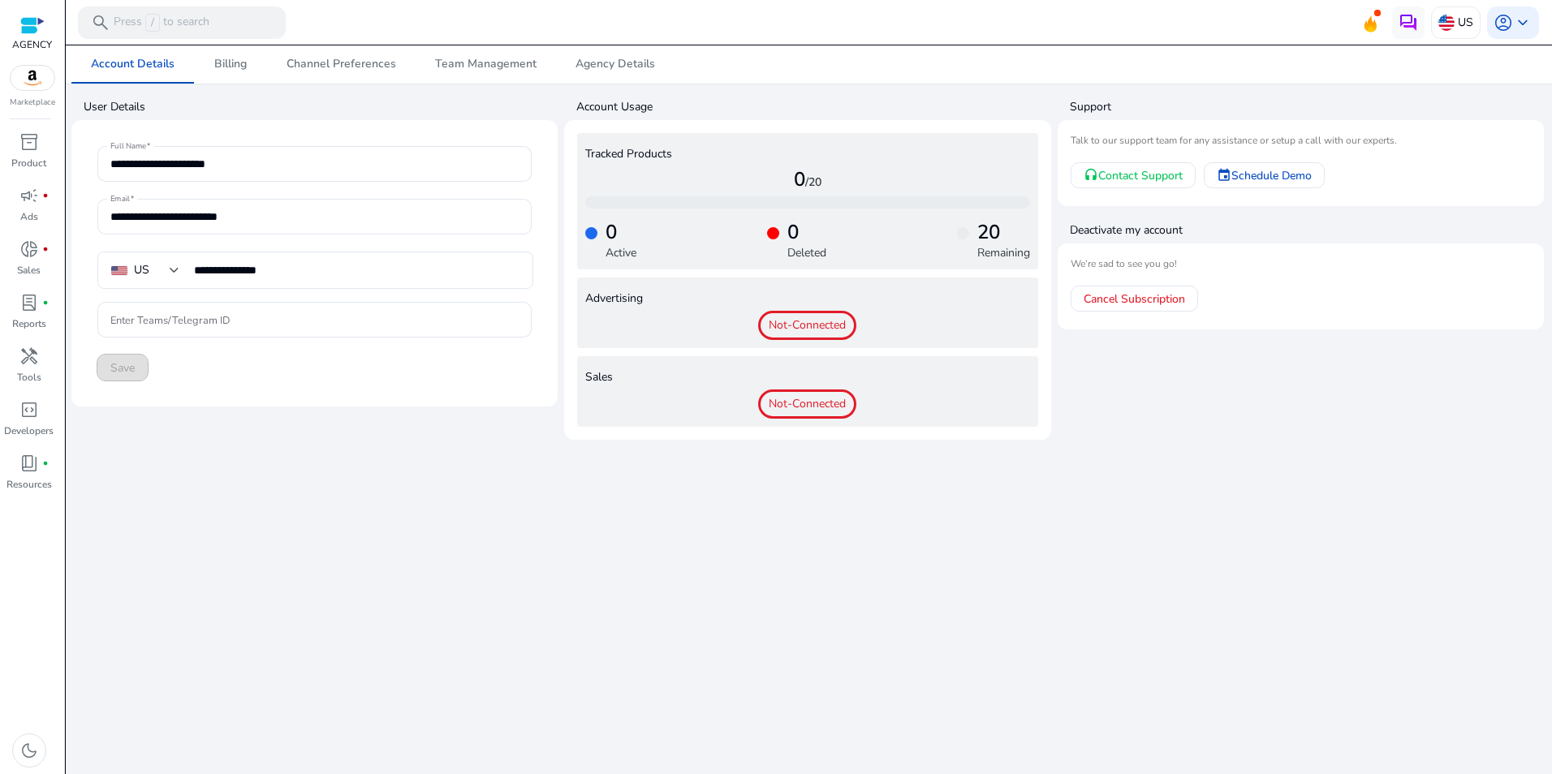
click at [798, 326] on span "Not-Connected" at bounding box center [807, 325] width 98 height 29
click at [25, 410] on span "code_blocks" at bounding box center [28, 409] width 19 height 19
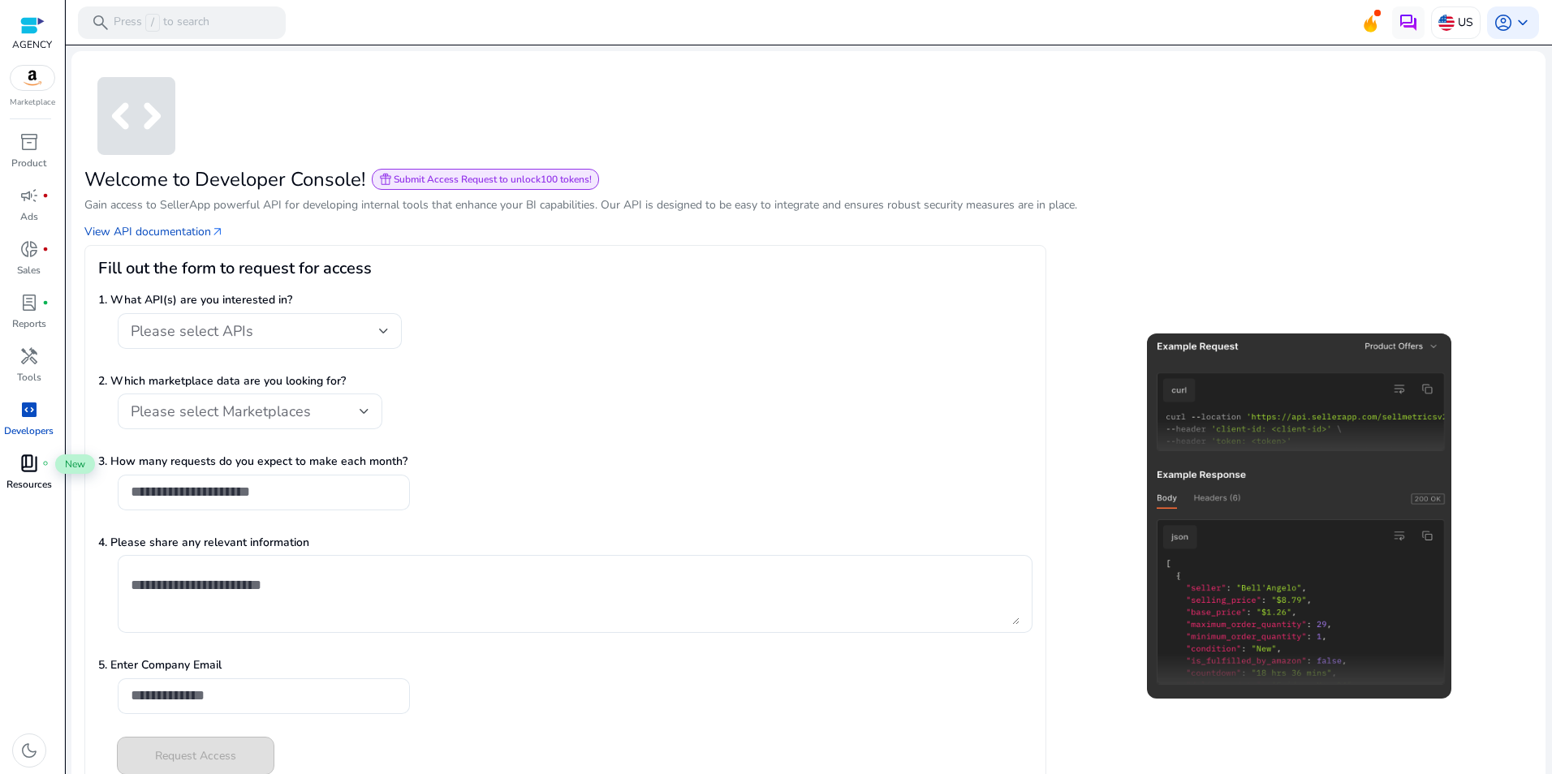
click at [33, 455] on span "book_4" at bounding box center [28, 463] width 19 height 19
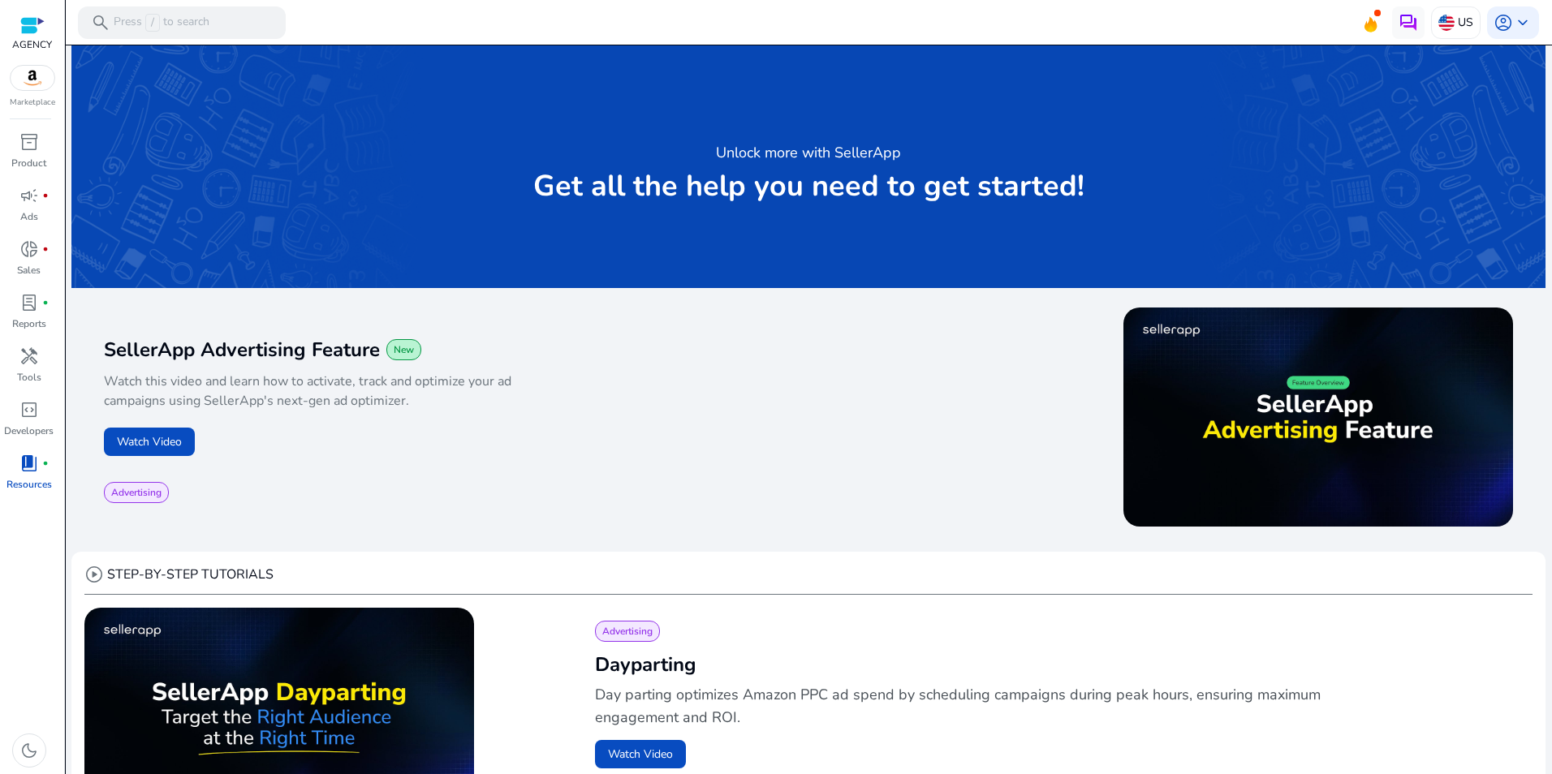
click at [32, 28] on div at bounding box center [32, 25] width 24 height 19
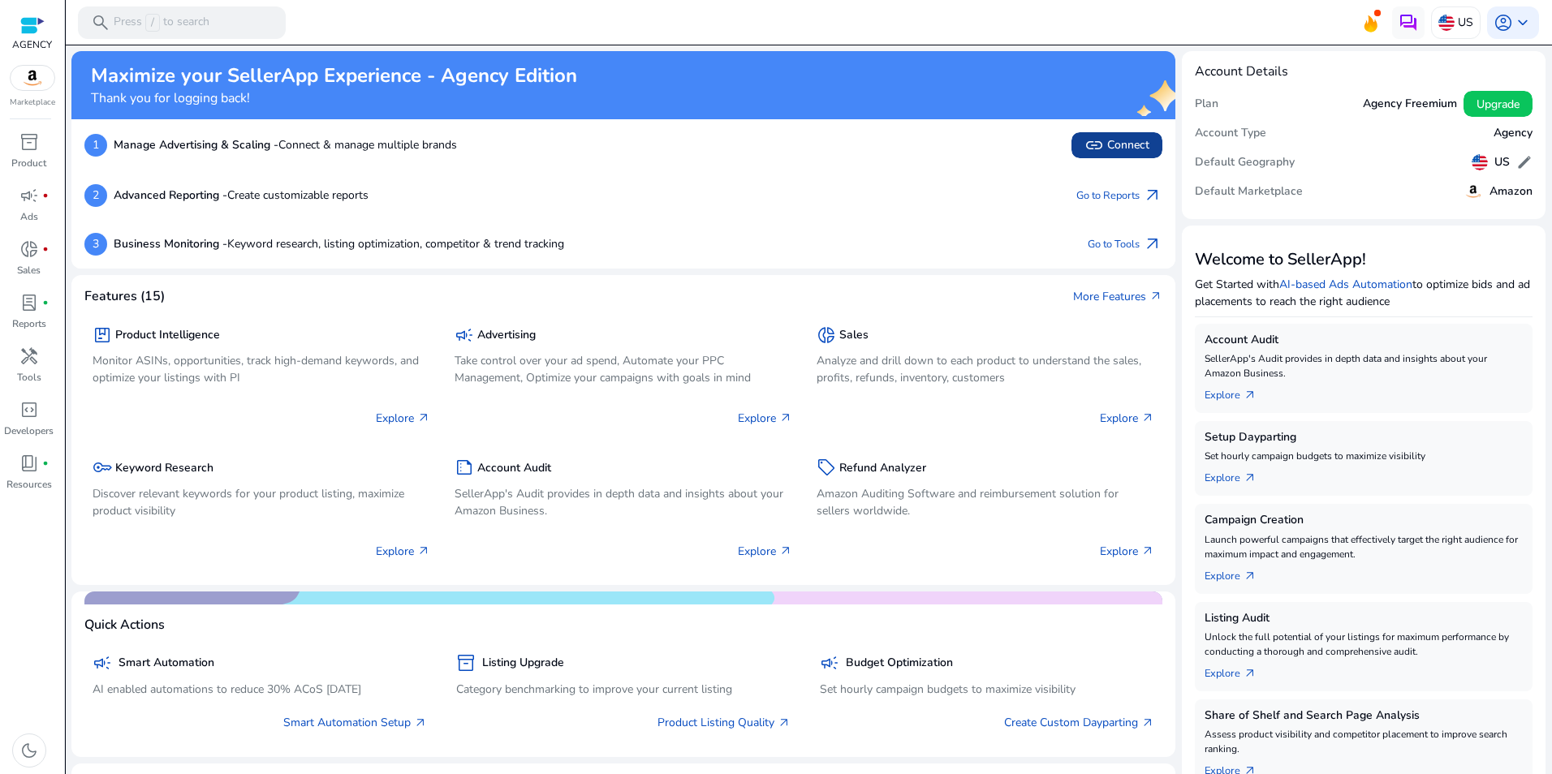
click at [1135, 144] on span "link Connect" at bounding box center [1116, 145] width 65 height 19
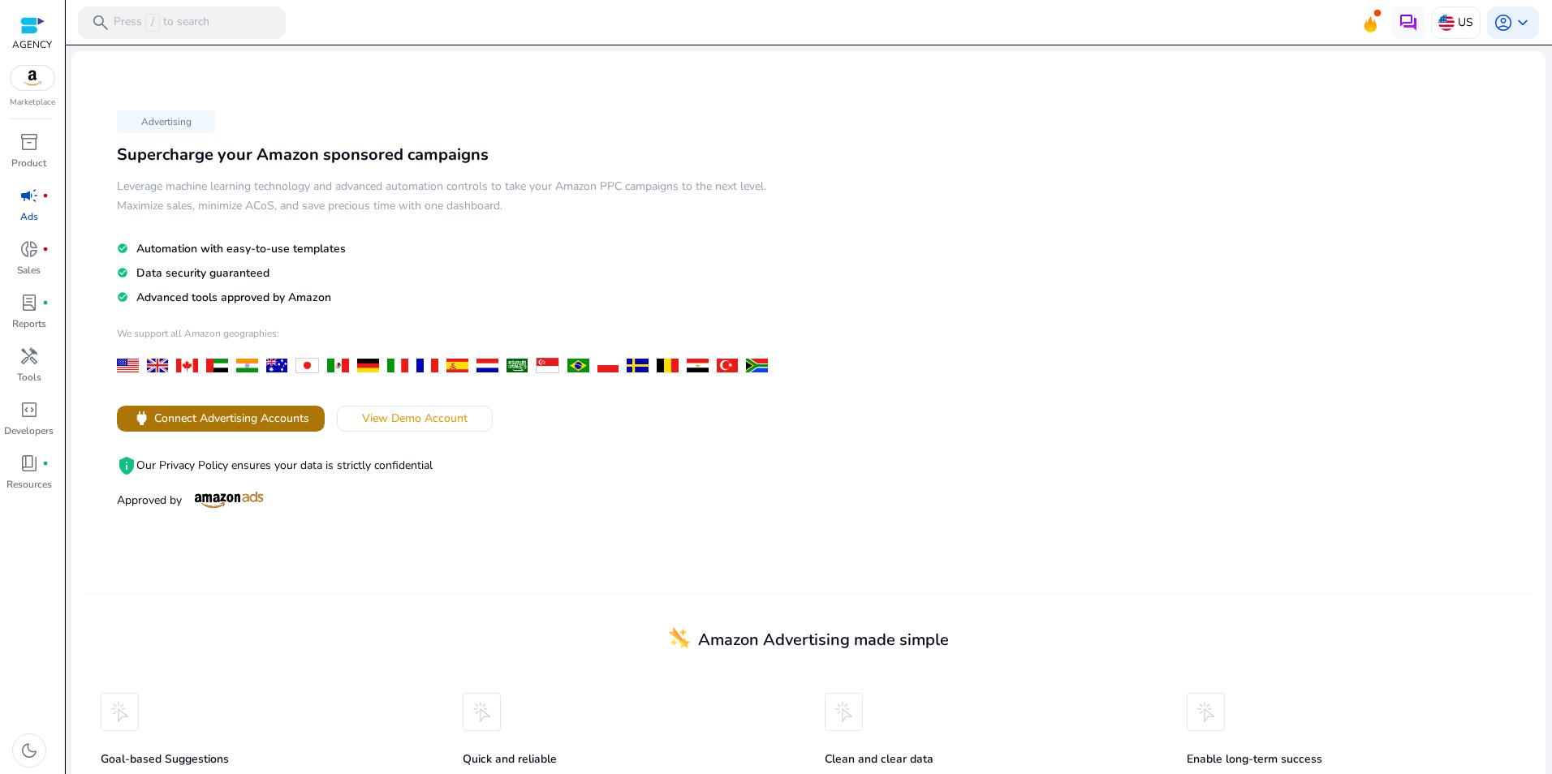
click at [250, 421] on span "Connect Advertising Accounts" at bounding box center [231, 418] width 155 height 17
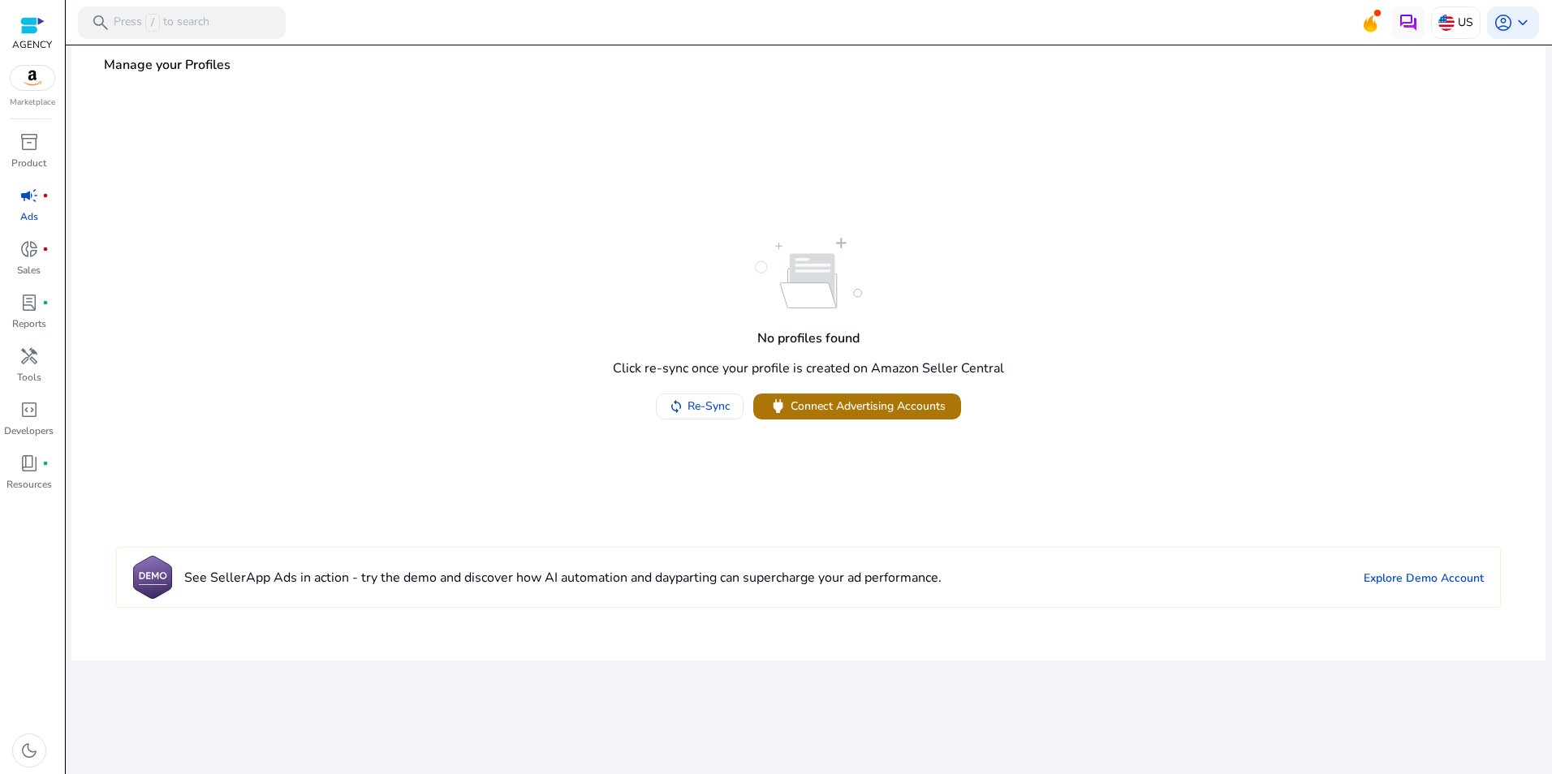
click at [840, 401] on span "Connect Advertising Accounts" at bounding box center [868, 406] width 155 height 17
click at [150, 22] on span "/" at bounding box center [152, 23] width 15 height 18
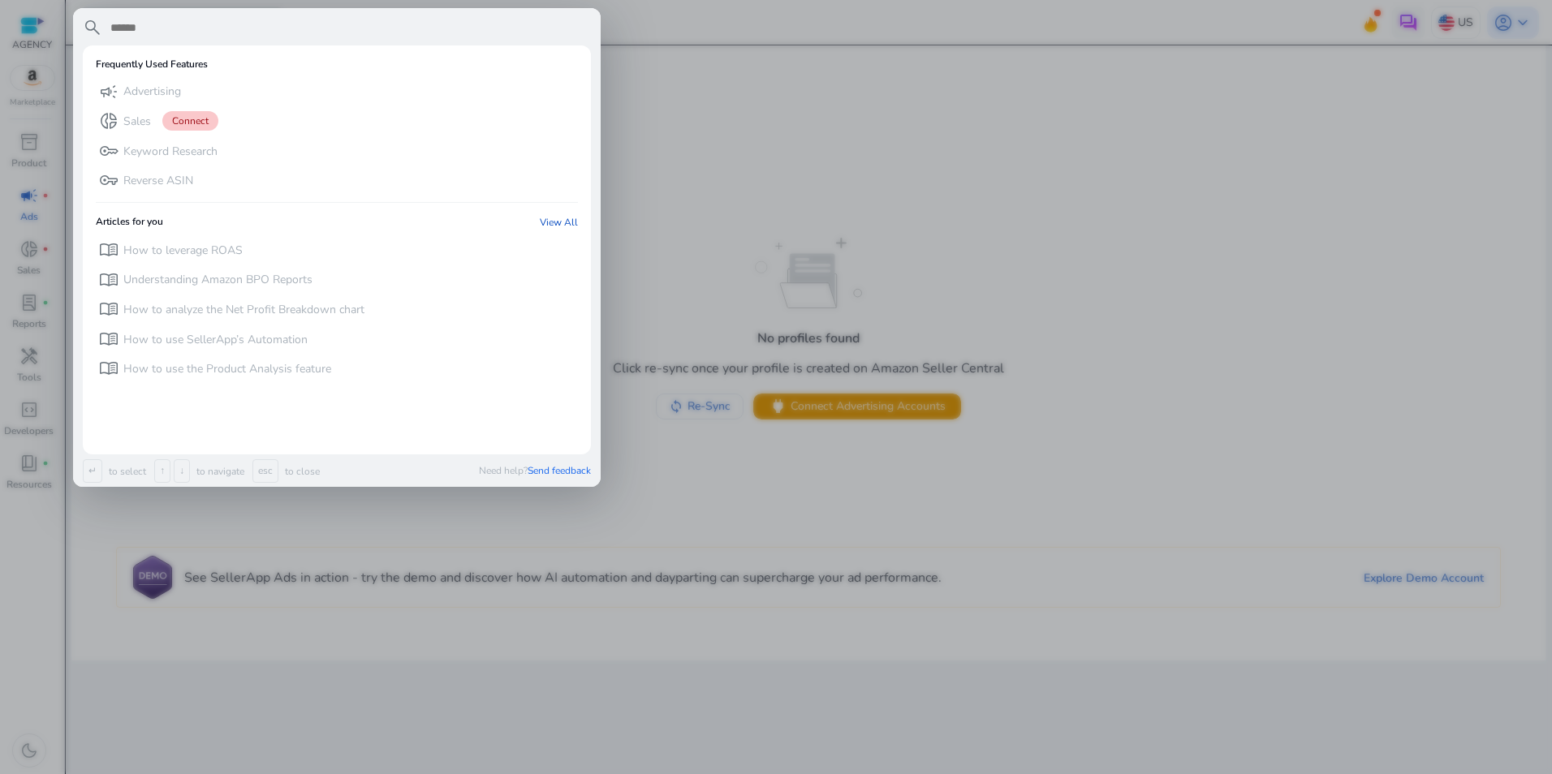
click at [271, 526] on div at bounding box center [776, 387] width 1552 height 774
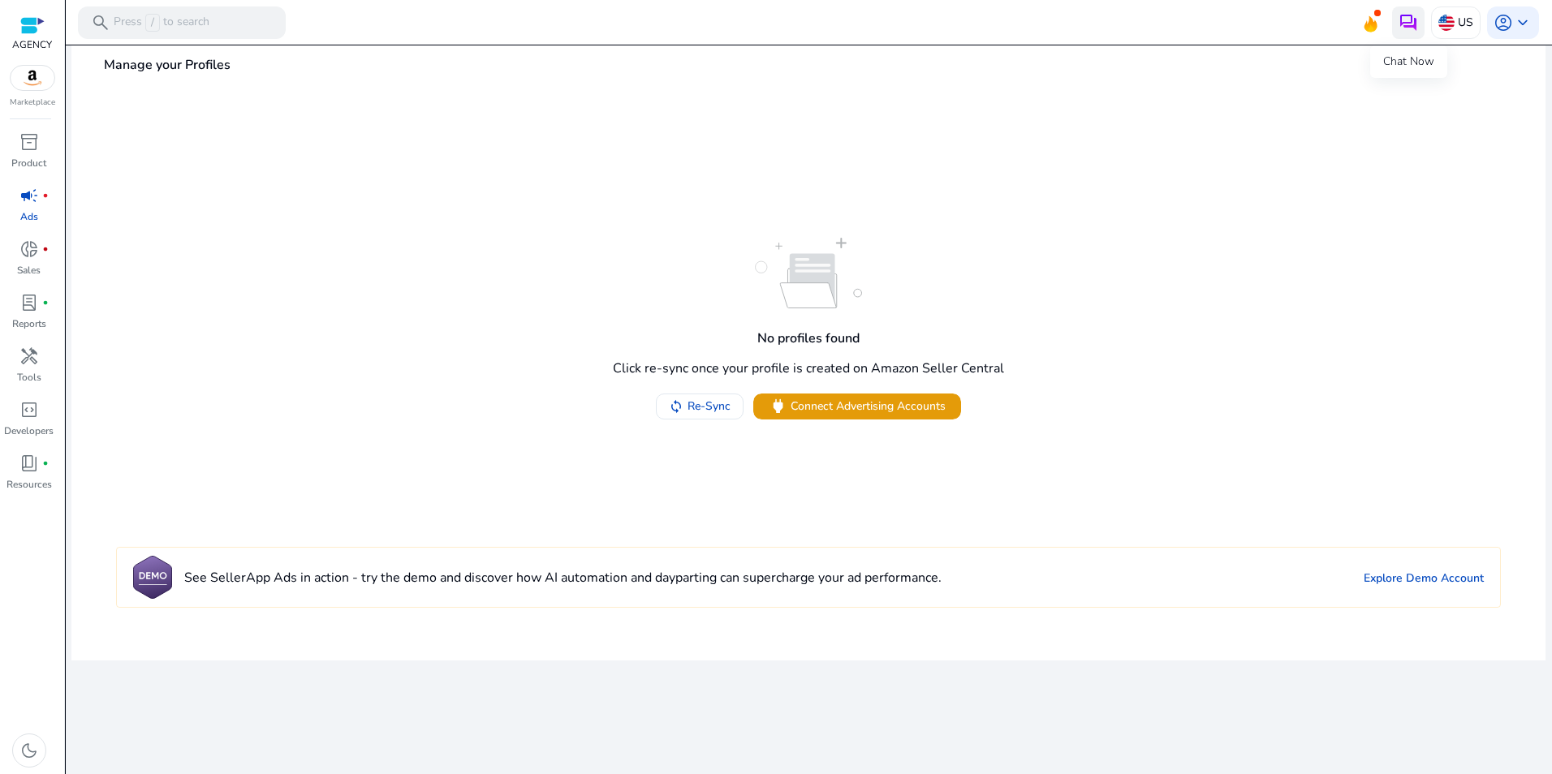
click at [1408, 22] on img at bounding box center [1408, 22] width 19 height 19
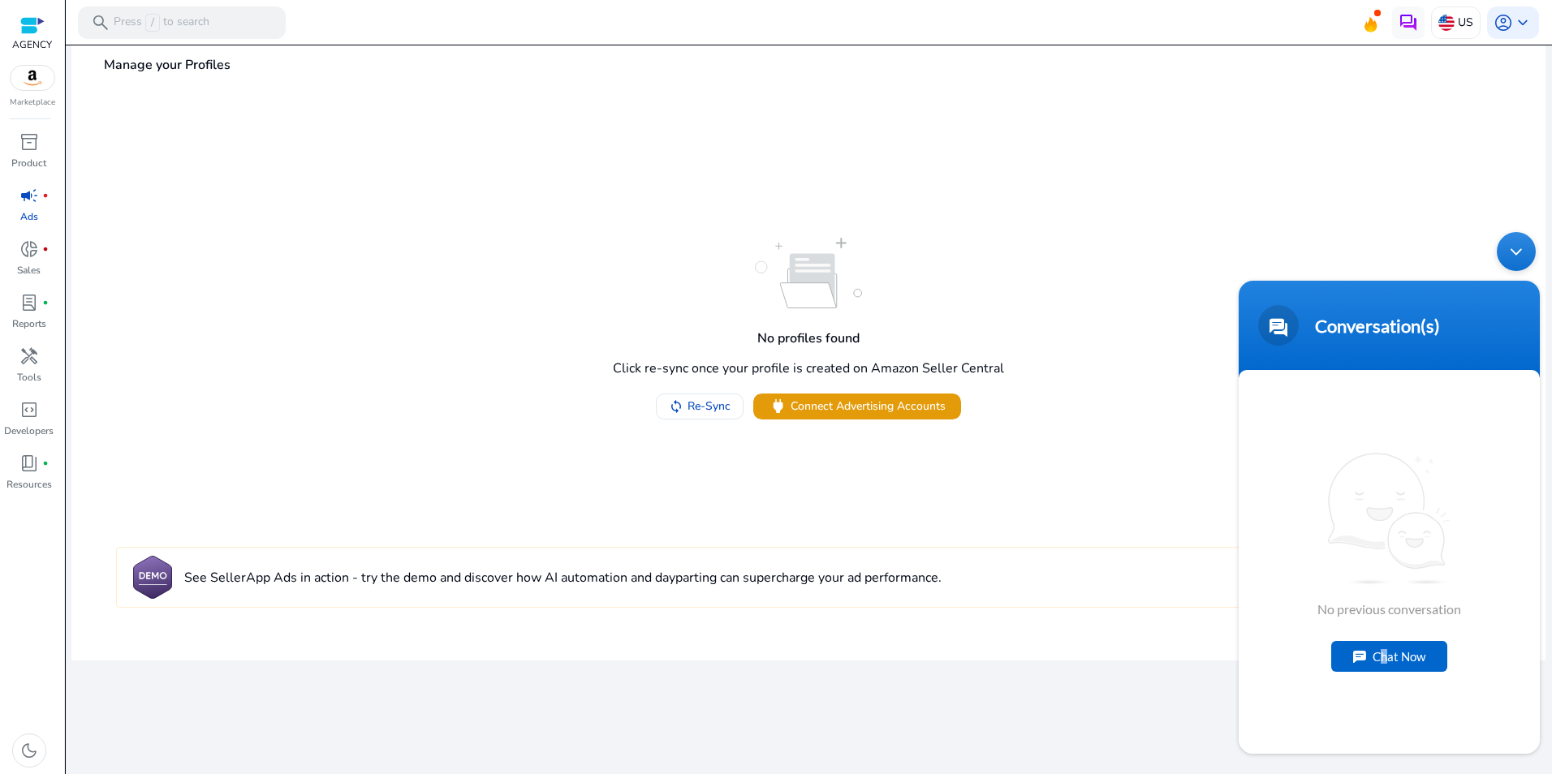
click at [1383, 658] on div "Chat Now" at bounding box center [1389, 656] width 116 height 31
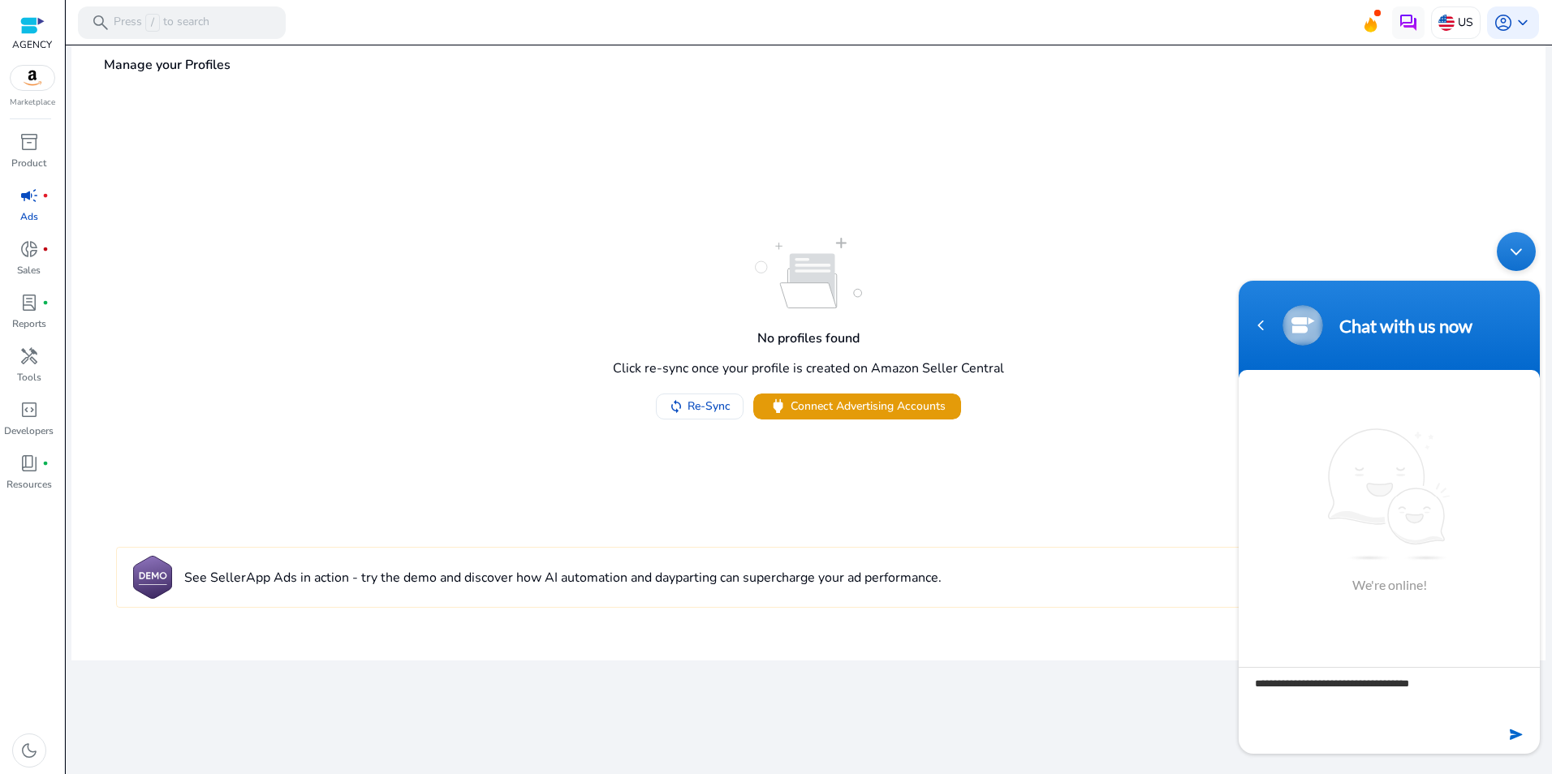
type textarea "**********"
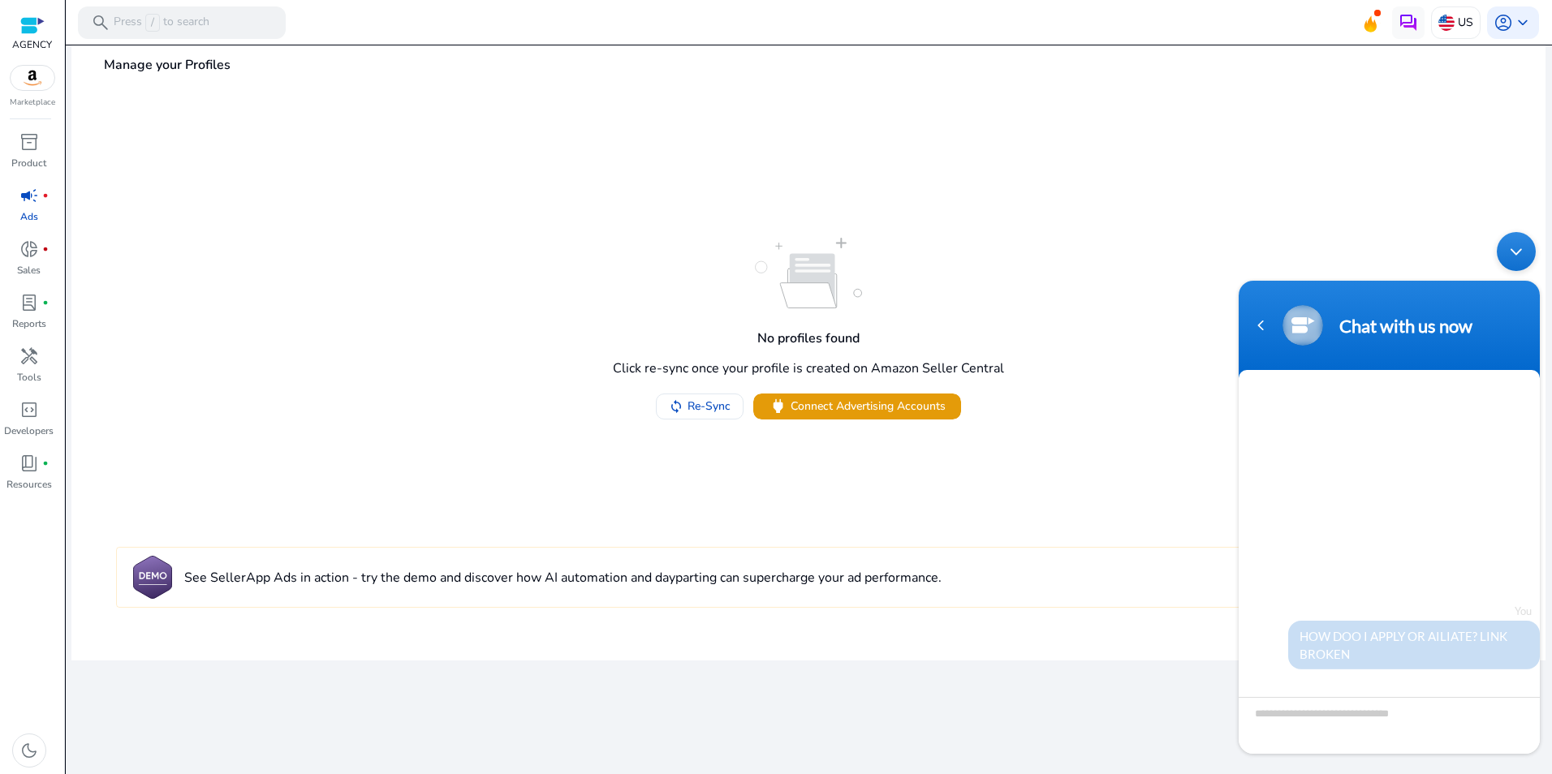
scroll to position [92, 0]
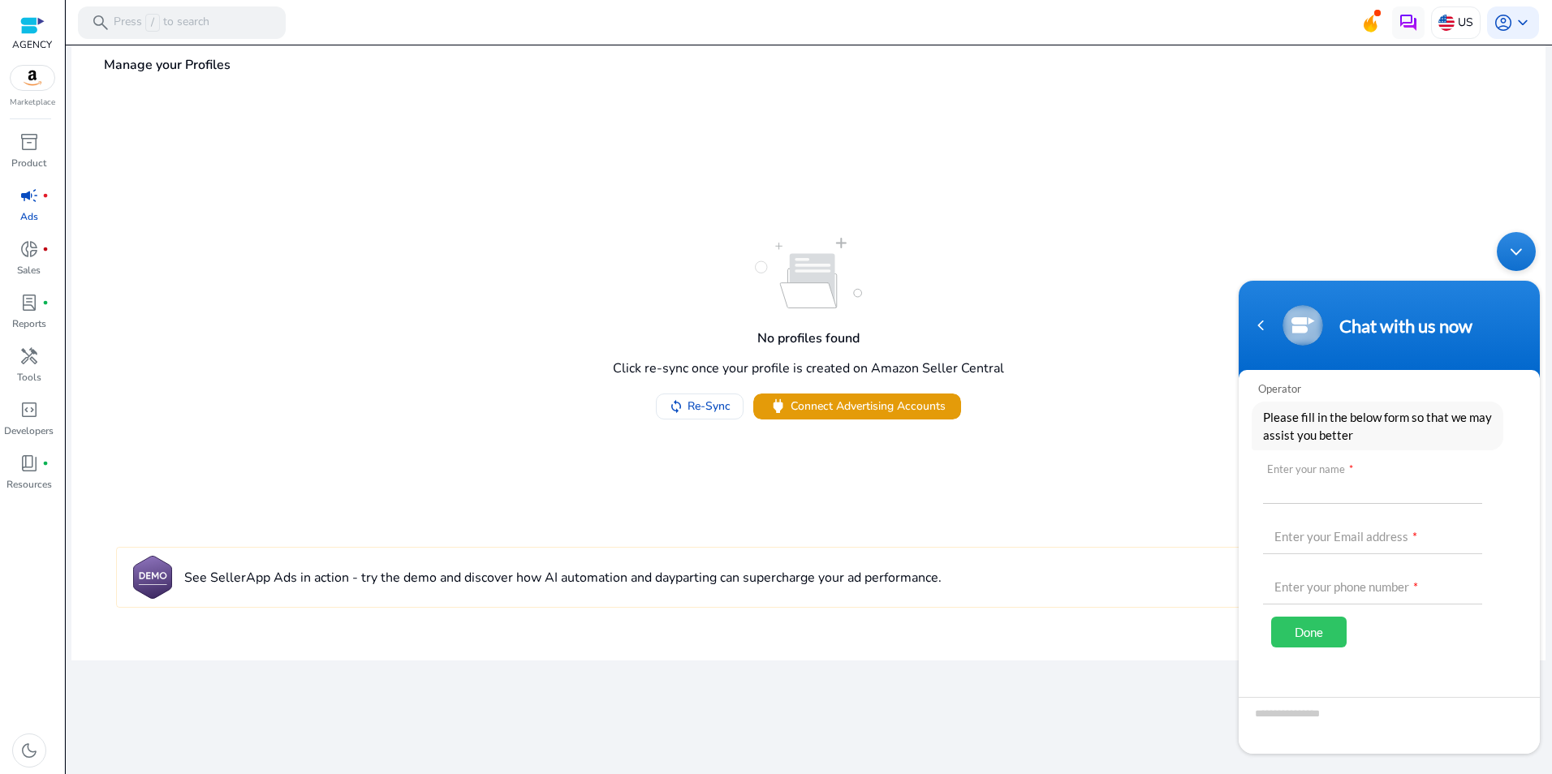
click at [1320, 476] on input "text" at bounding box center [1372, 484] width 219 height 39
type input "**********"
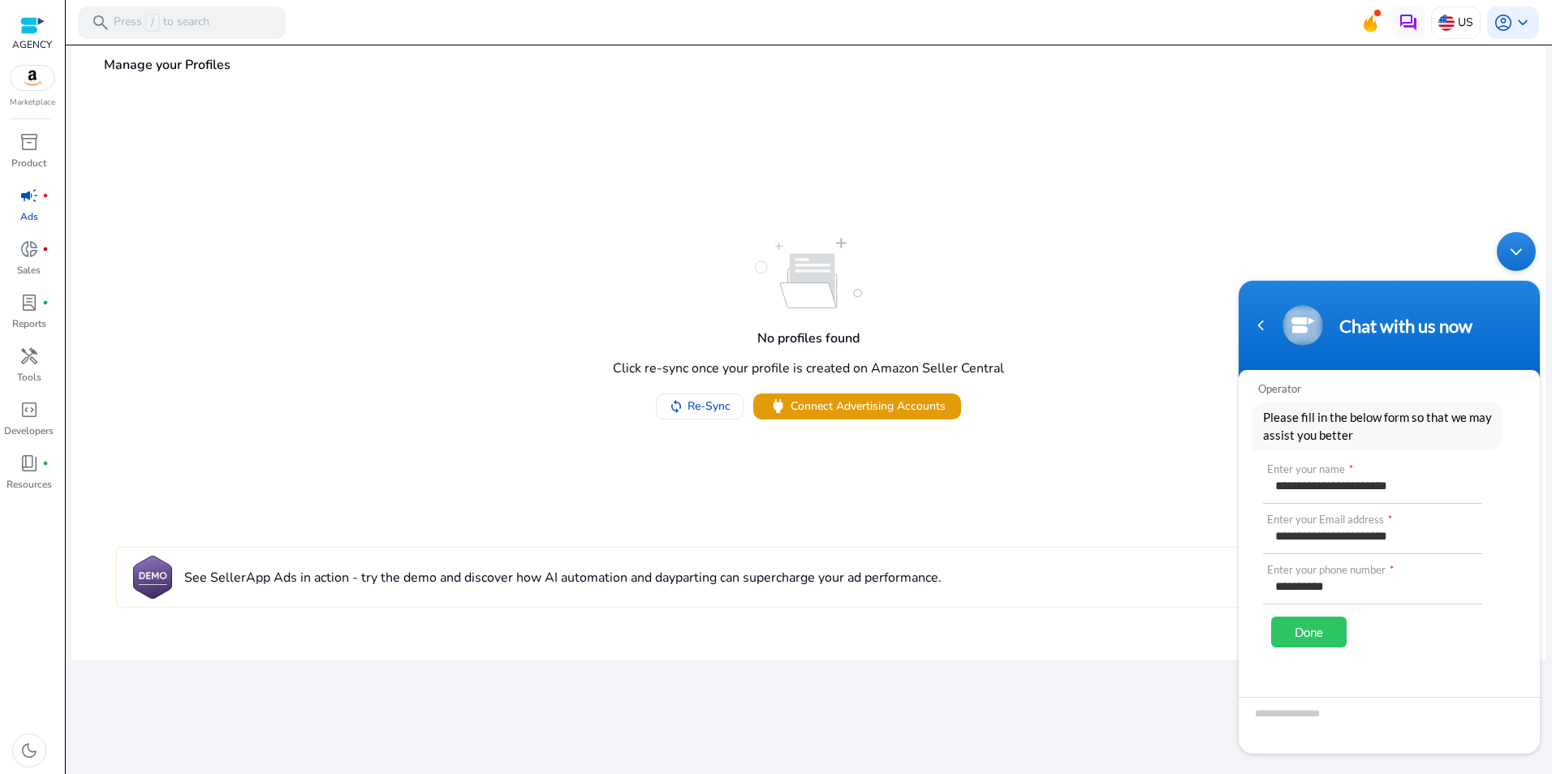
drag, startPoint x: 1424, startPoint y: 536, endPoint x: 1229, endPoint y: 548, distance: 195.2
click at [1231, 548] on html "**********" at bounding box center [1389, 493] width 317 height 538
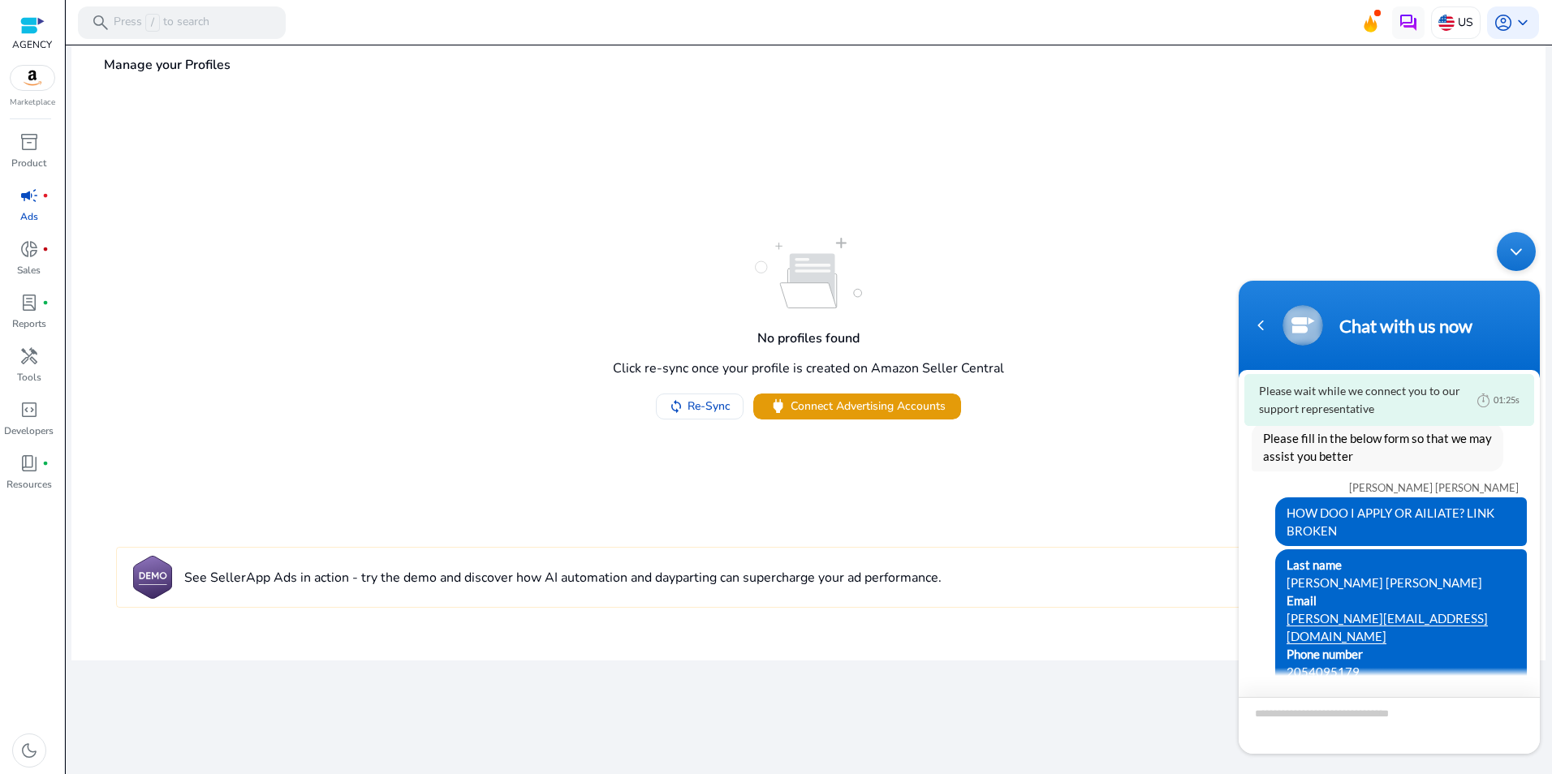
scroll to position [42, 0]
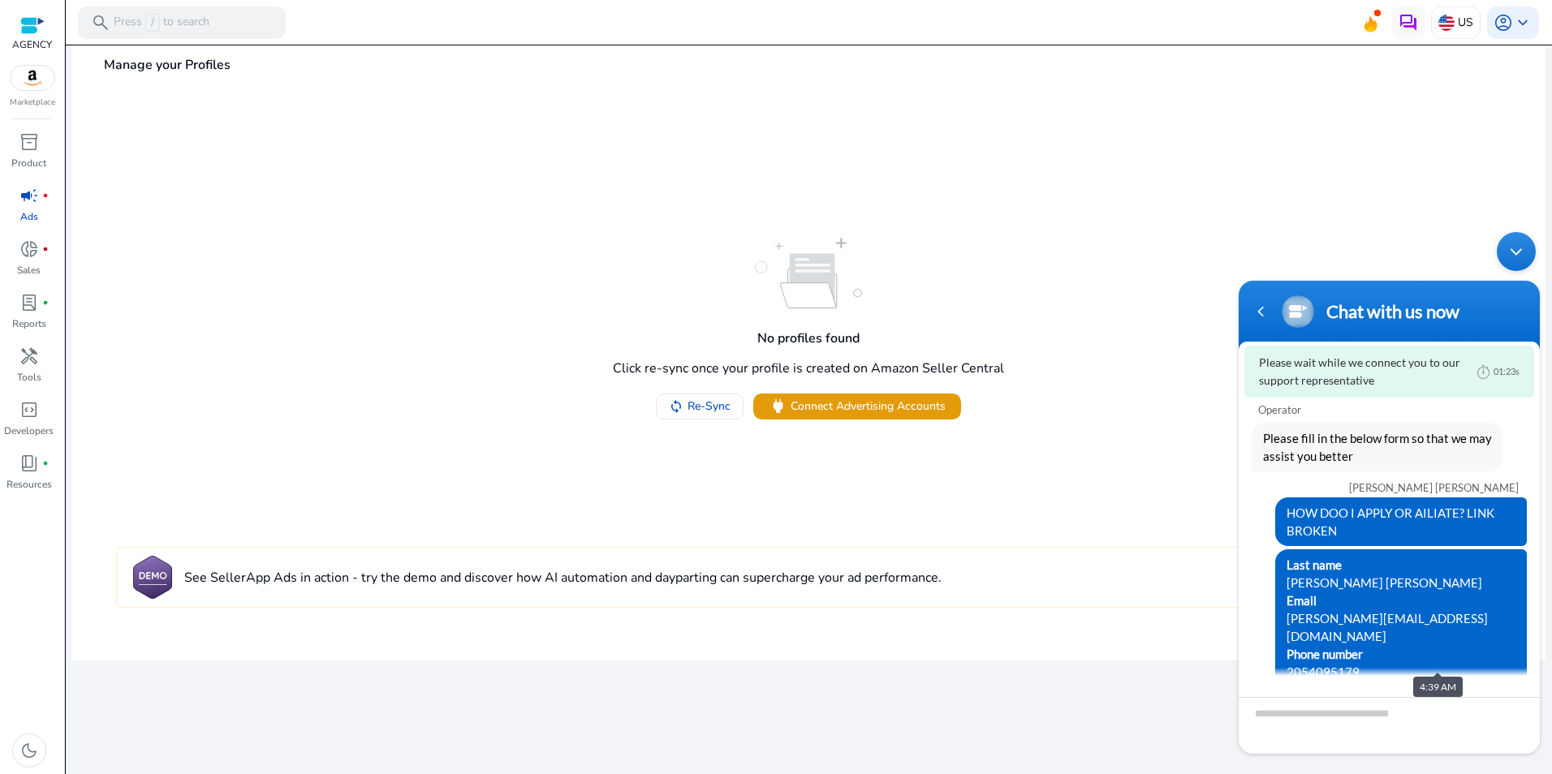
click at [1462, 614] on link "[PERSON_NAME][EMAIL_ADDRESS][DOMAIN_NAME]" at bounding box center [1387, 627] width 201 height 32
click at [1324, 717] on textarea "Type your message and hit 'Enter'" at bounding box center [1389, 725] width 301 height 57
type textarea "**********"
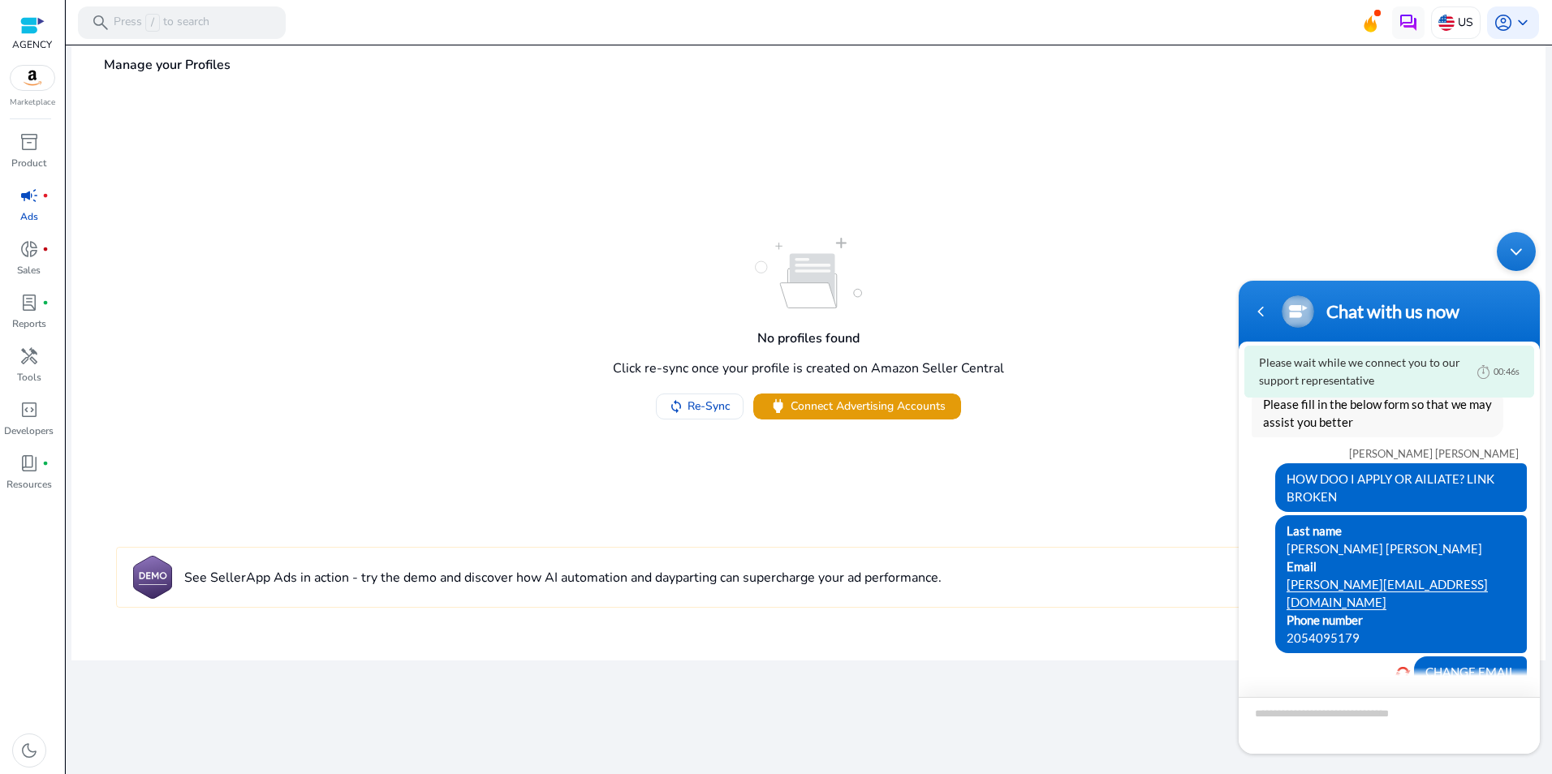
click at [1291, 723] on textarea "Type your message and hit 'Enter'" at bounding box center [1389, 725] width 301 height 57
type textarea "*******"
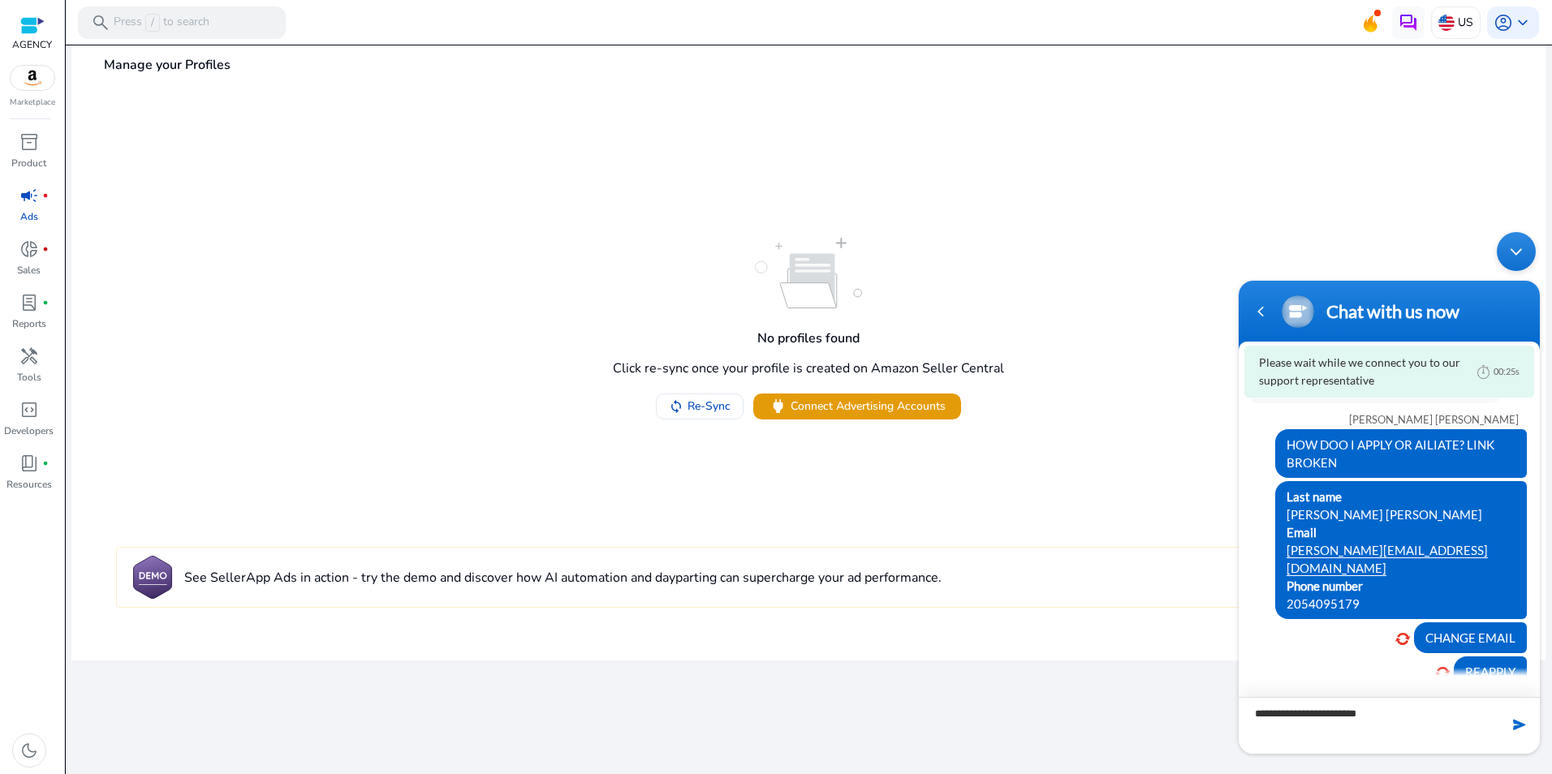
type textarea "**********"
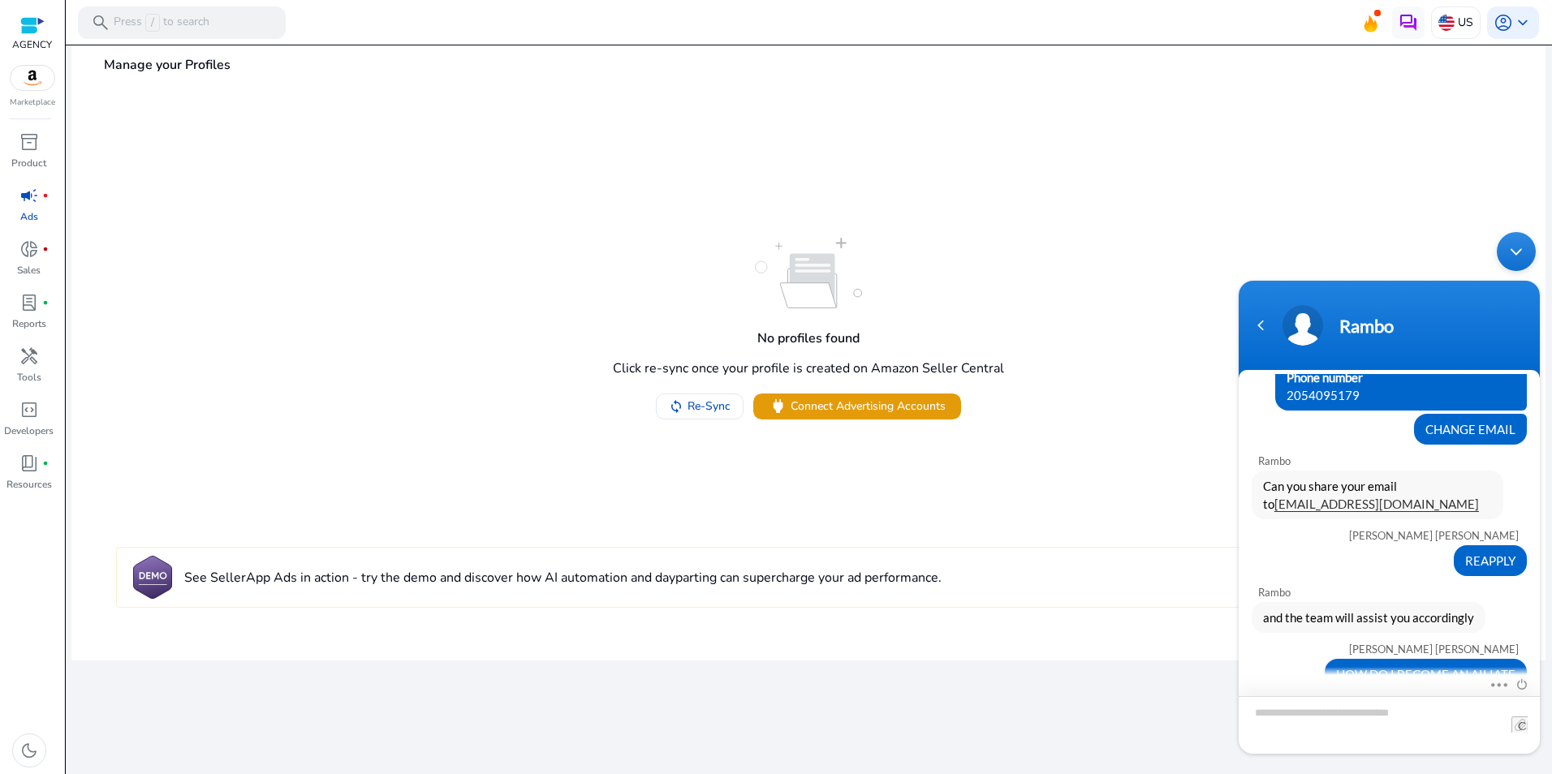
scroll to position [227, 0]
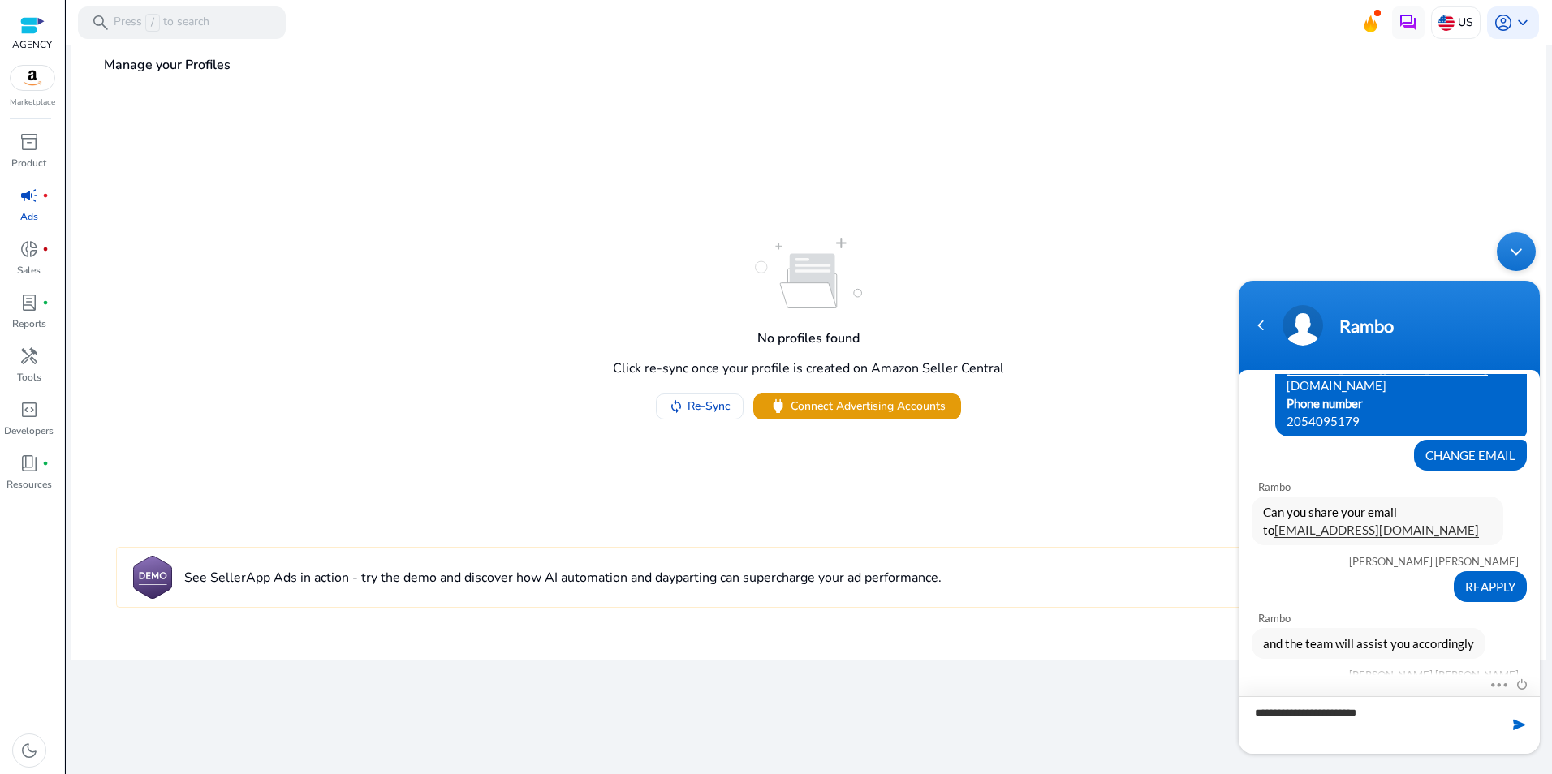
type textarea "**********"
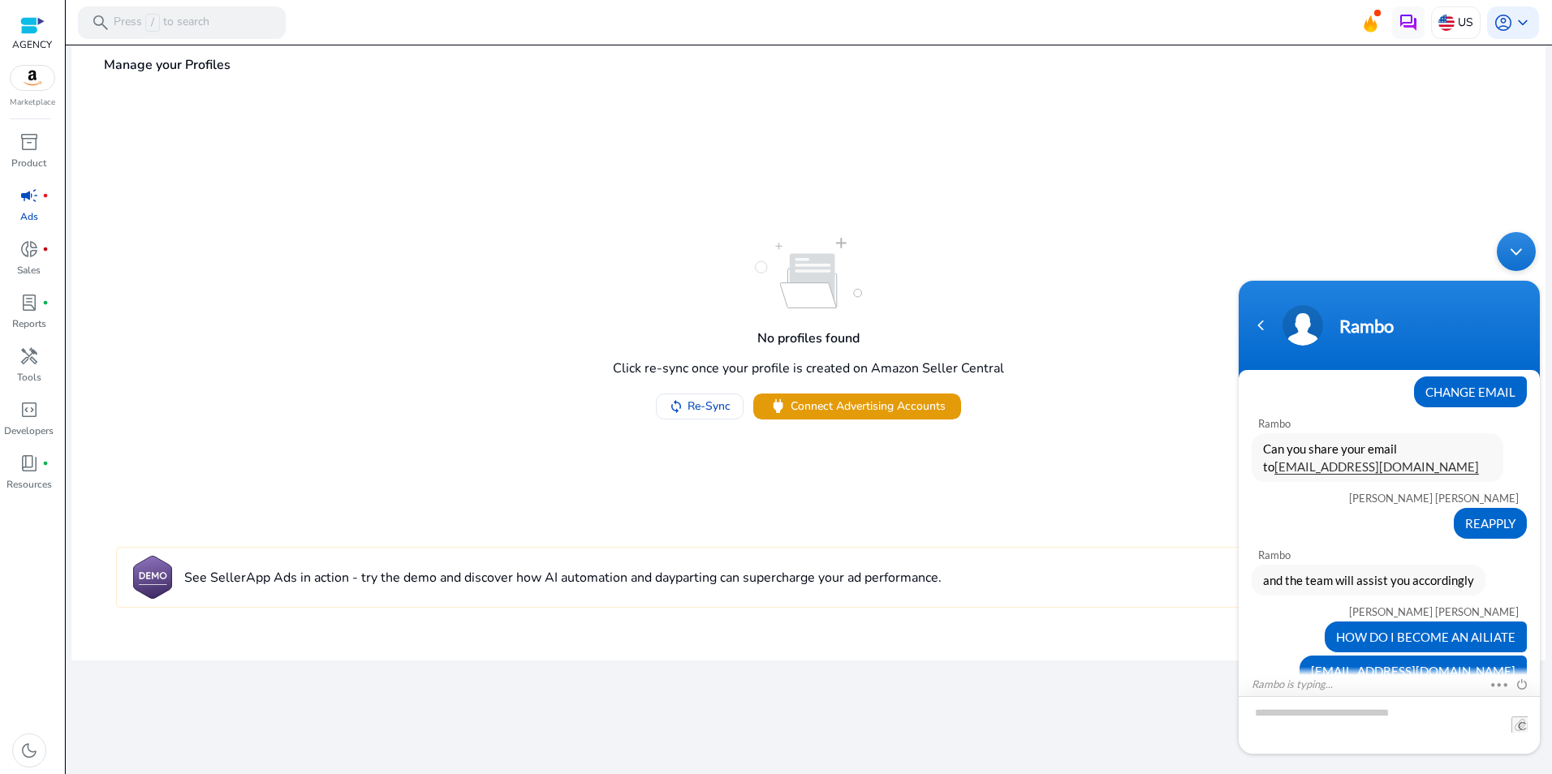
scroll to position [383, 0]
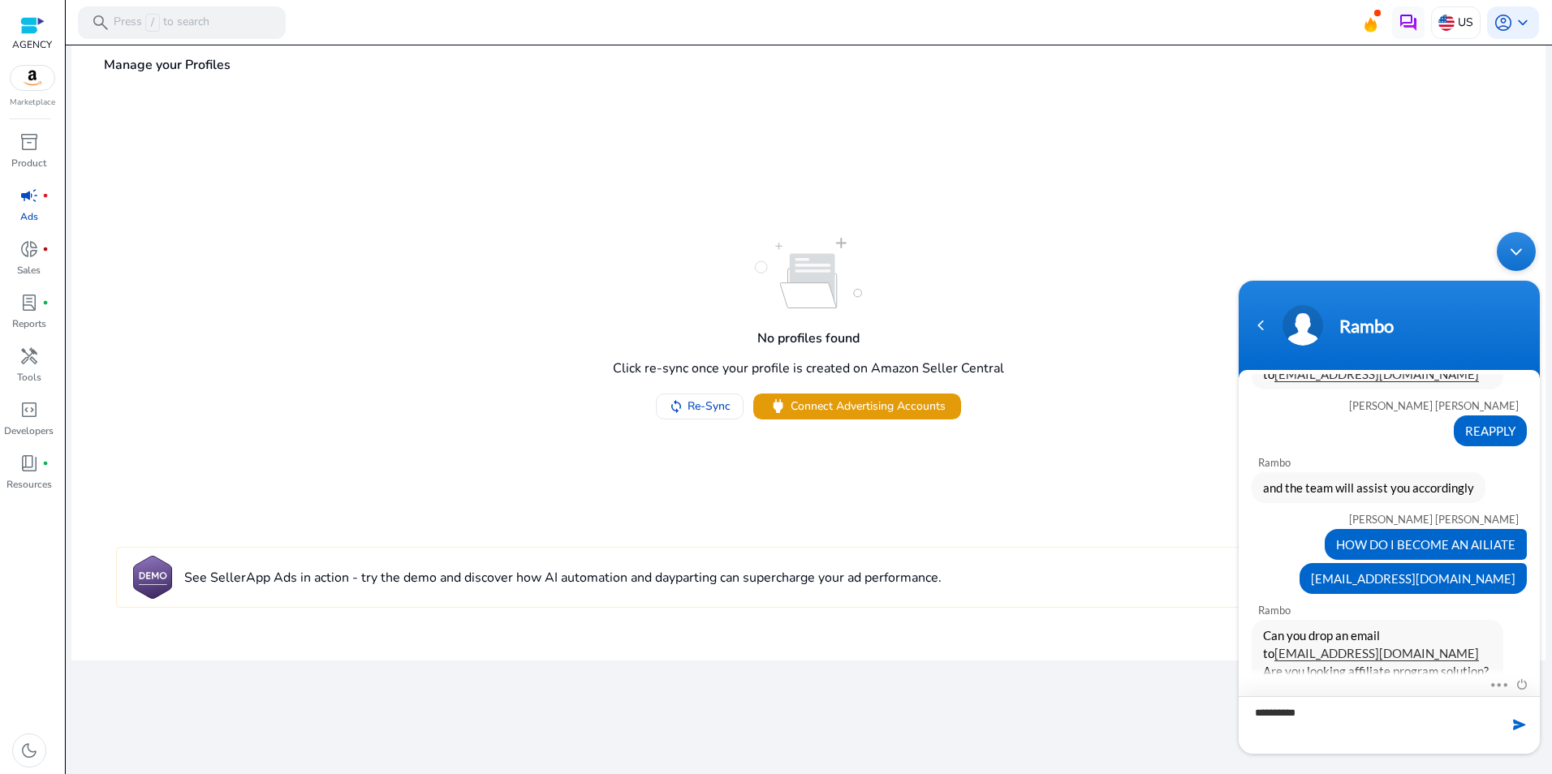
type textarea "**********"
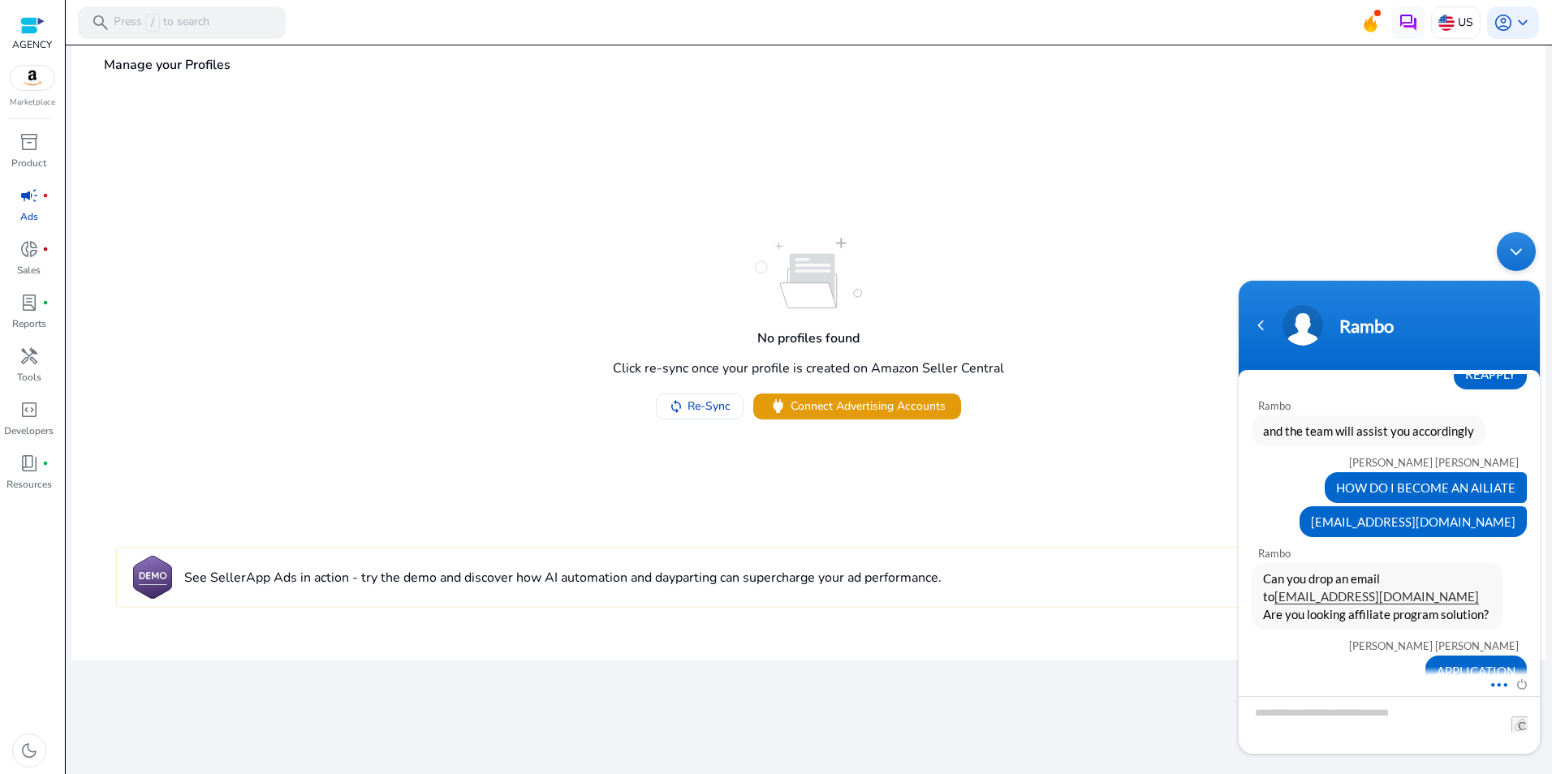
click at [1496, 687] on span at bounding box center [1495, 682] width 12 height 15
click at [1109, 734] on div "We are getting things ready for you... Manage your Profiles No profiles found C…" at bounding box center [808, 410] width 1474 height 730
click at [1446, 570] on span "Can you drop an email to support@sellerapp.com Are you looking affiliate progra…" at bounding box center [1377, 597] width 229 height 54
click at [1519, 459] on em at bounding box center [1524, 462] width 11 height 7
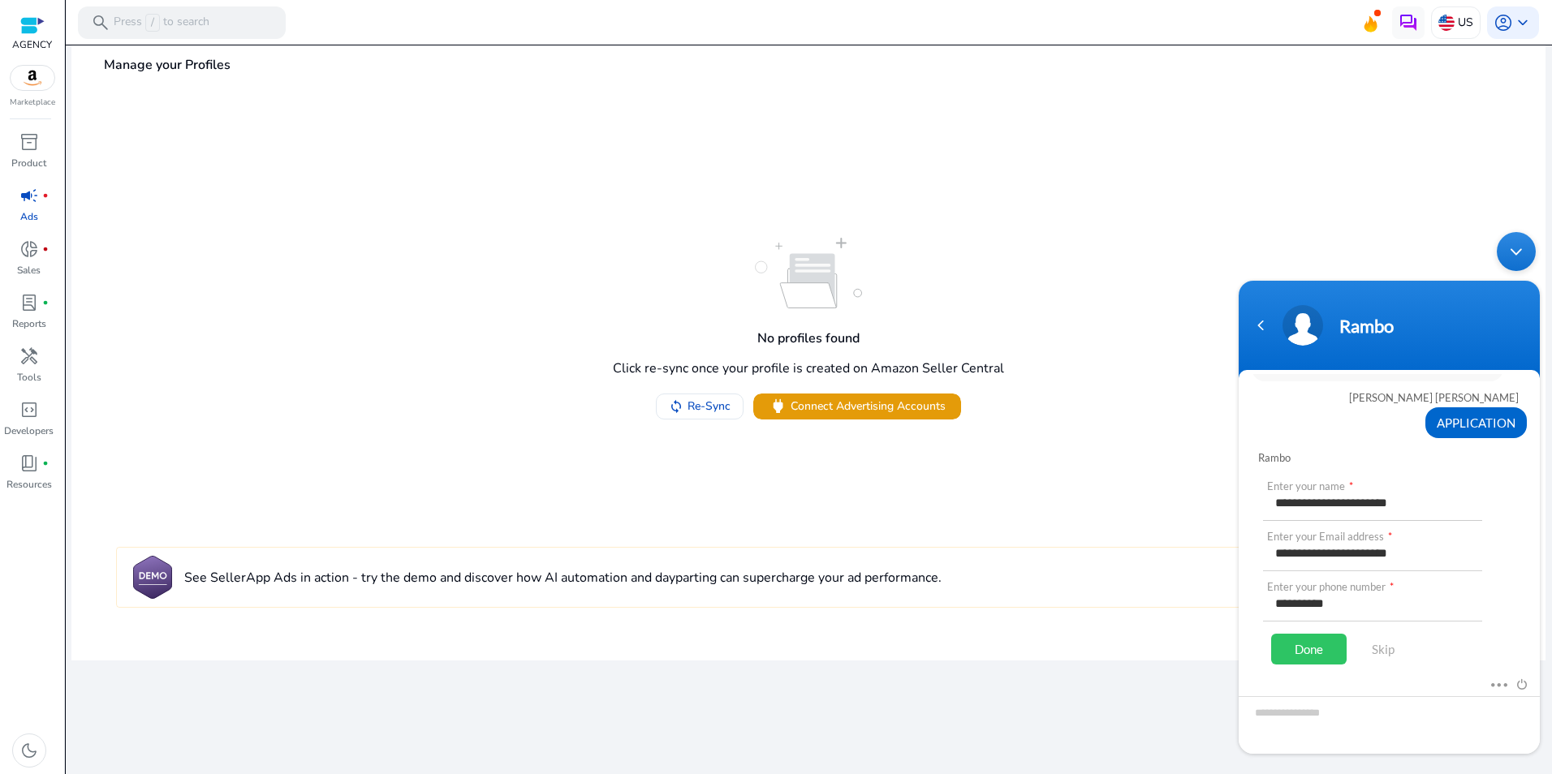
drag, startPoint x: 1429, startPoint y: 487, endPoint x: 1429, endPoint y: 476, distance: 11.4
click at [1429, 487] on input "**********" at bounding box center [1372, 501] width 219 height 39
click at [1393, 482] on input "**********" at bounding box center [1372, 501] width 219 height 39
type input "**********"
click at [1231, 502] on body "**********" at bounding box center [1389, 493] width 317 height 538
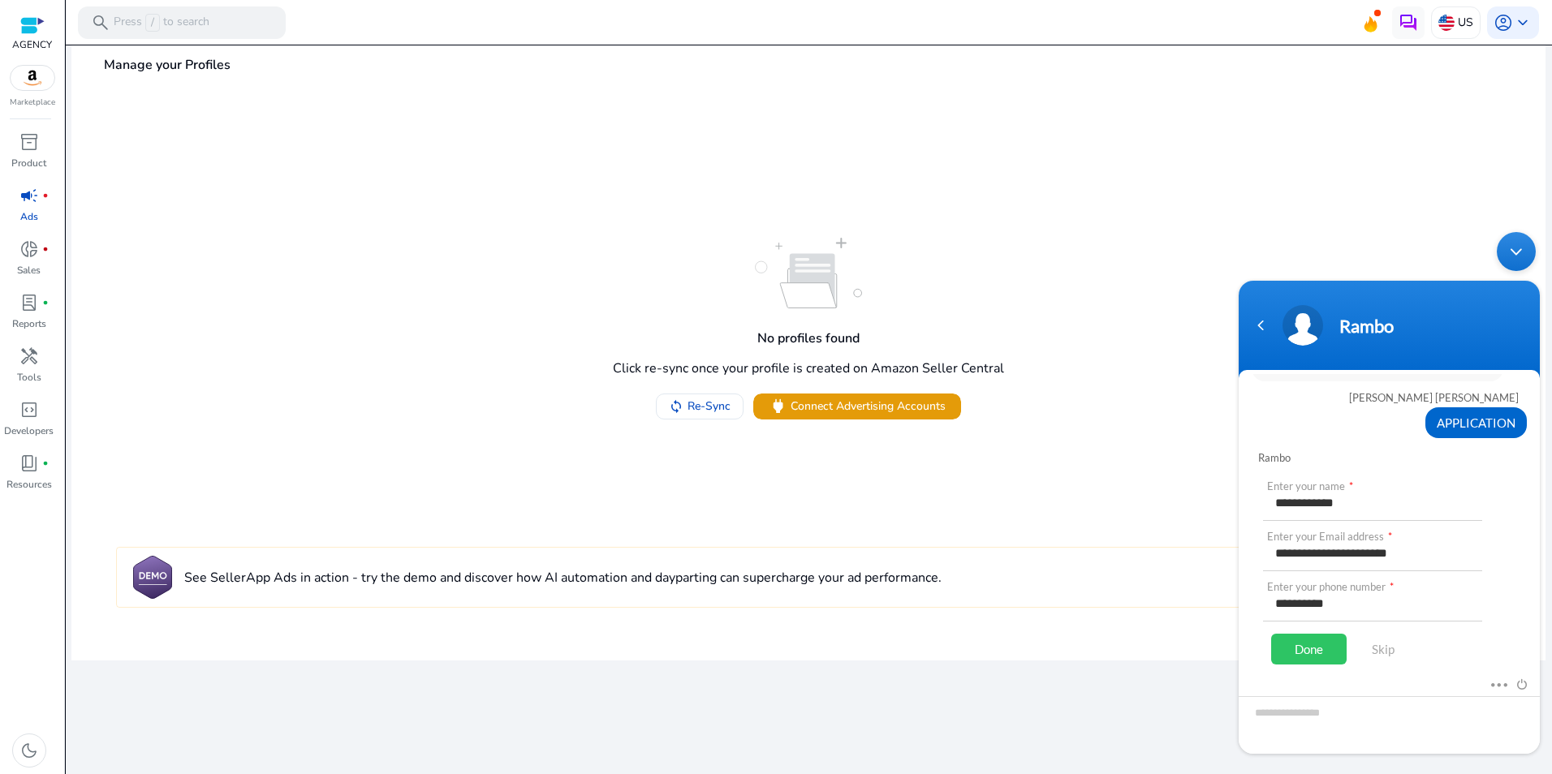
click at [1487, 510] on div "**********" at bounding box center [1377, 580] width 229 height 196
click at [1465, 532] on input "**********" at bounding box center [1372, 551] width 219 height 39
type input "*"
type input "**********"
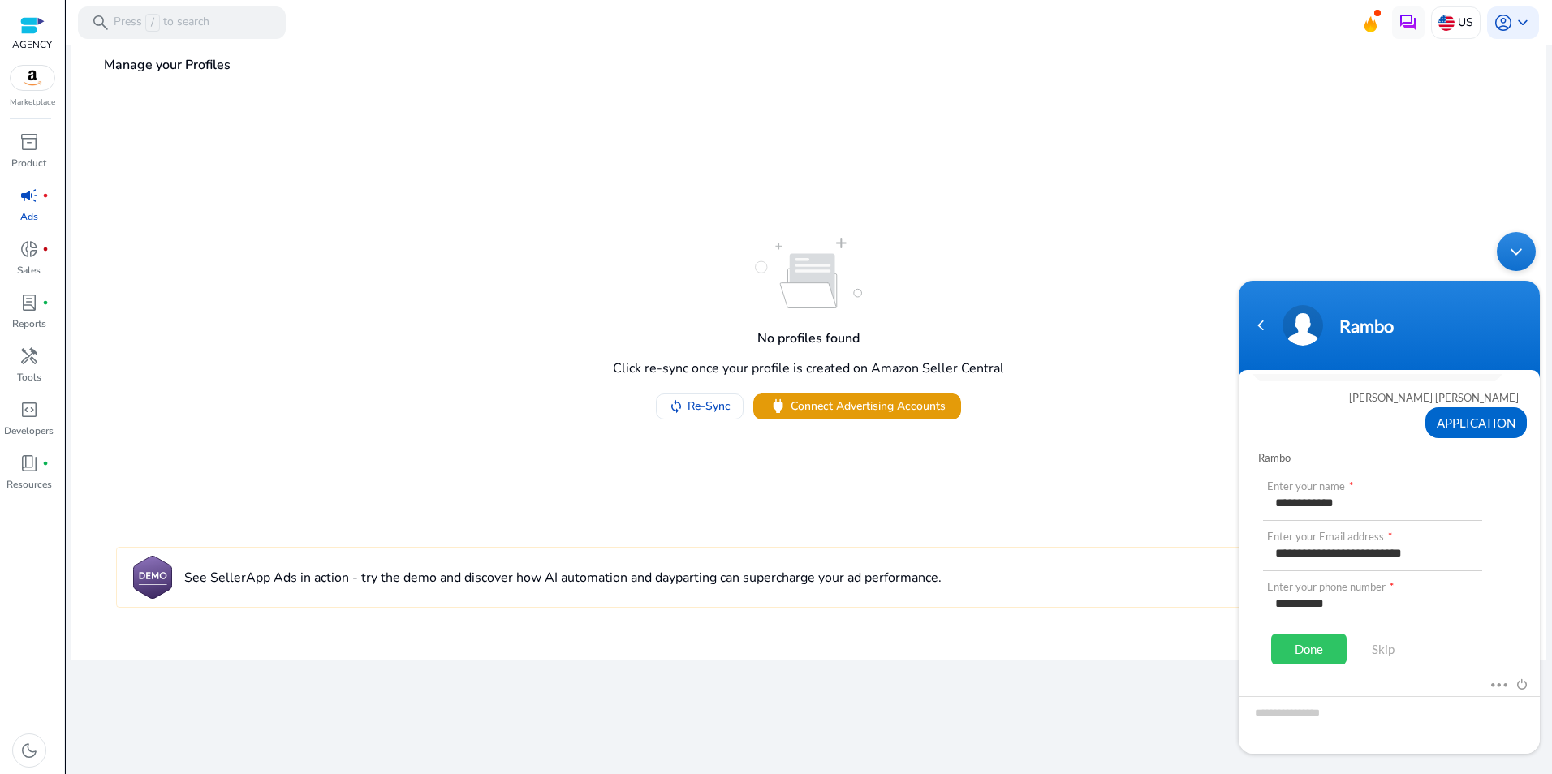
scroll to position [0, 0]
click at [1269, 636] on div "**********" at bounding box center [1377, 580] width 229 height 196
click at [1297, 634] on div "Done" at bounding box center [1308, 649] width 75 height 31
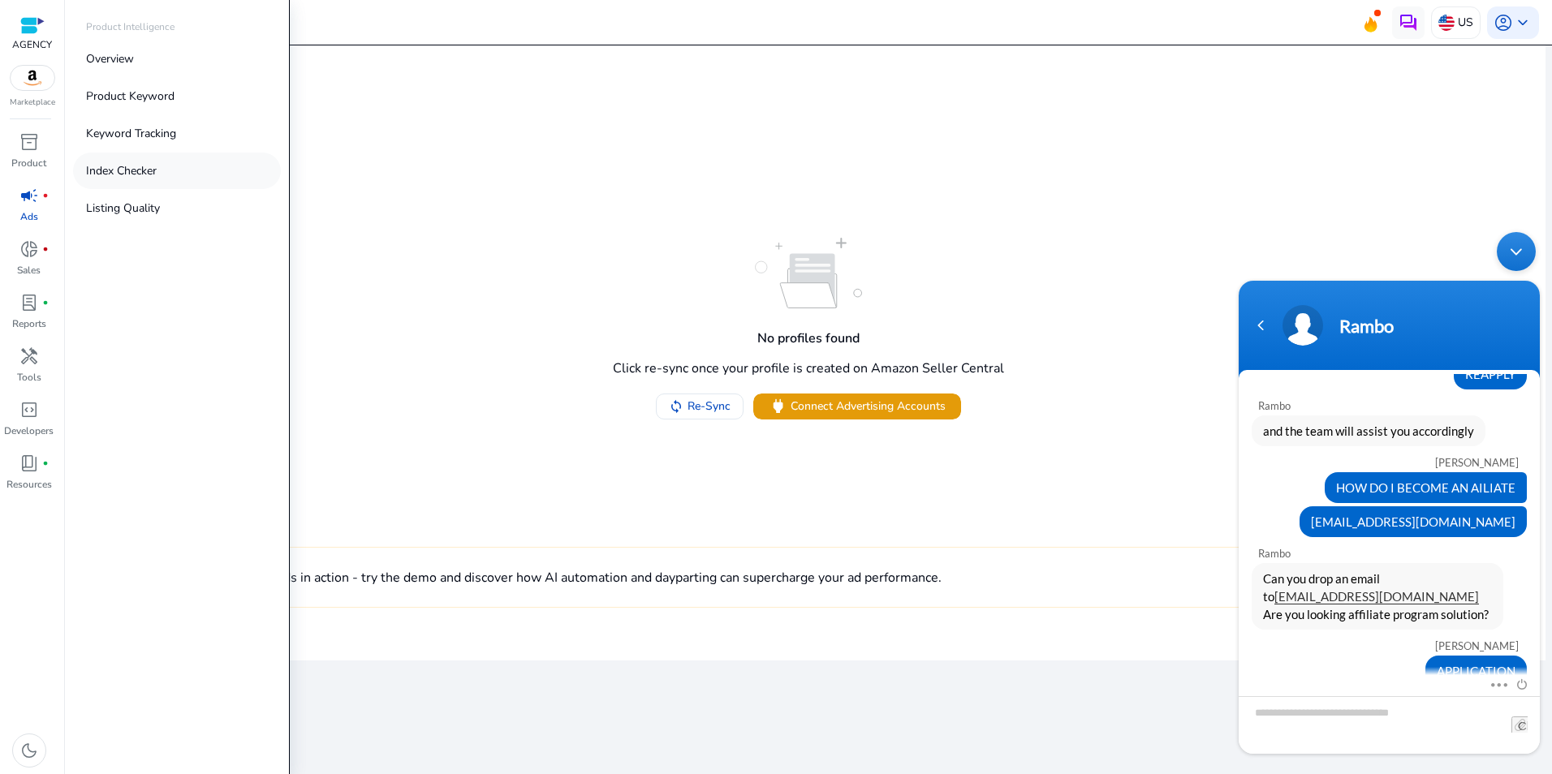
click at [148, 171] on p "Index Checker" at bounding box center [121, 170] width 71 height 17
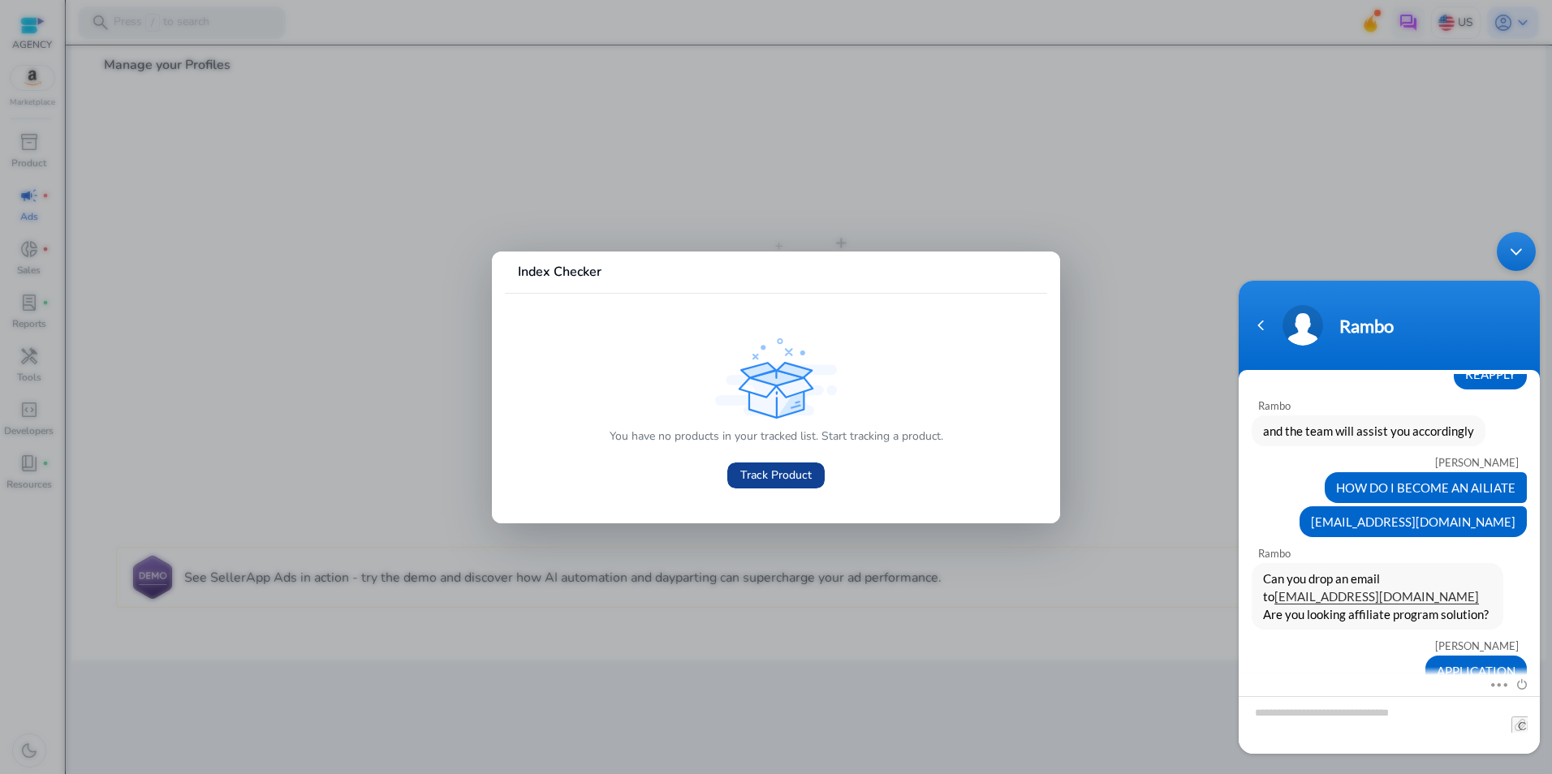
click at [794, 482] on link "Track Product" at bounding box center [775, 476] width 97 height 26
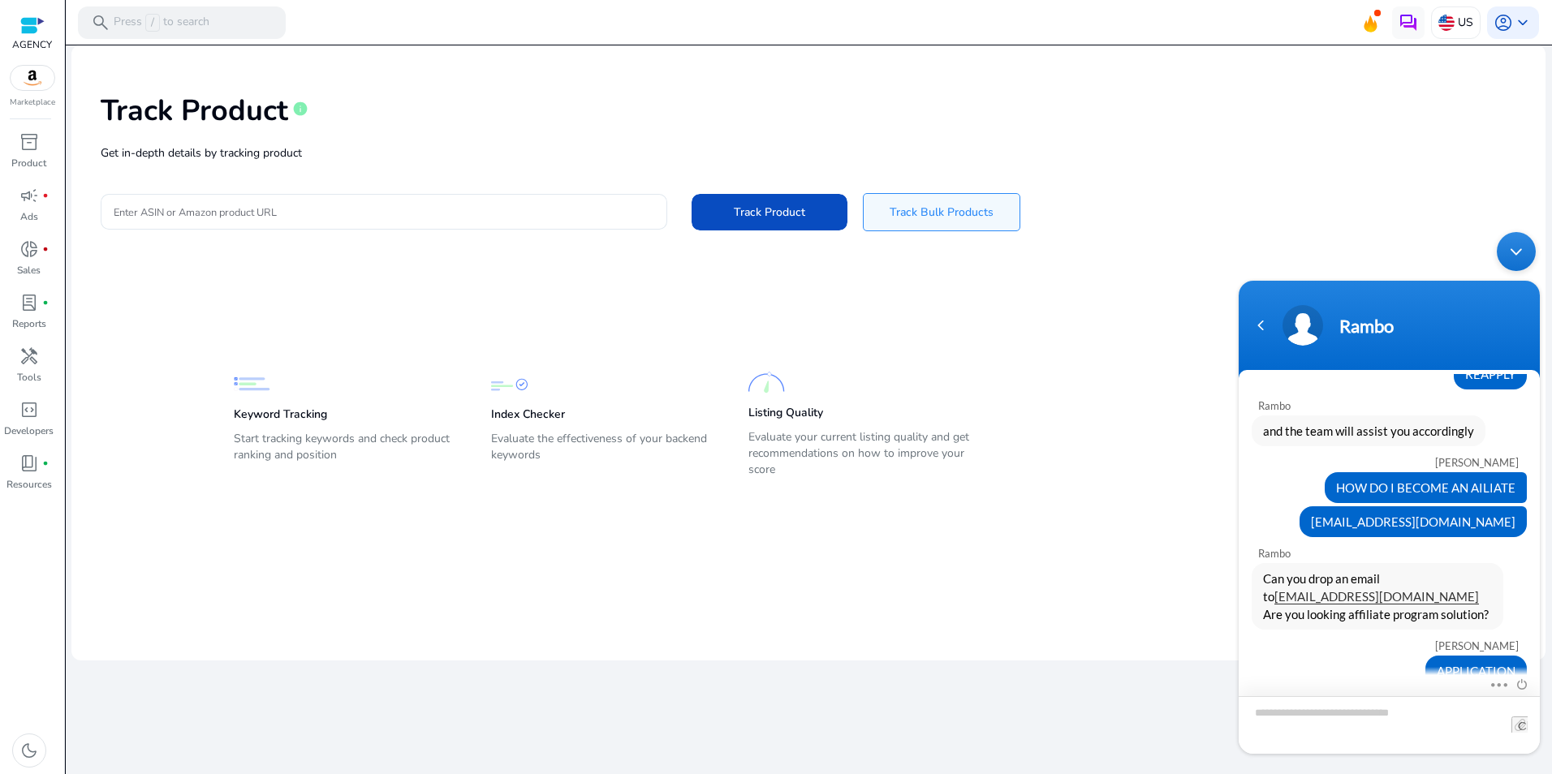
click at [1330, 713] on textarea "Type your message and hit 'Enter'" at bounding box center [1389, 725] width 301 height 58
click at [1517, 730] on input "file" at bounding box center [1519, 725] width 16 height 16
click at [1308, 718] on textarea "Type your message and hit 'Enter'" at bounding box center [1389, 725] width 301 height 58
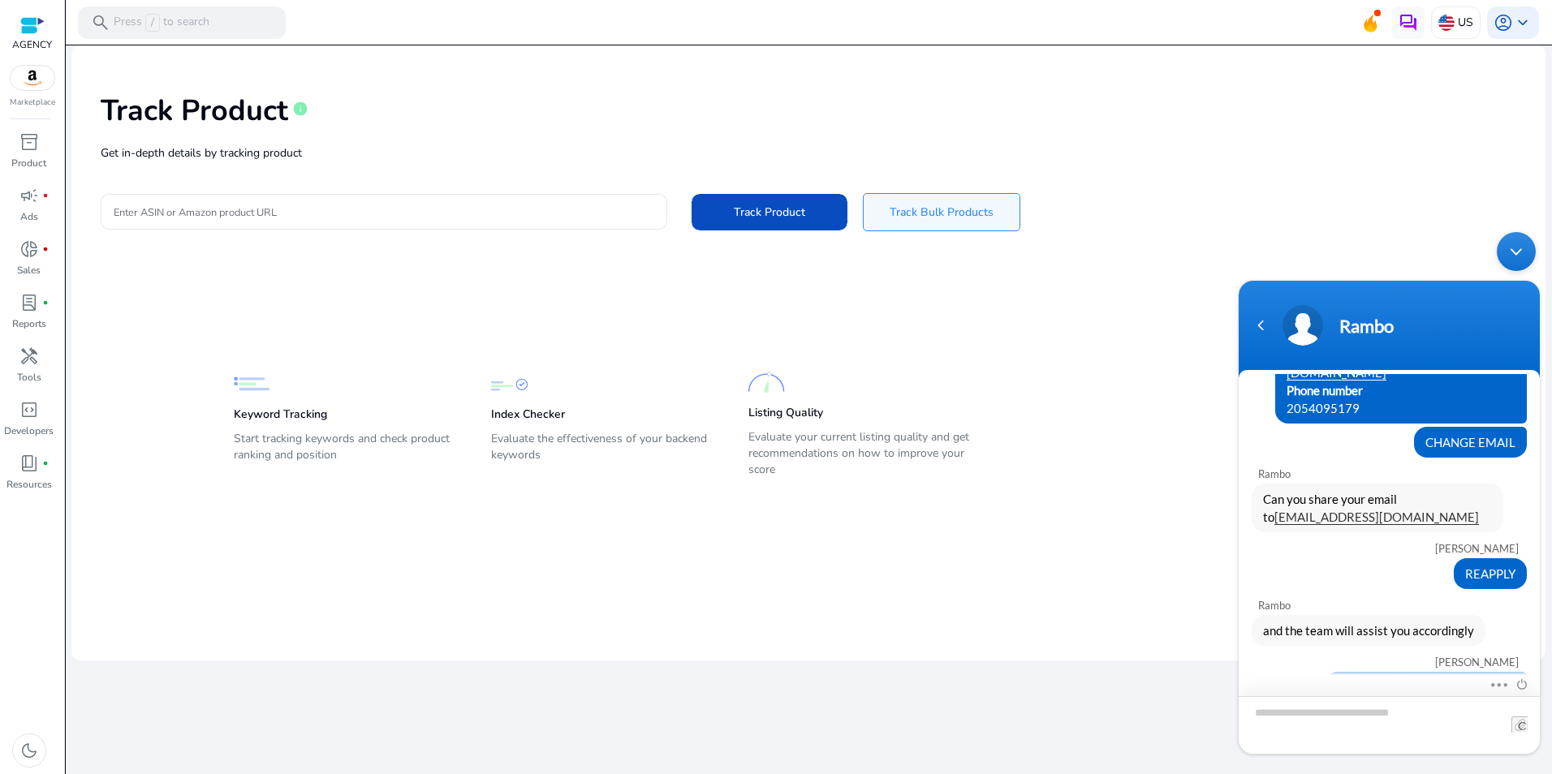
scroll to position [115, 0]
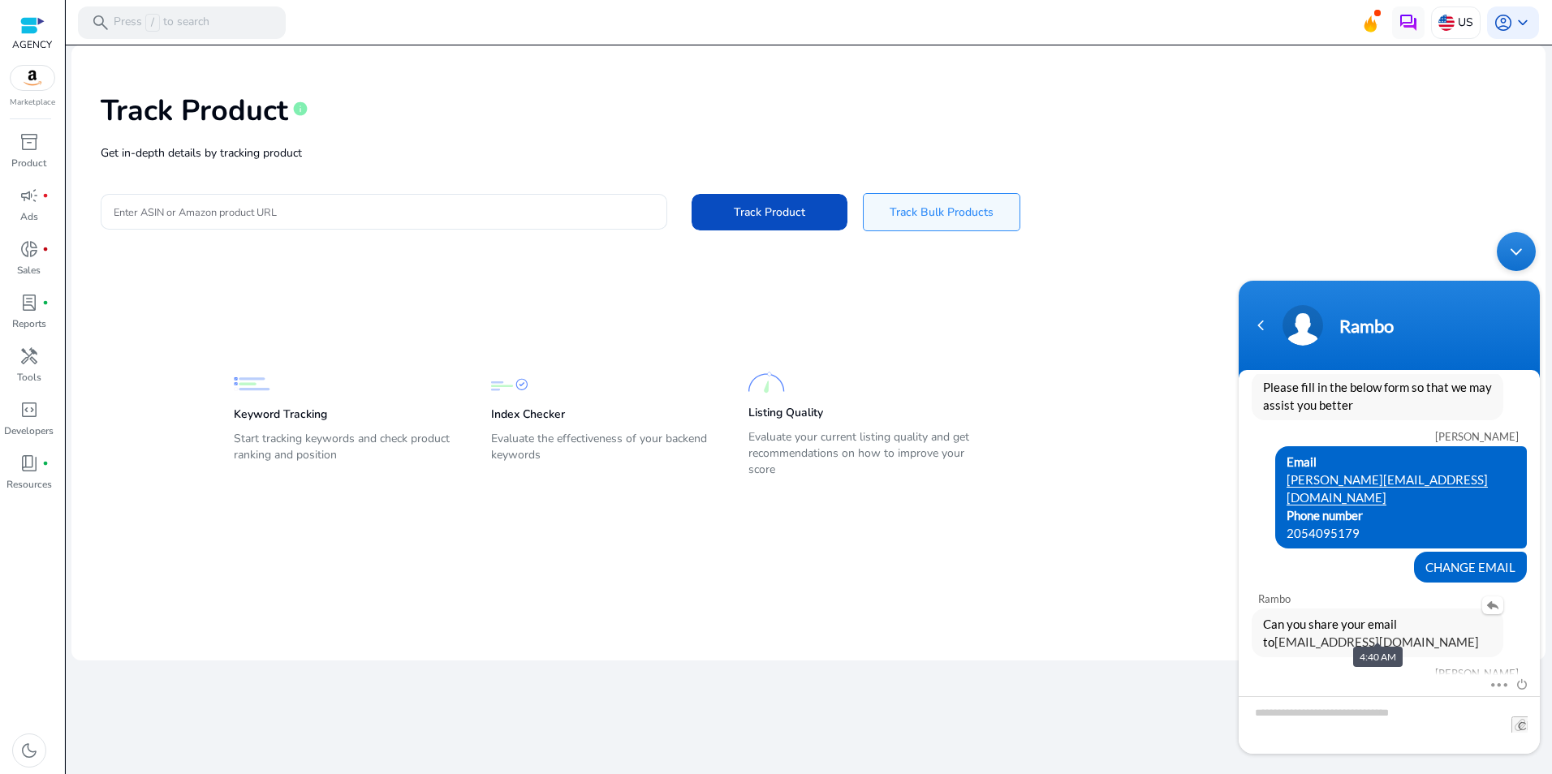
click at [1328, 635] on link "[EMAIL_ADDRESS][DOMAIN_NAME]" at bounding box center [1376, 642] width 205 height 15
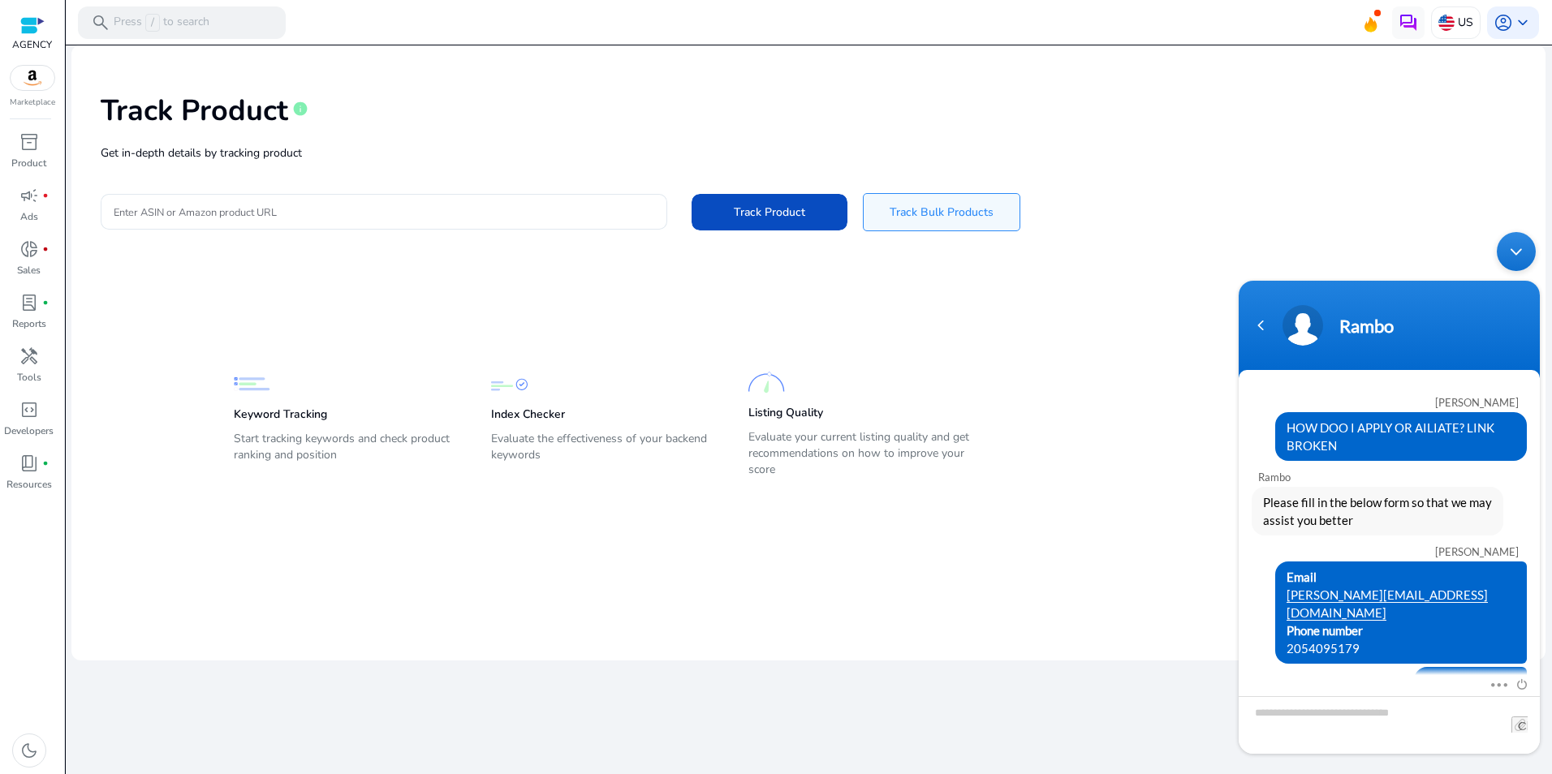
scroll to position [440, 0]
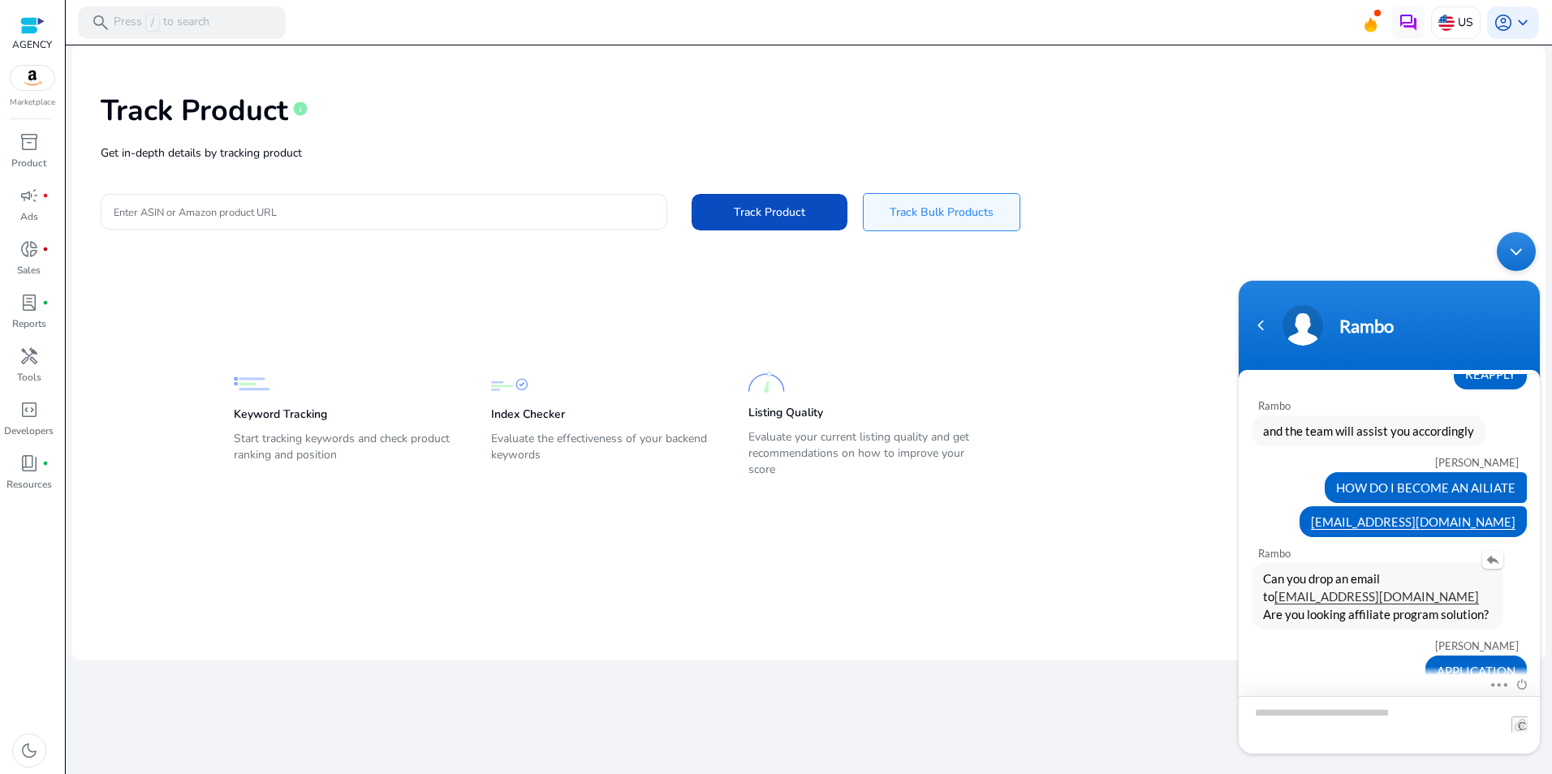
scroll to position [412, 0]
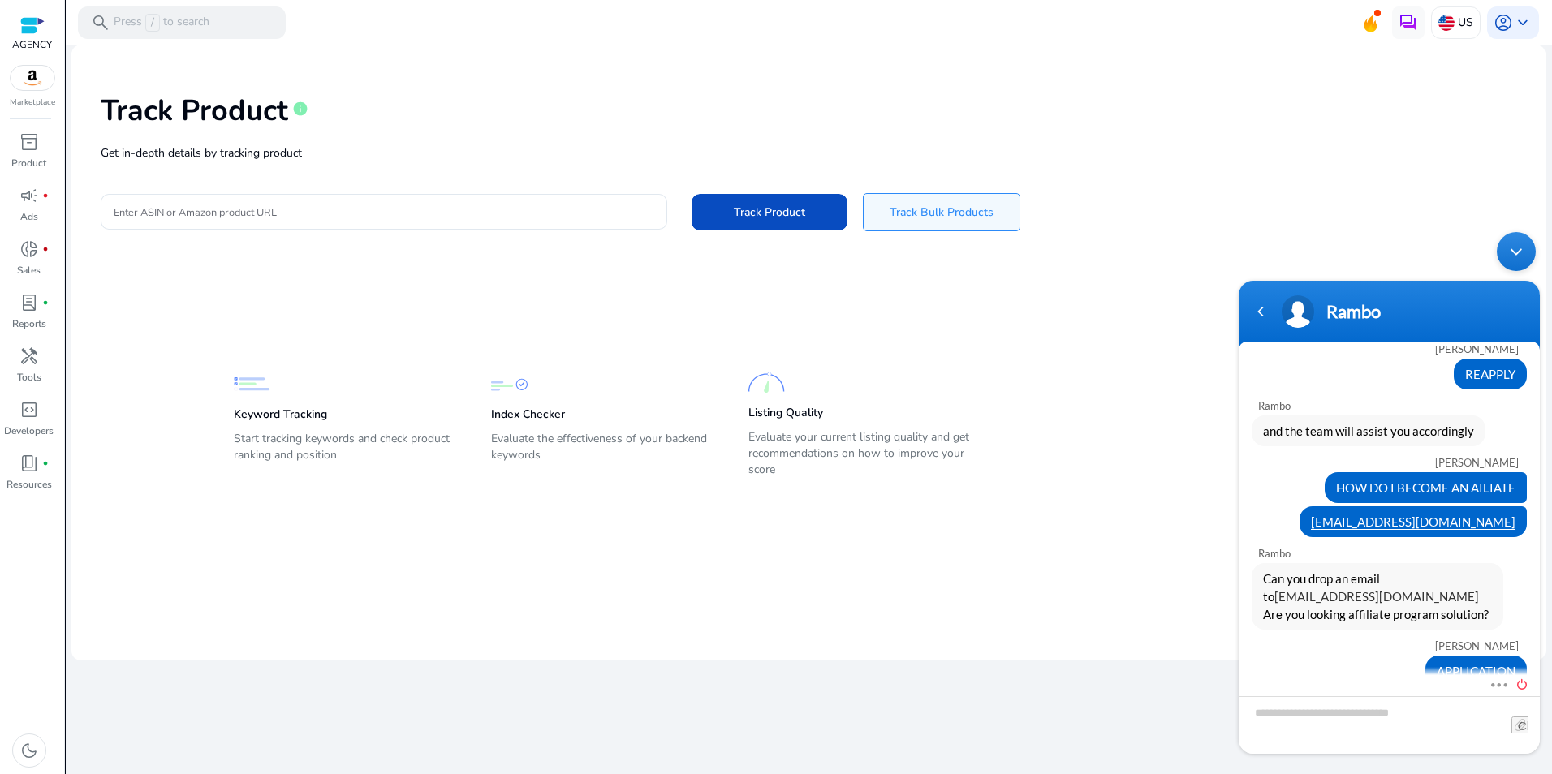
click at [1523, 683] on span at bounding box center [1518, 682] width 18 height 15
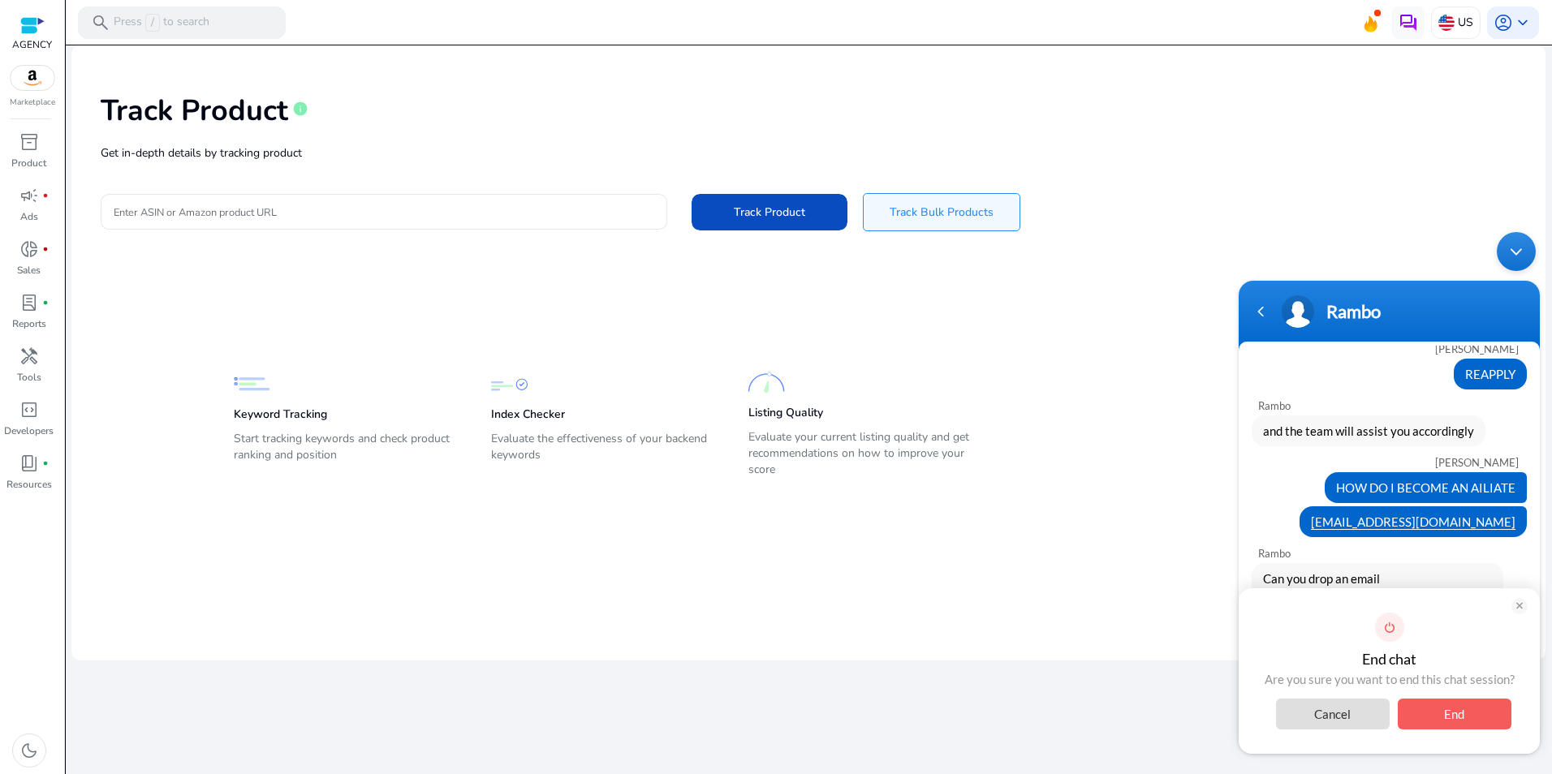
click at [1446, 717] on span "End" at bounding box center [1455, 714] width 114 height 31
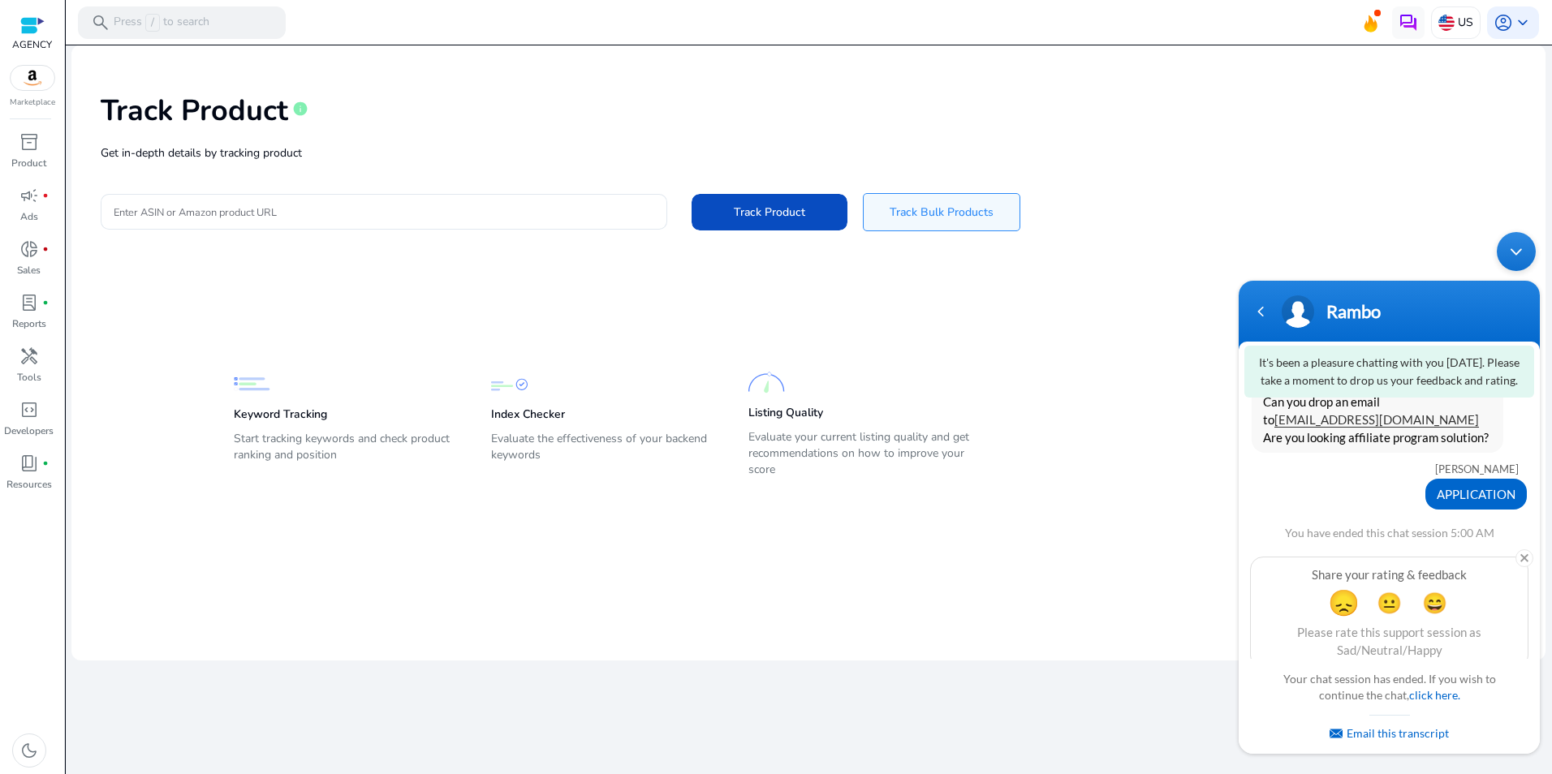
click at [1338, 591] on span "😞" at bounding box center [1344, 603] width 32 height 32
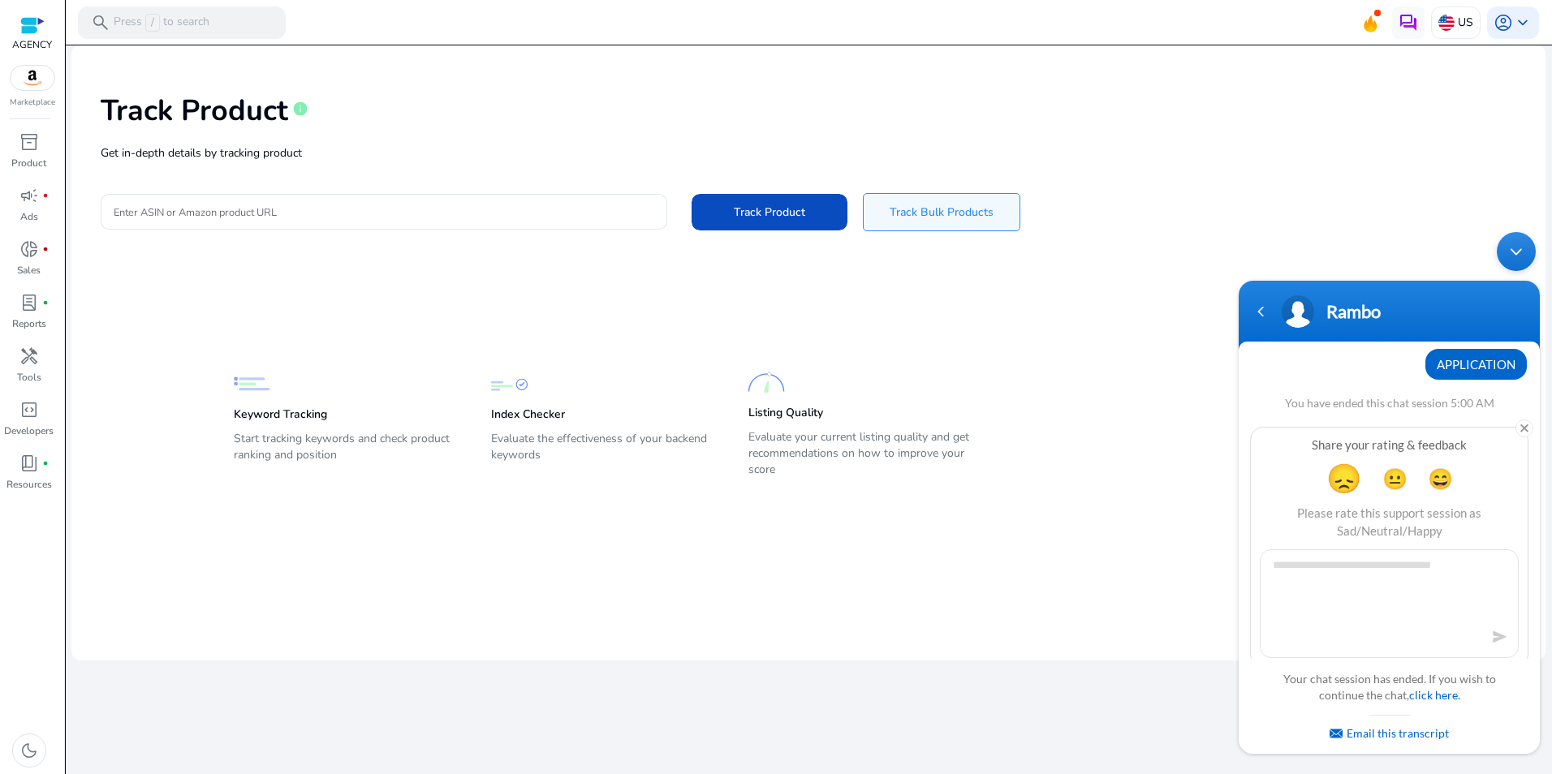
click at [1517, 253] on div "Minimize live chat window" at bounding box center [1516, 251] width 39 height 39
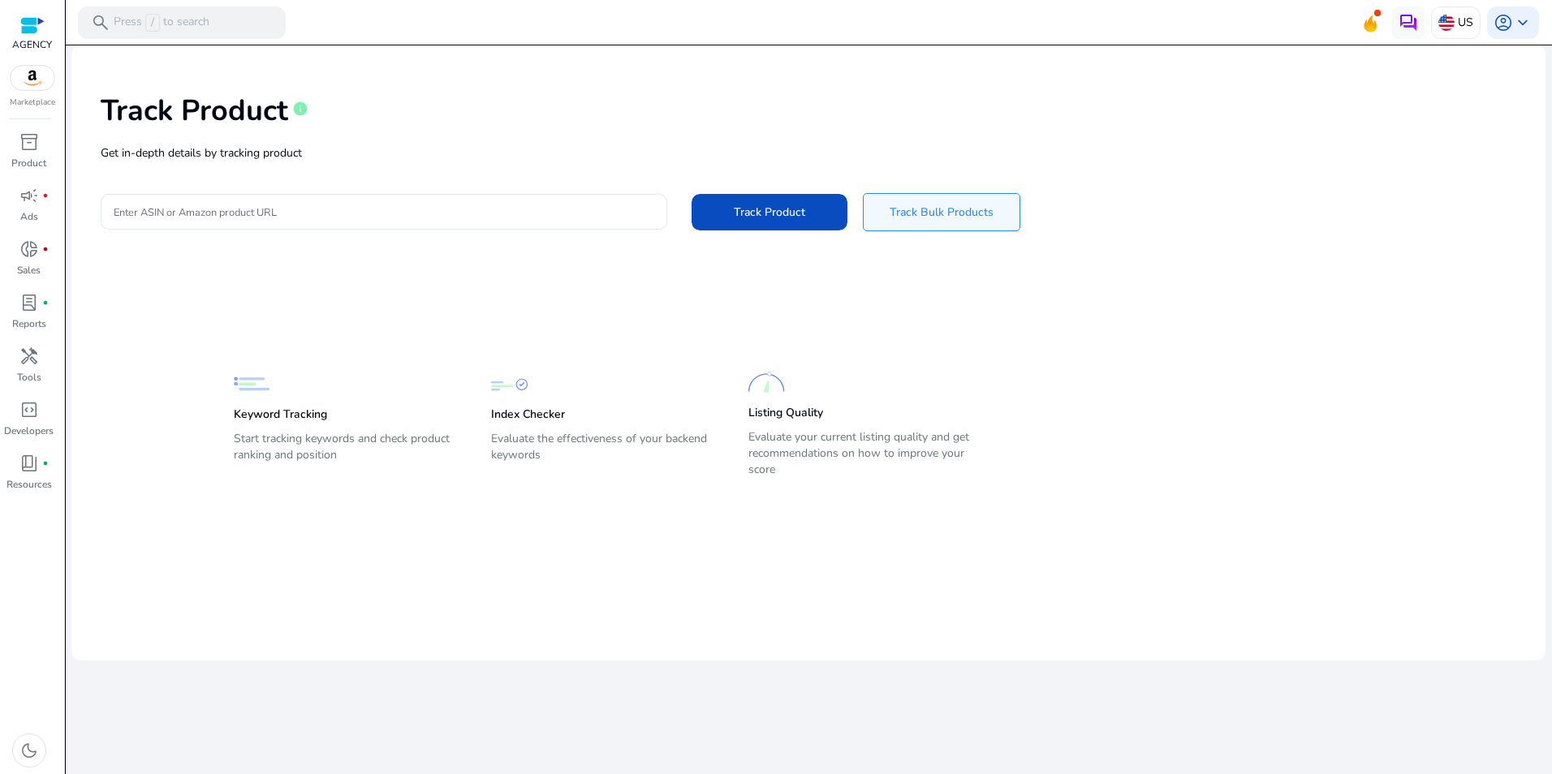
scroll to position [718, 0]
